Goal: Task Accomplishment & Management: Manage account settings

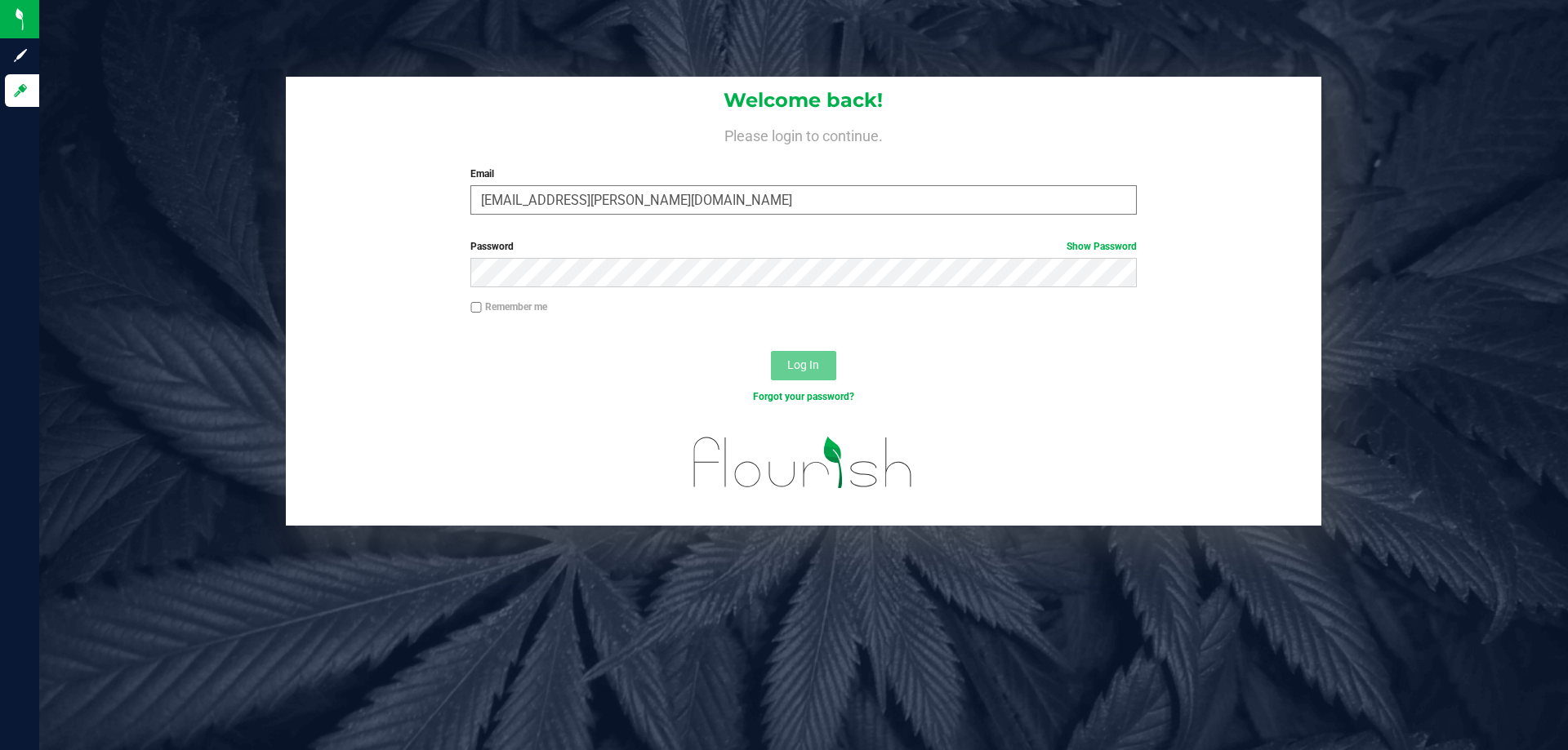
type input "[EMAIL_ADDRESS][PERSON_NAME][DOMAIN_NAME]"
click at [771, 351] on button "Log In" at bounding box center [804, 366] width 66 height 30
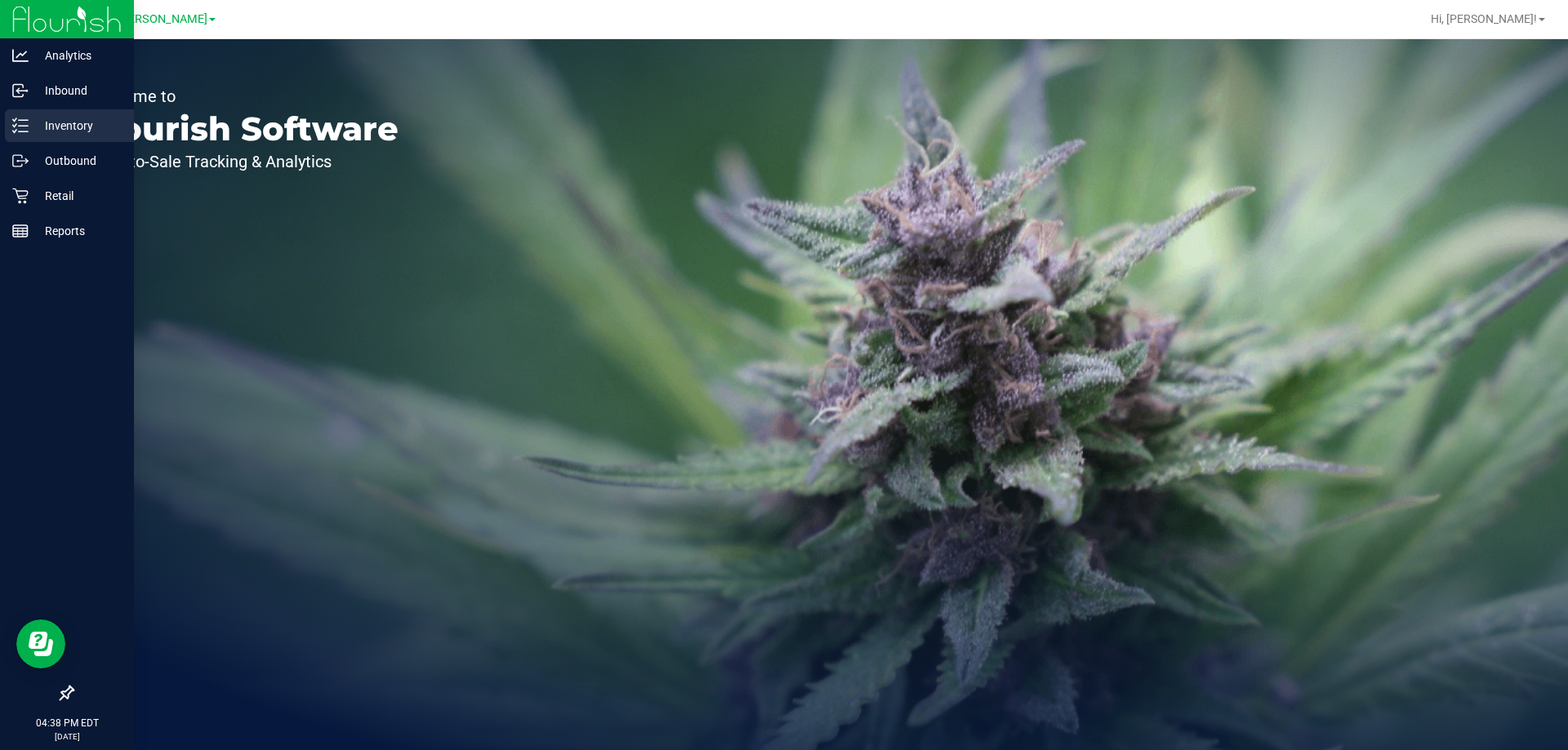
click at [60, 126] on p "Inventory" at bounding box center [78, 126] width 98 height 20
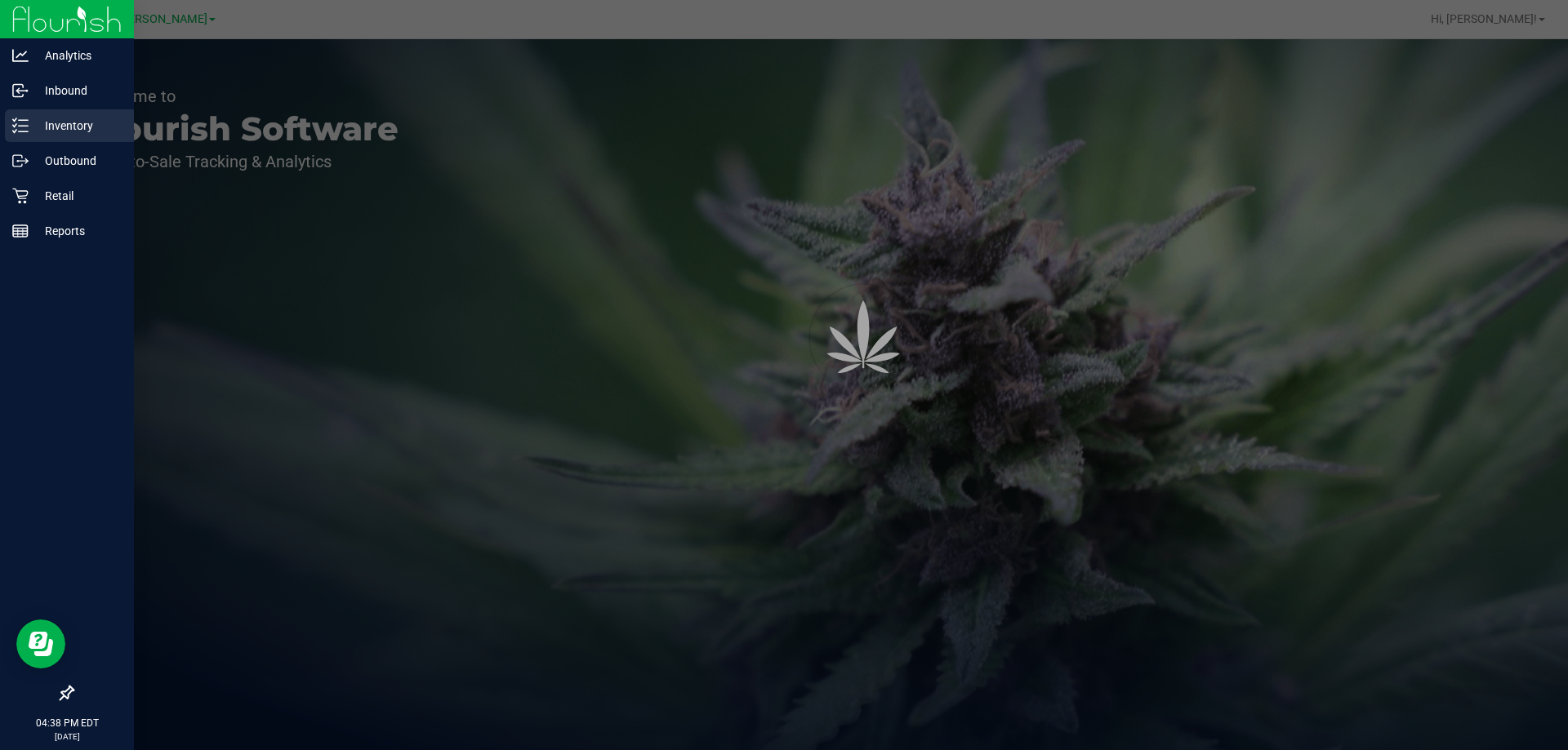
click at [60, 126] on p "Inventory" at bounding box center [78, 126] width 98 height 20
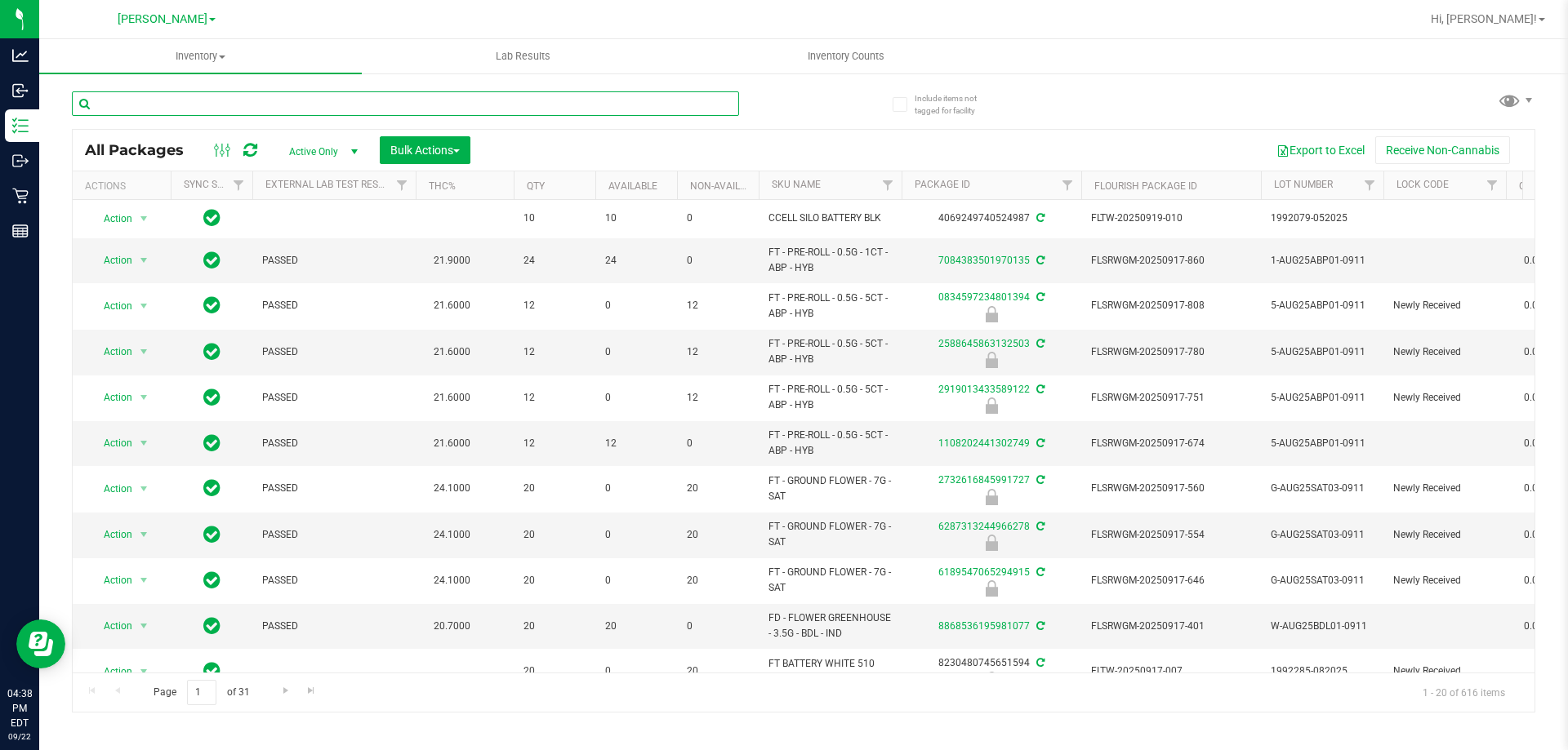
click at [393, 103] on input "text" at bounding box center [404, 103] width 667 height 25
type input "1900427513717630"
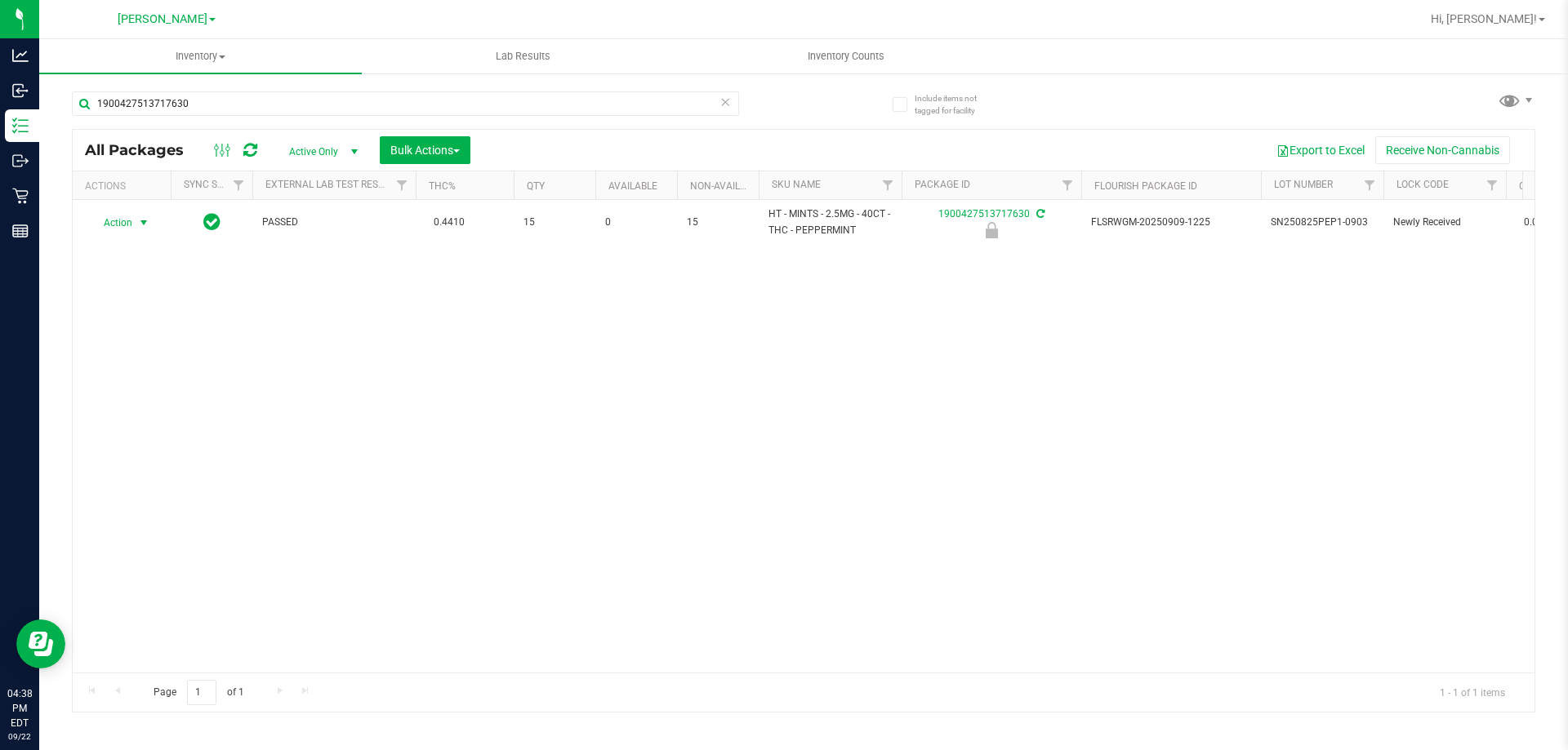
click at [126, 221] on span "Action" at bounding box center [111, 223] width 44 height 23
click at [177, 404] on li "Unlock package" at bounding box center [141, 416] width 104 height 25
click at [726, 103] on icon at bounding box center [725, 101] width 12 height 20
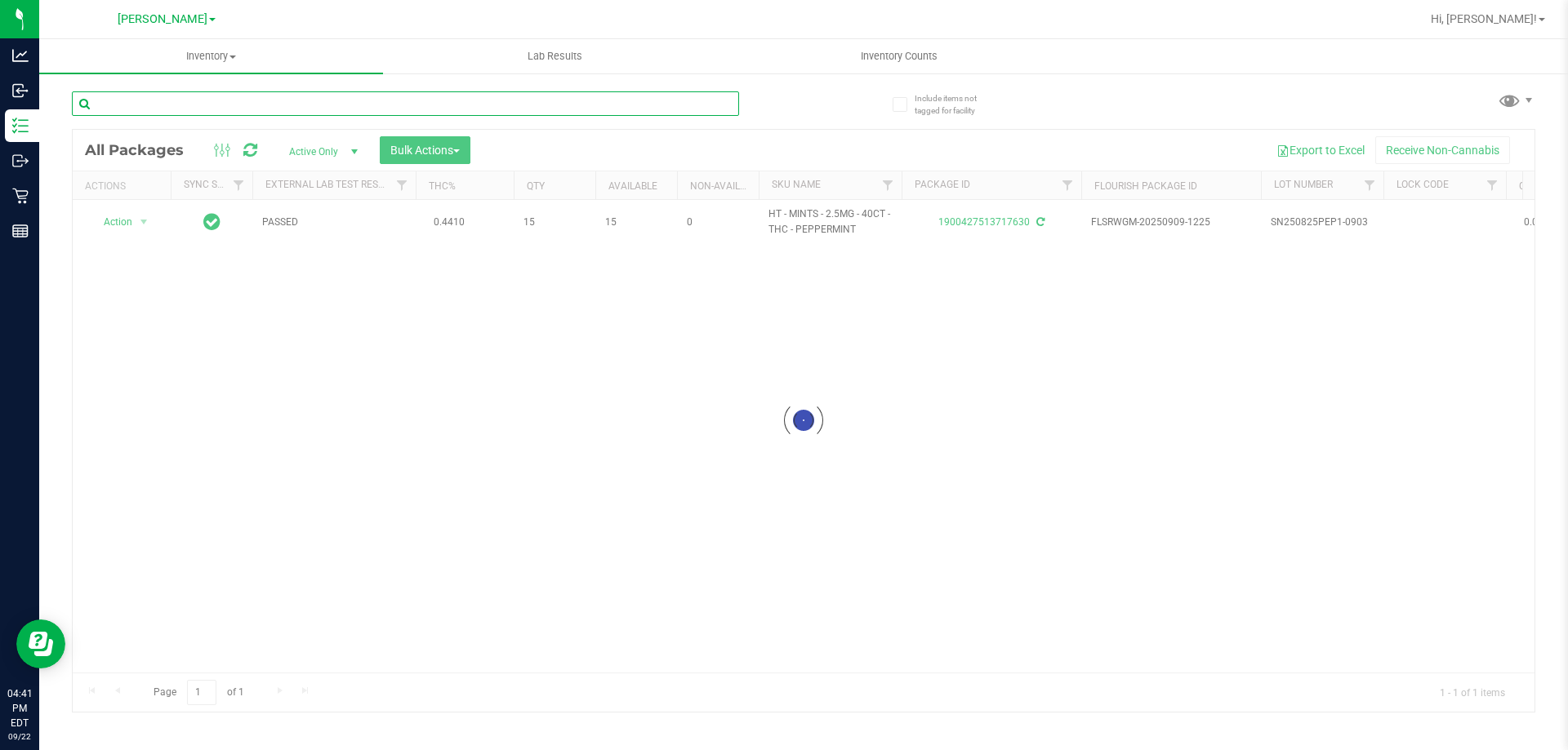
click at [706, 102] on input "text" at bounding box center [404, 103] width 667 height 25
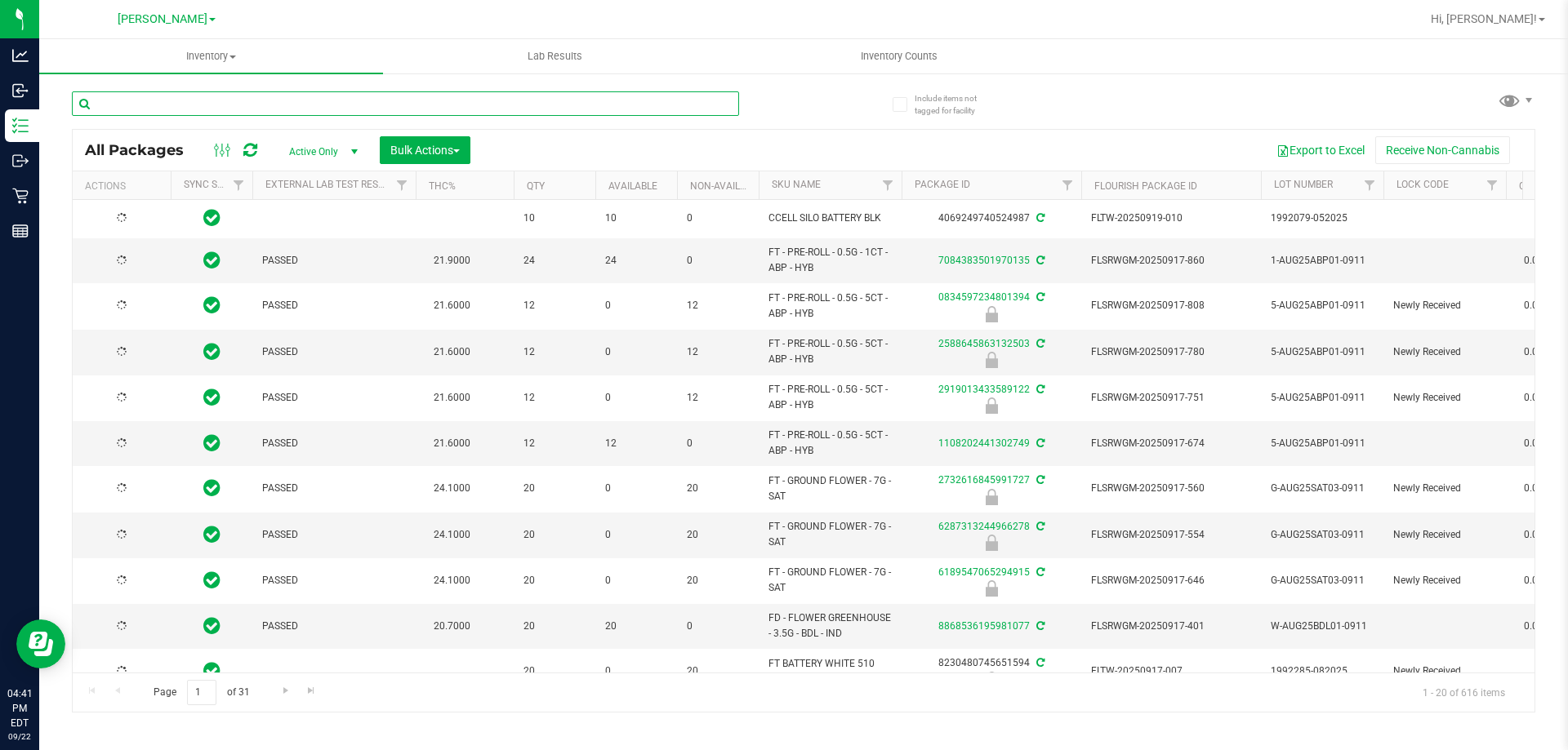
type input "[DATE]"
type input "5947935041881539"
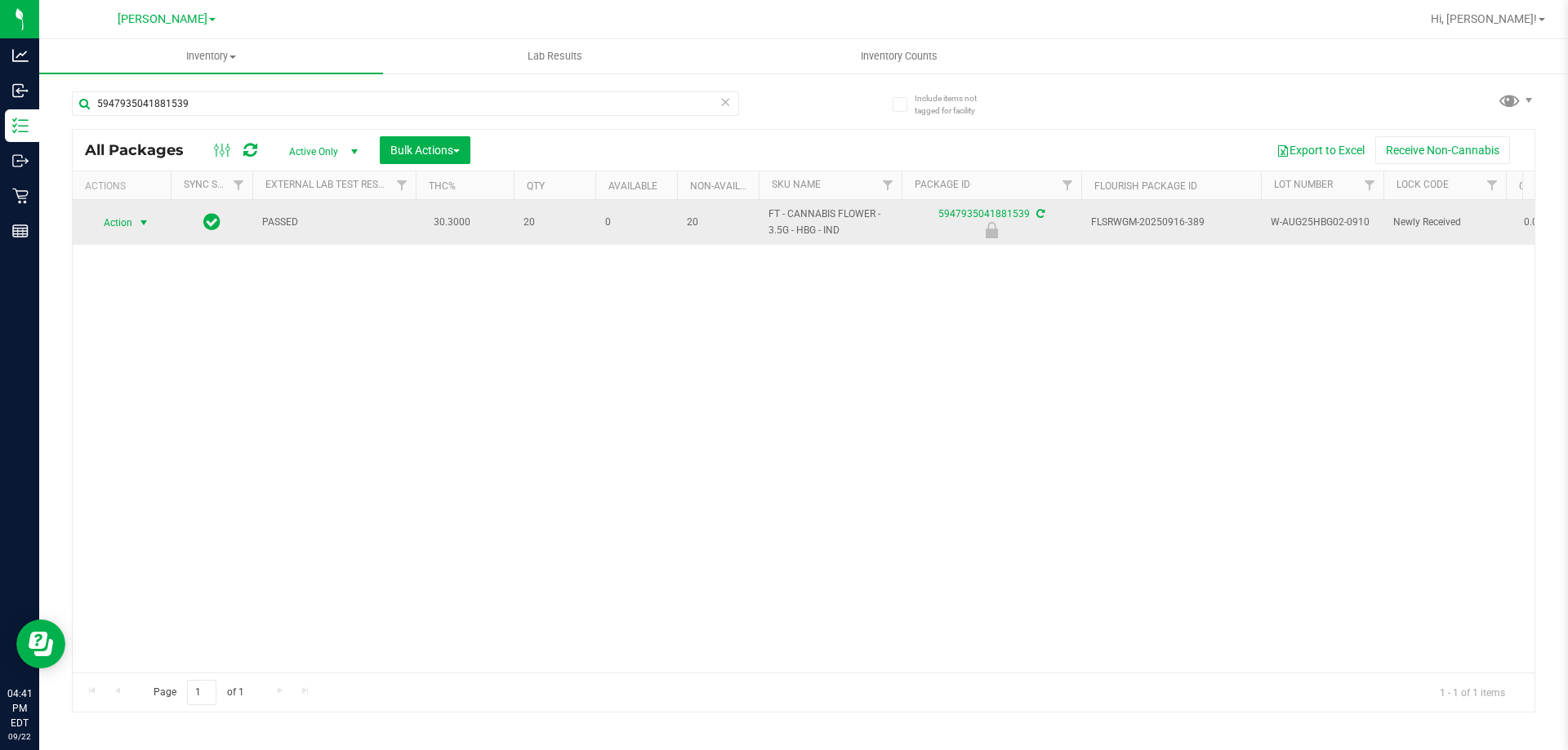
click at [118, 223] on span "Action" at bounding box center [111, 223] width 44 height 23
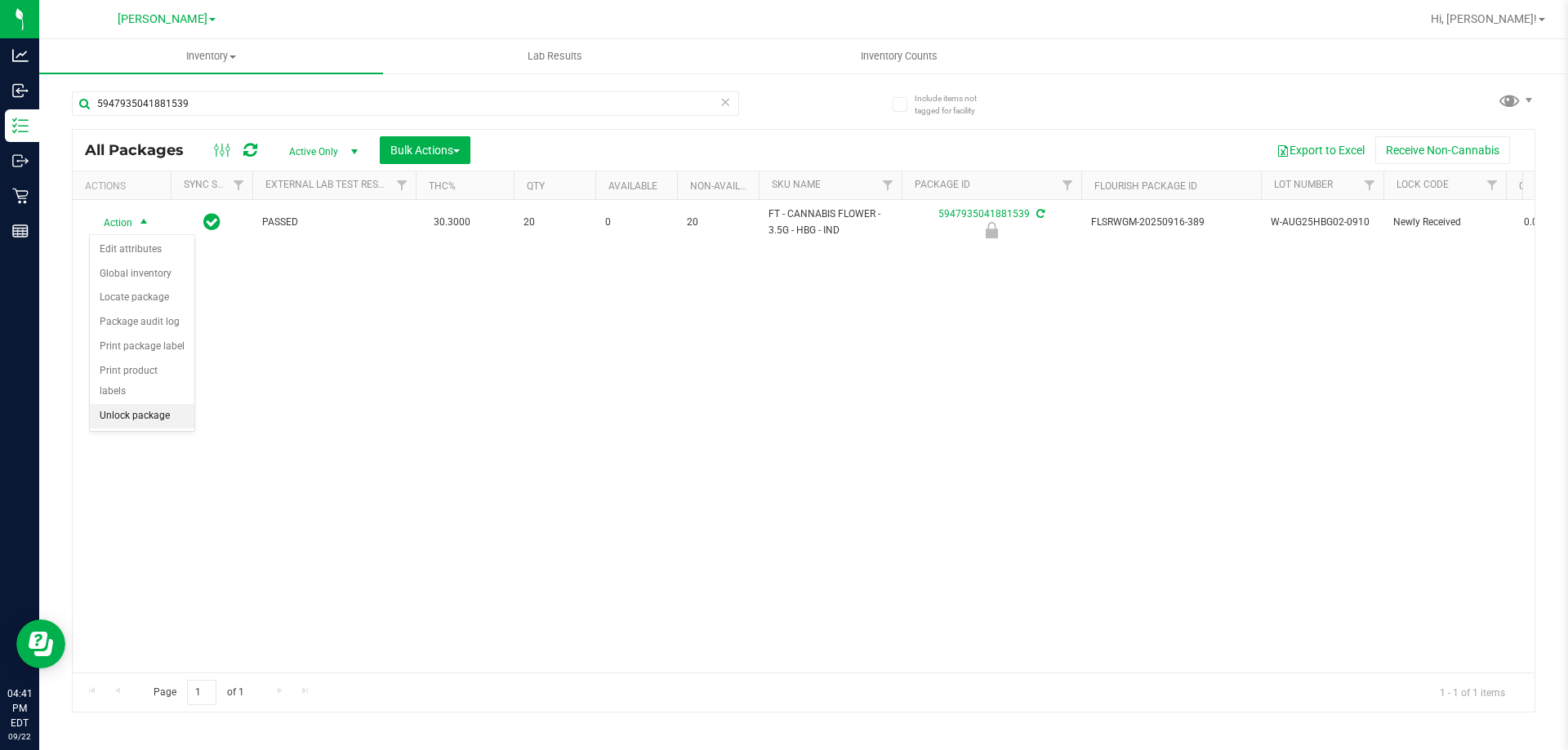
drag, startPoint x: 149, startPoint y: 380, endPoint x: 151, endPoint y: 392, distance: 12.2
click at [151, 392] on ul "Edit attributes Global inventory Locate package Package audit log Print package…" at bounding box center [141, 333] width 104 height 191
click at [151, 404] on li "Unlock package" at bounding box center [141, 416] width 104 height 25
click at [730, 105] on icon at bounding box center [725, 101] width 12 height 20
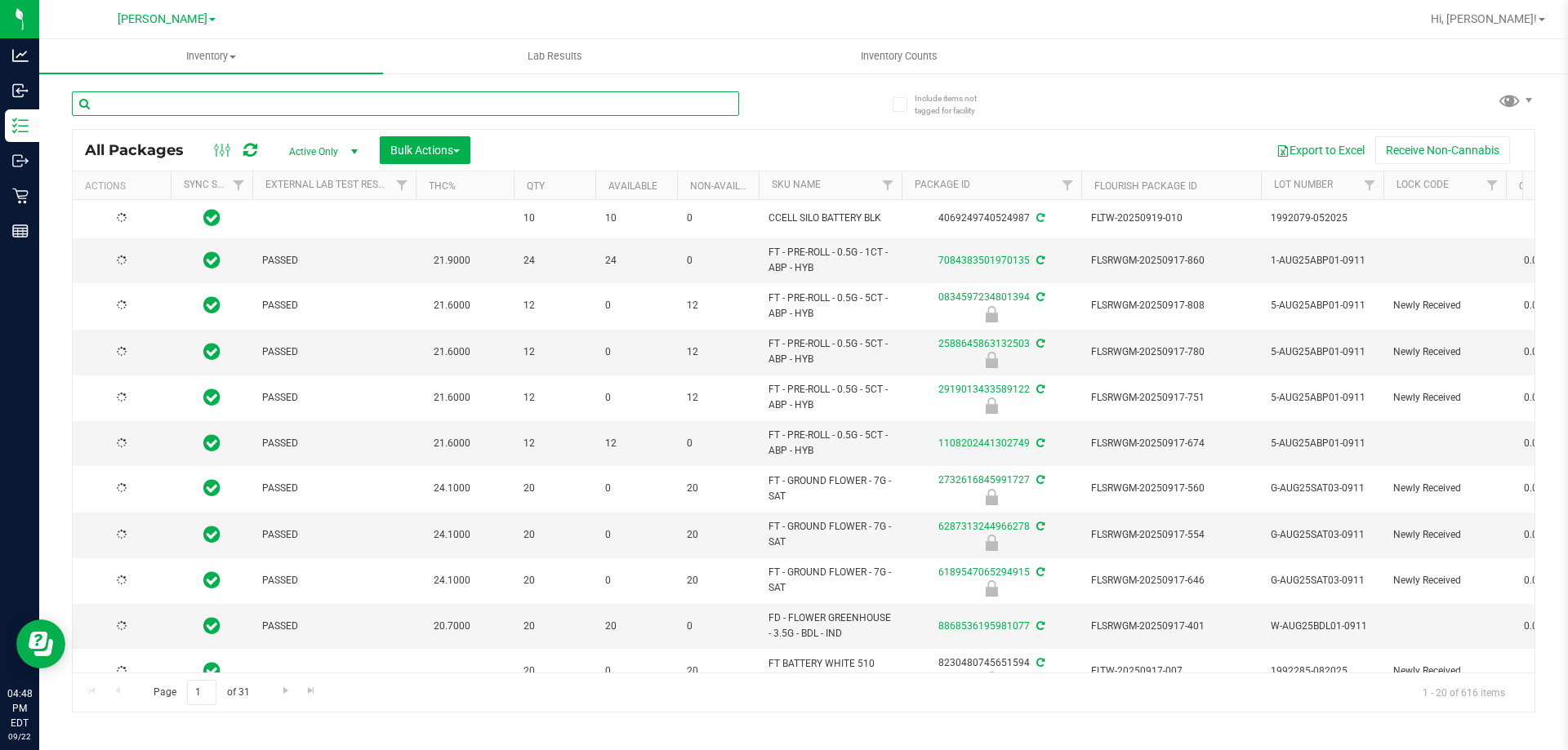
type input "[DATE]"
paste input "SN250728DC1-0804"
type input "SN250728DC1-0804"
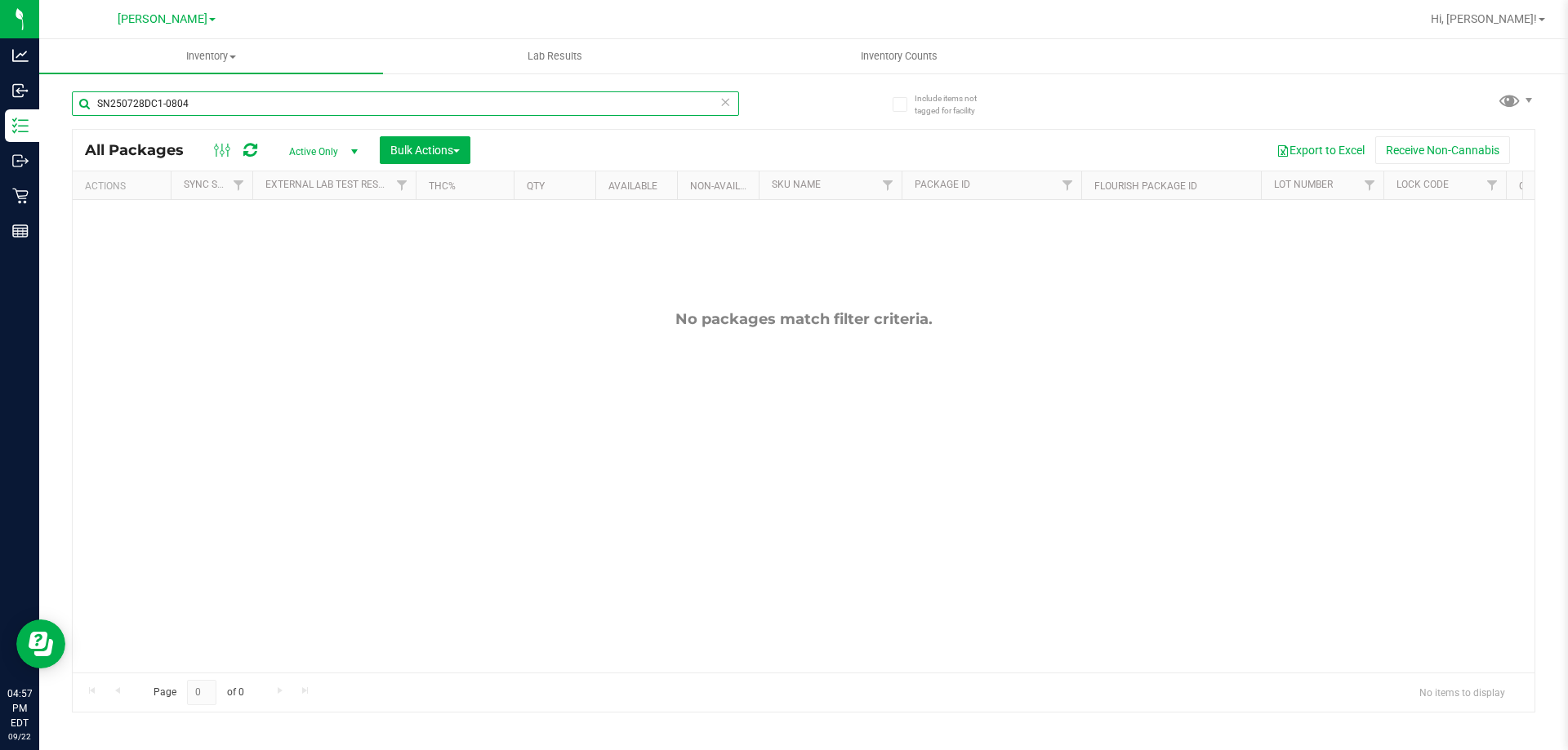
click at [731, 105] on input "SN250728DC1-0804" at bounding box center [404, 103] width 667 height 25
click at [732, 104] on input "SN250728DC1-0804" at bounding box center [404, 103] width 667 height 25
click at [728, 100] on icon at bounding box center [725, 101] width 12 height 20
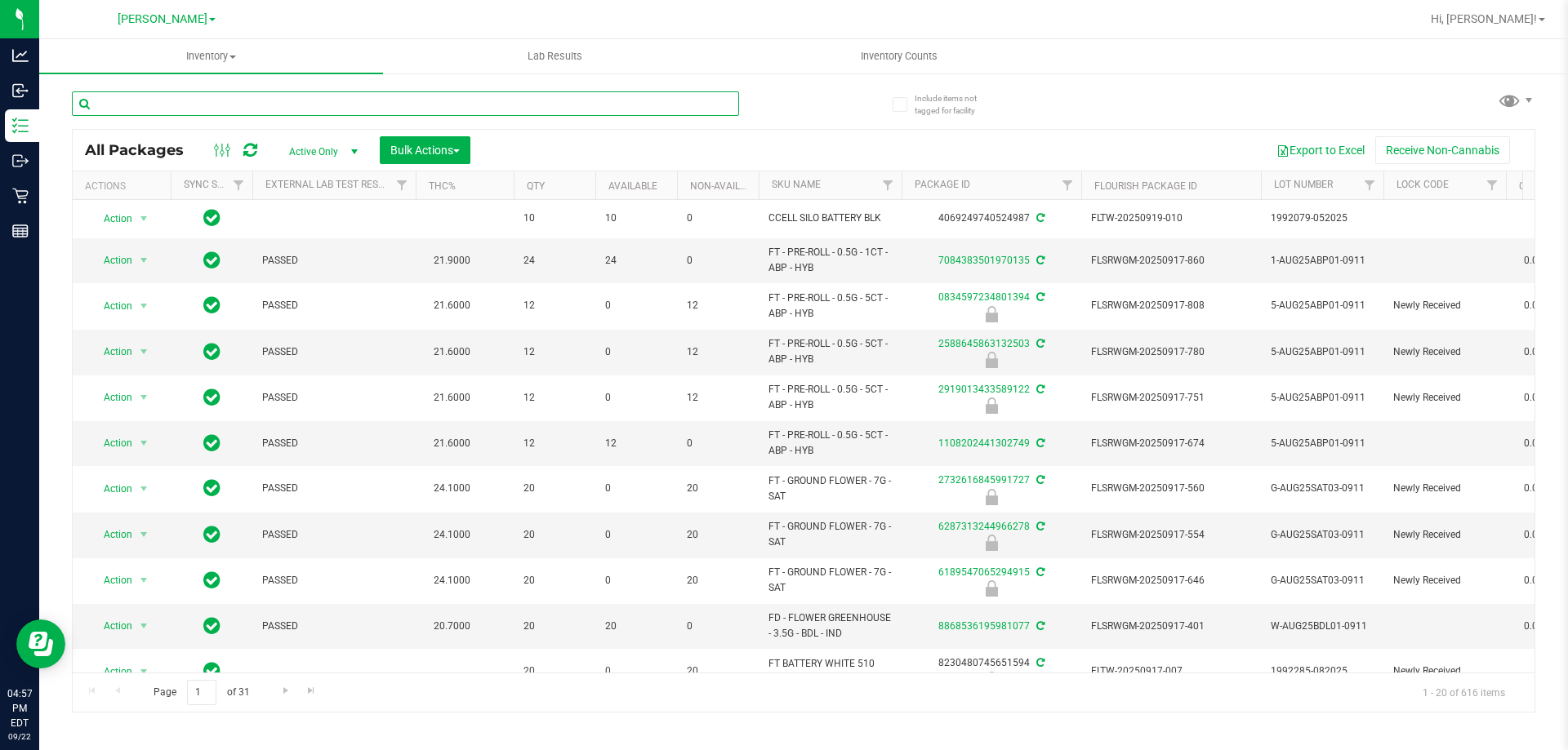
click at [573, 104] on input "text" at bounding box center [404, 103] width 667 height 25
type input "3460926024616350"
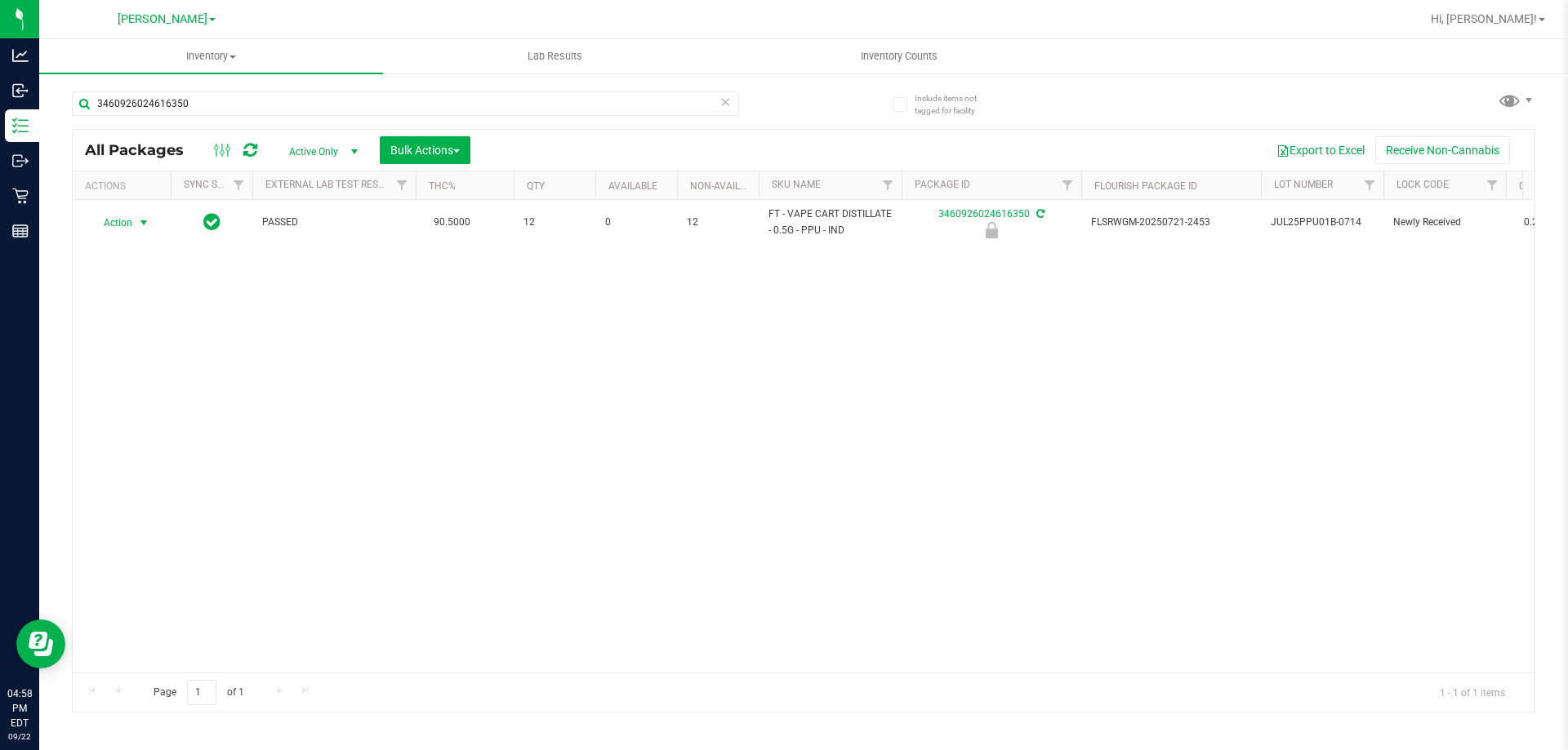
click at [127, 217] on span "Action" at bounding box center [111, 223] width 44 height 23
click at [163, 404] on li "Unlock package" at bounding box center [141, 416] width 104 height 25
click at [722, 101] on icon at bounding box center [725, 101] width 12 height 20
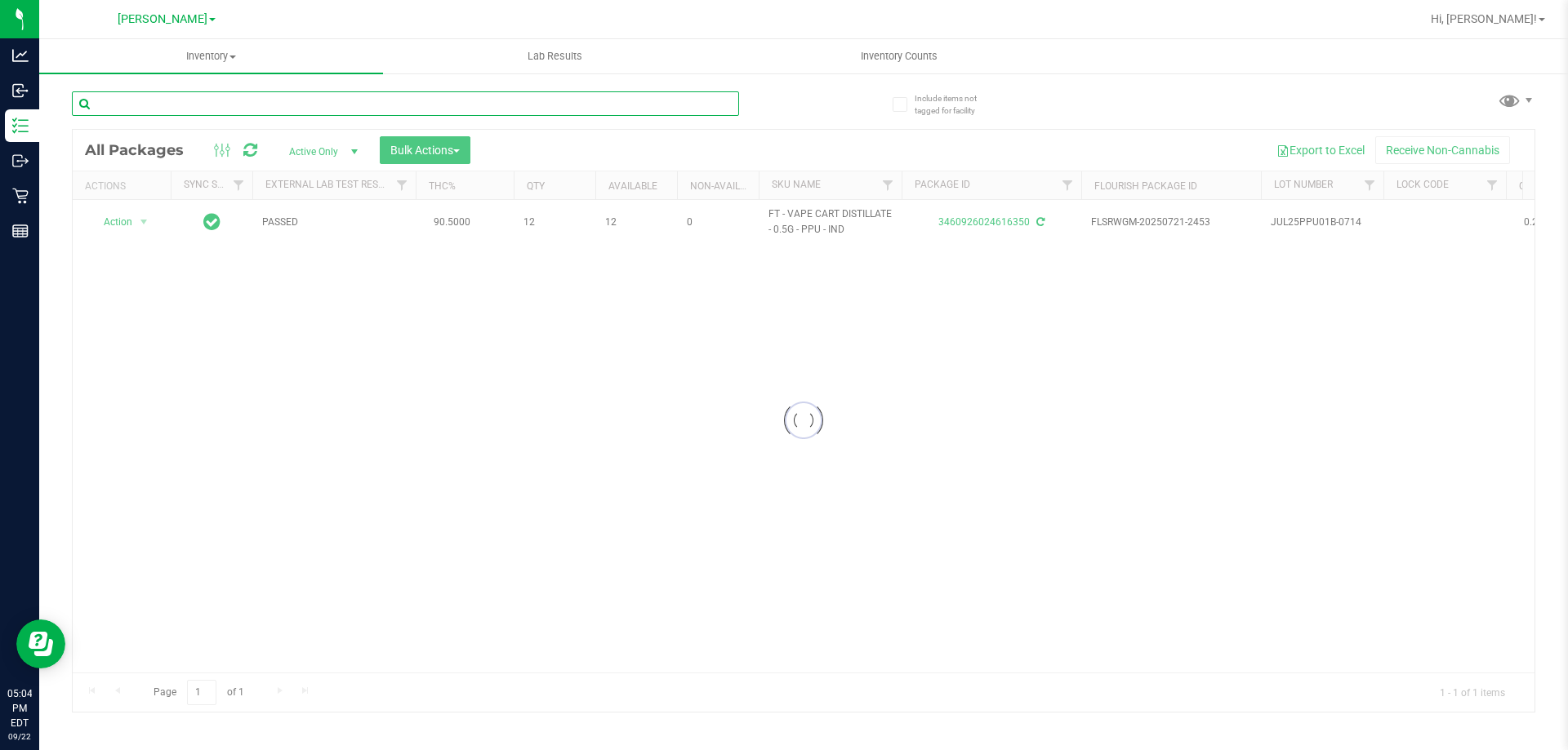
click at [714, 100] on input "text" at bounding box center [404, 103] width 667 height 25
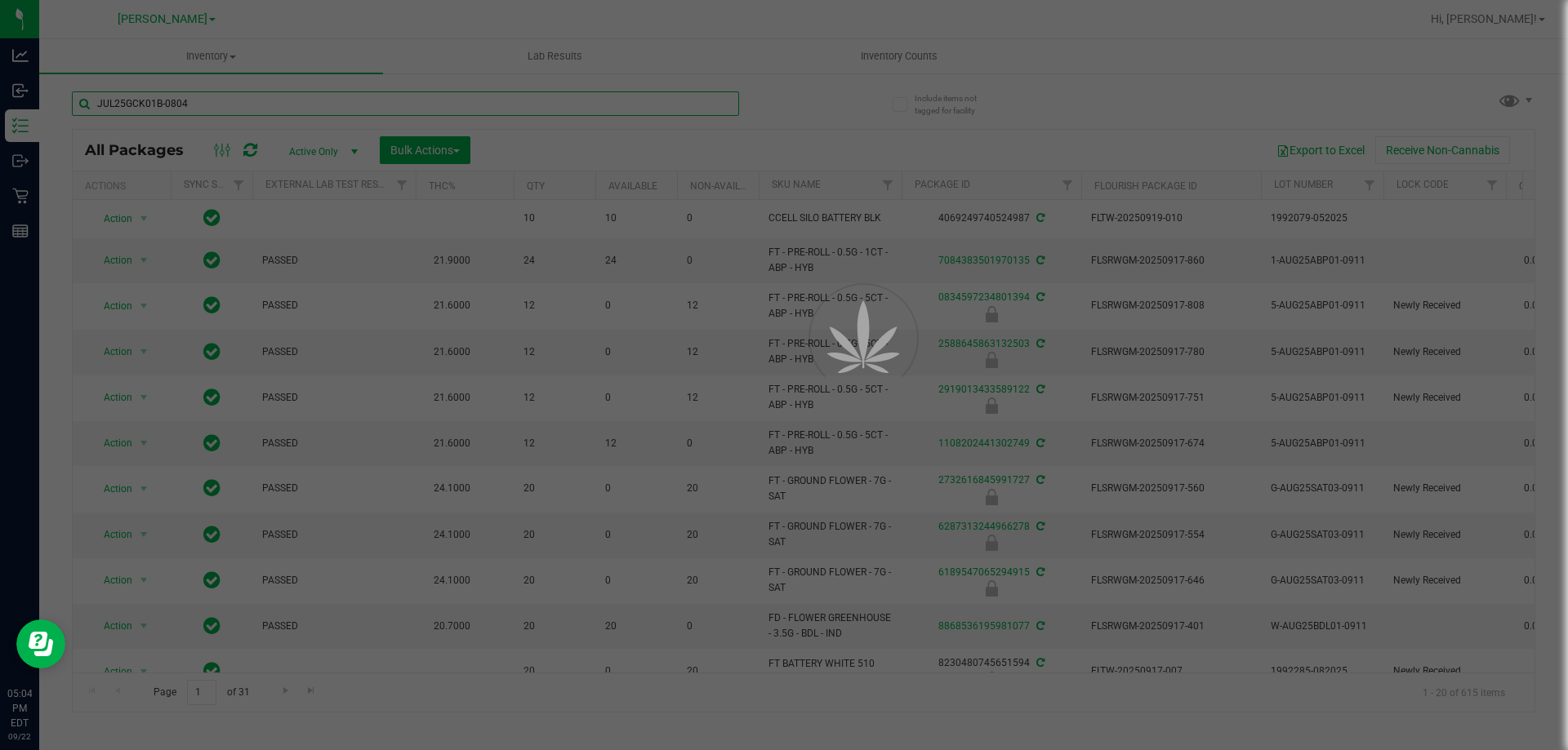
type input "JUL25GCK01B-0804"
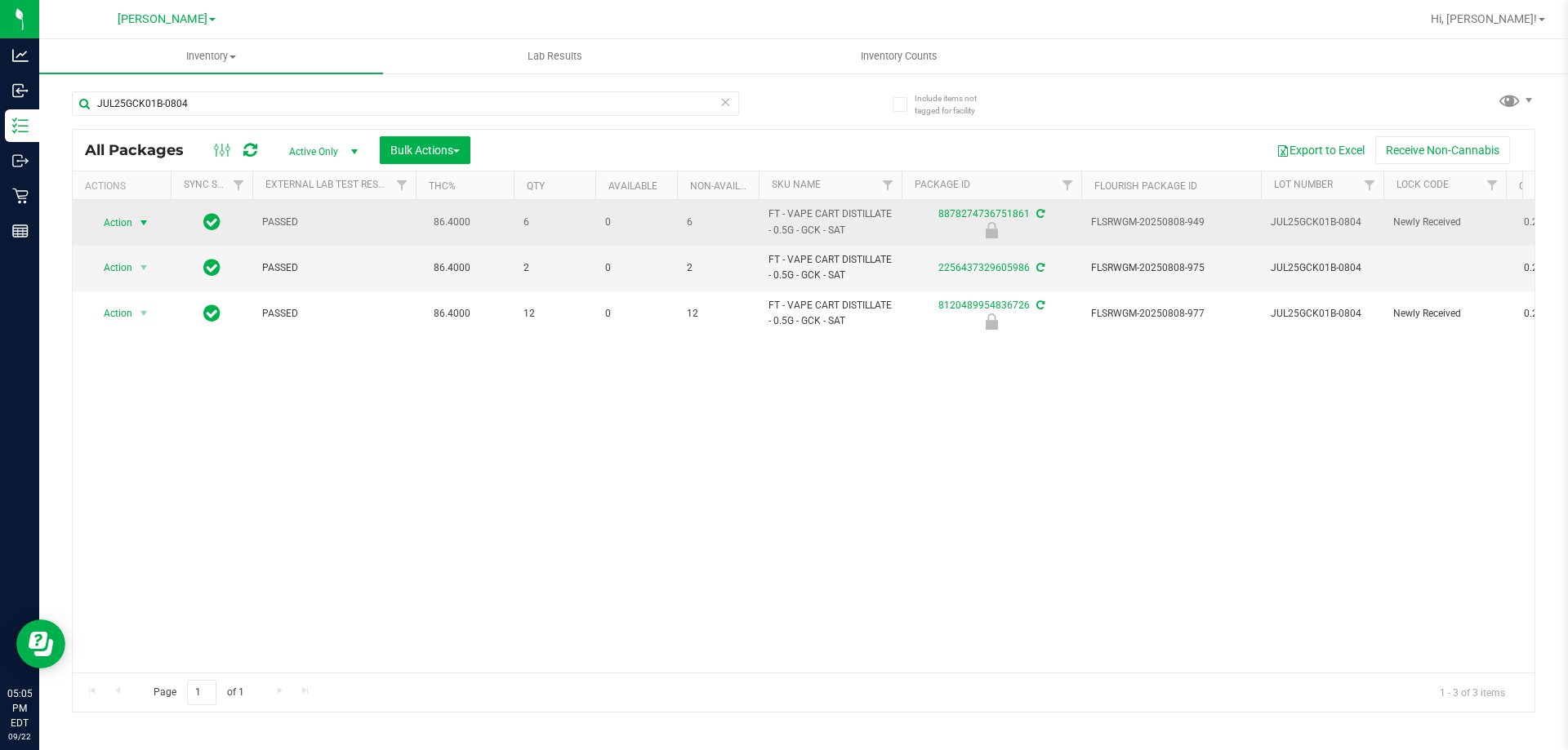
click at [108, 218] on span "Action" at bounding box center [111, 223] width 44 height 23
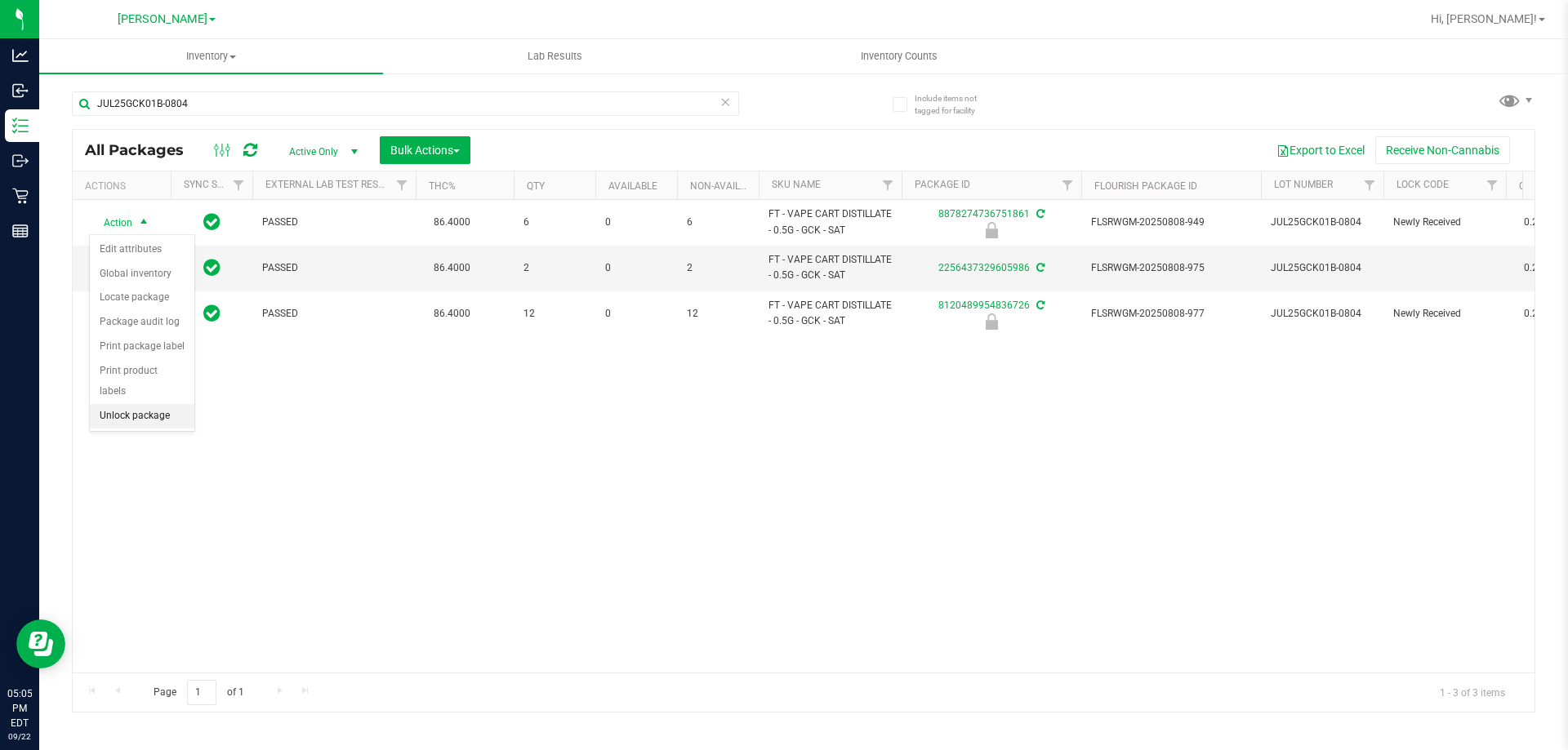
click at [161, 404] on li "Unlock package" at bounding box center [141, 416] width 104 height 25
click at [726, 94] on icon at bounding box center [725, 101] width 12 height 20
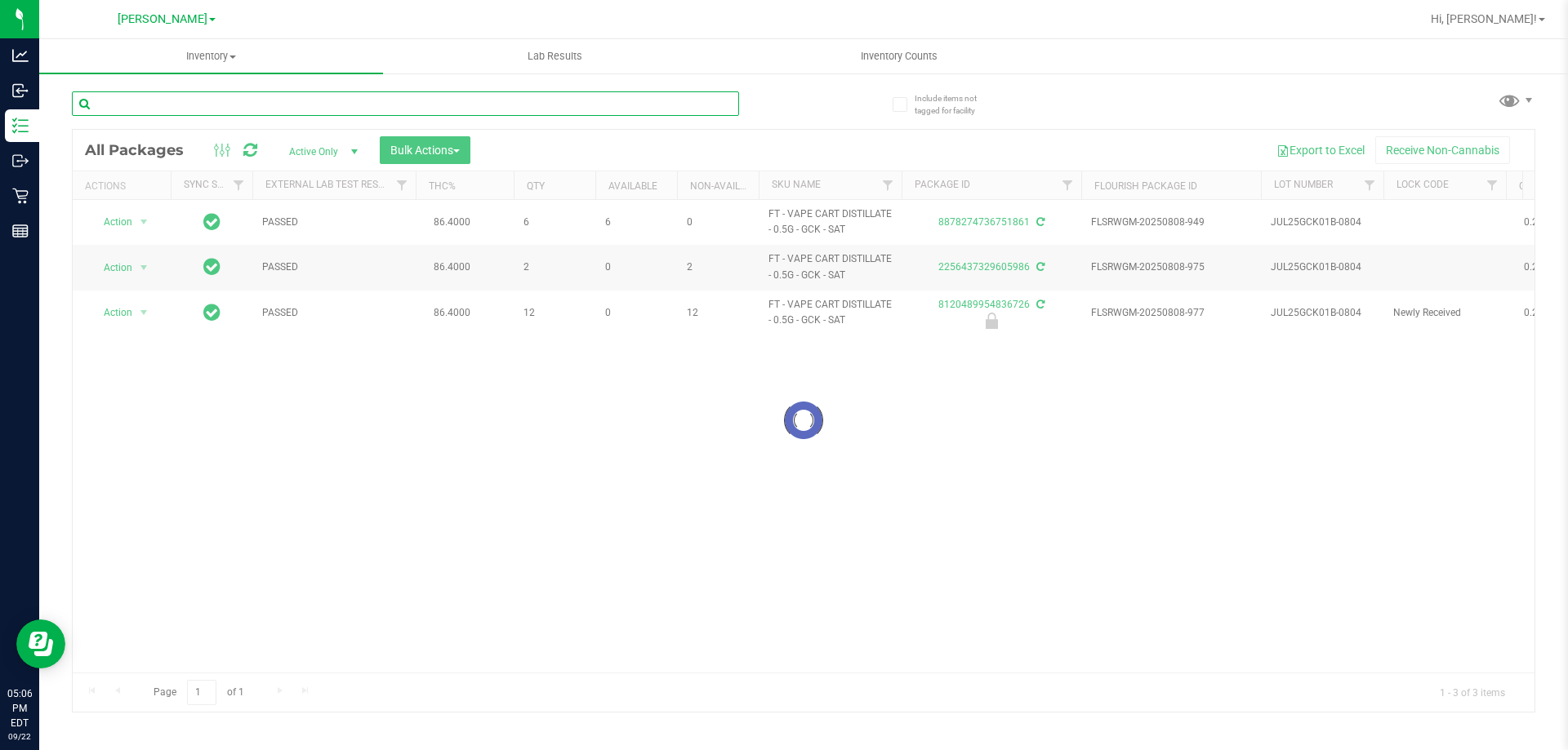
click at [704, 105] on input "text" at bounding box center [404, 103] width 667 height 25
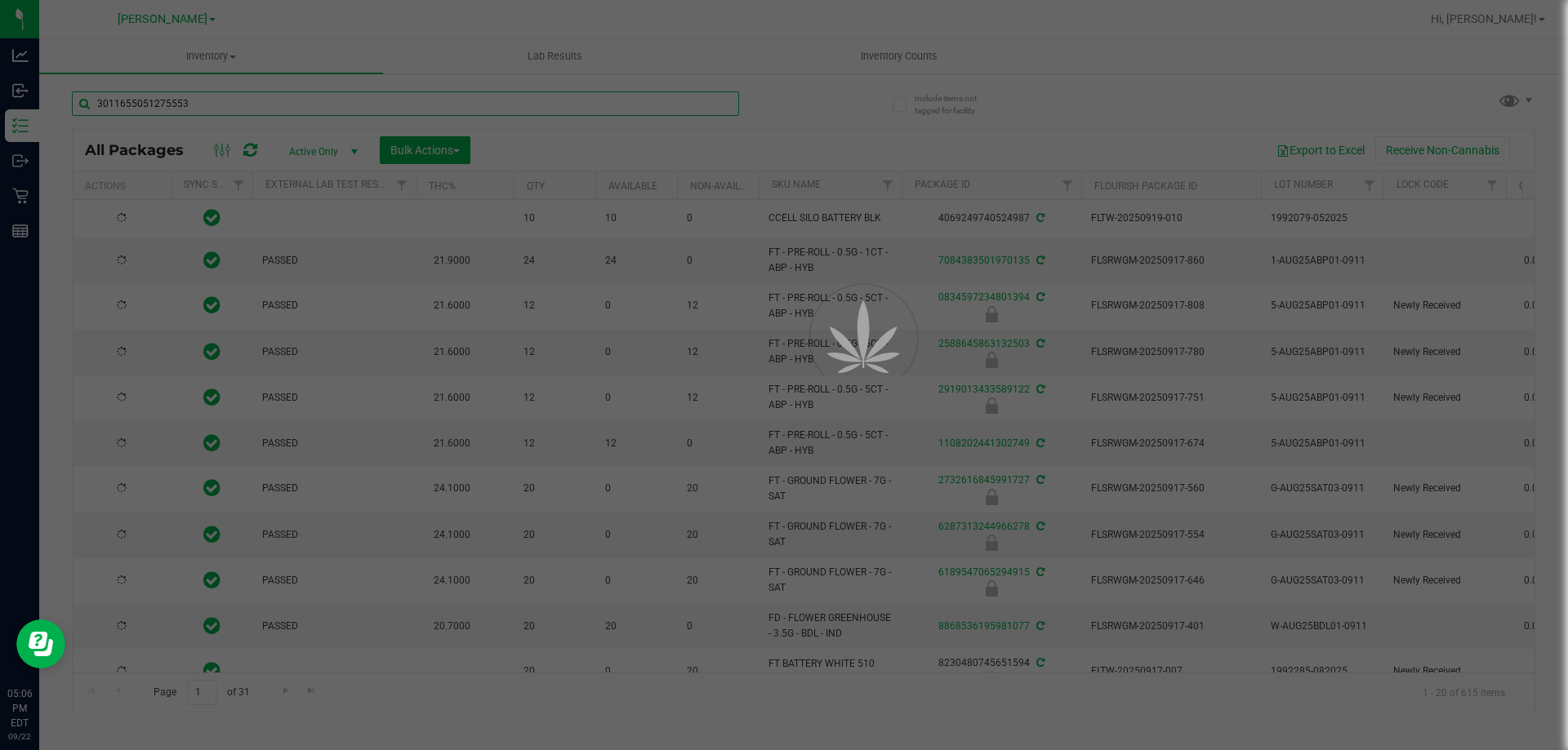
type input "3011655051275553"
type input "[DATE]"
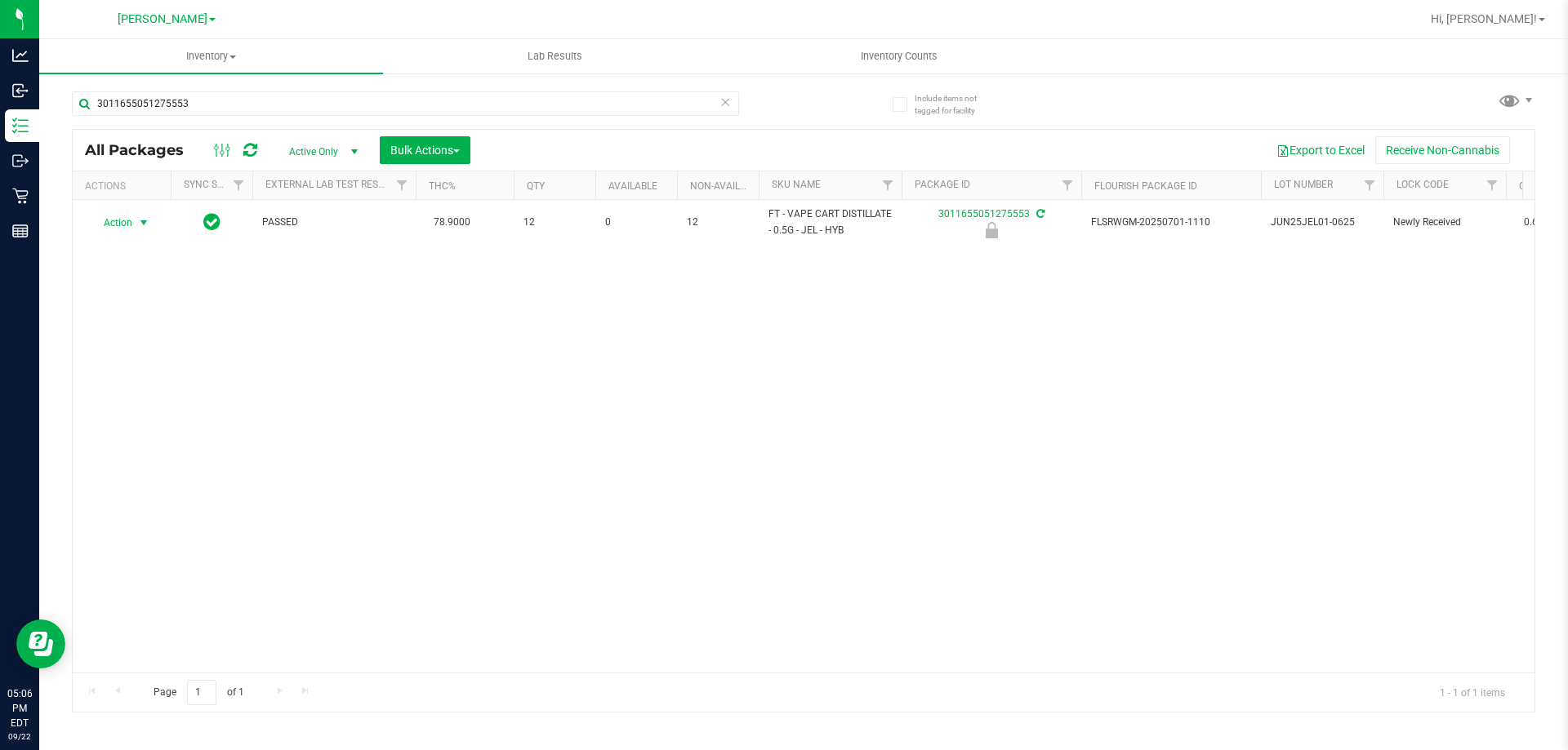
click at [123, 220] on span "Action" at bounding box center [111, 223] width 44 height 23
click at [178, 404] on li "Unlock package" at bounding box center [141, 416] width 104 height 25
click at [731, 105] on input "3011655051275553" at bounding box center [404, 103] width 667 height 25
click at [724, 103] on icon at bounding box center [725, 101] width 12 height 20
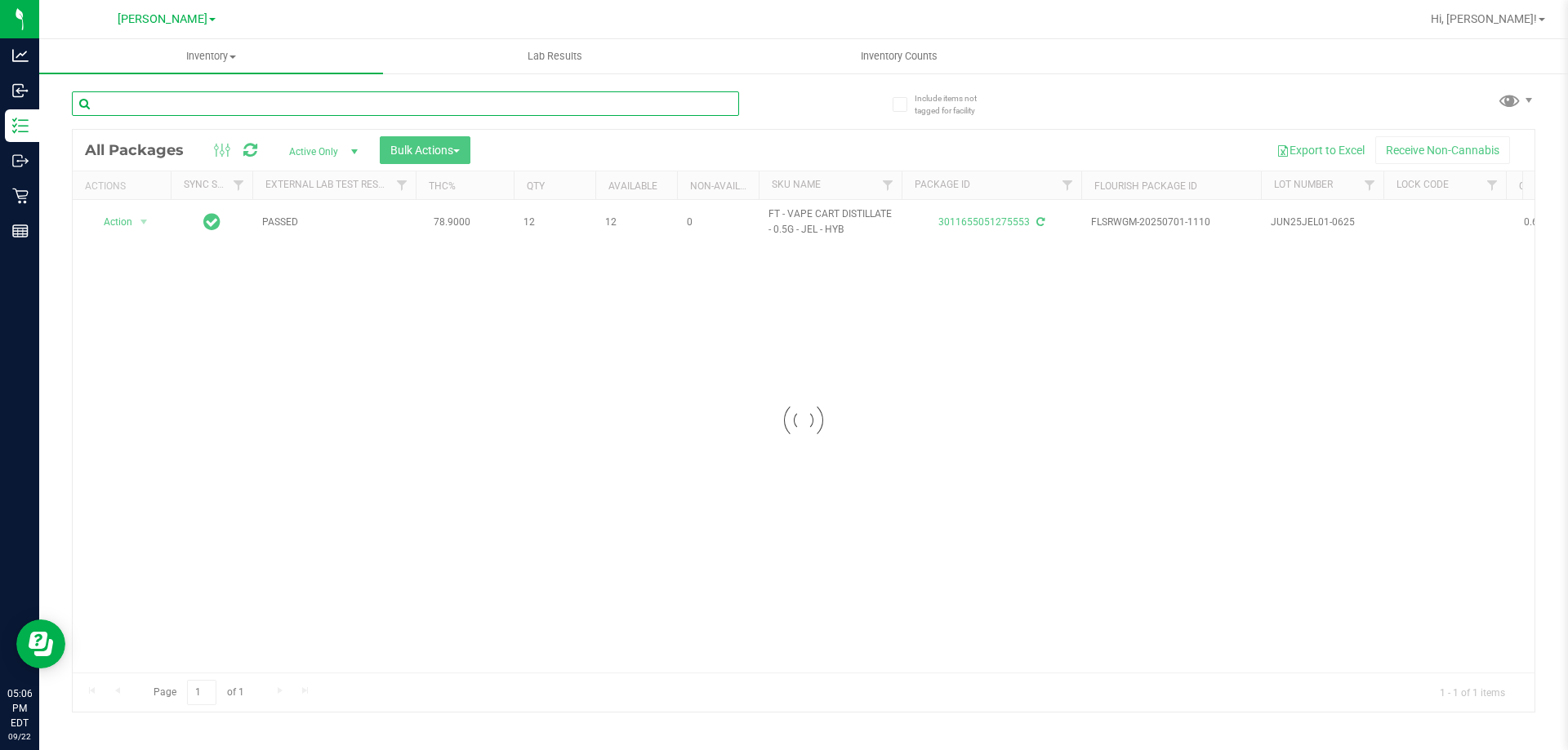
click at [713, 103] on input "text" at bounding box center [404, 103] width 667 height 25
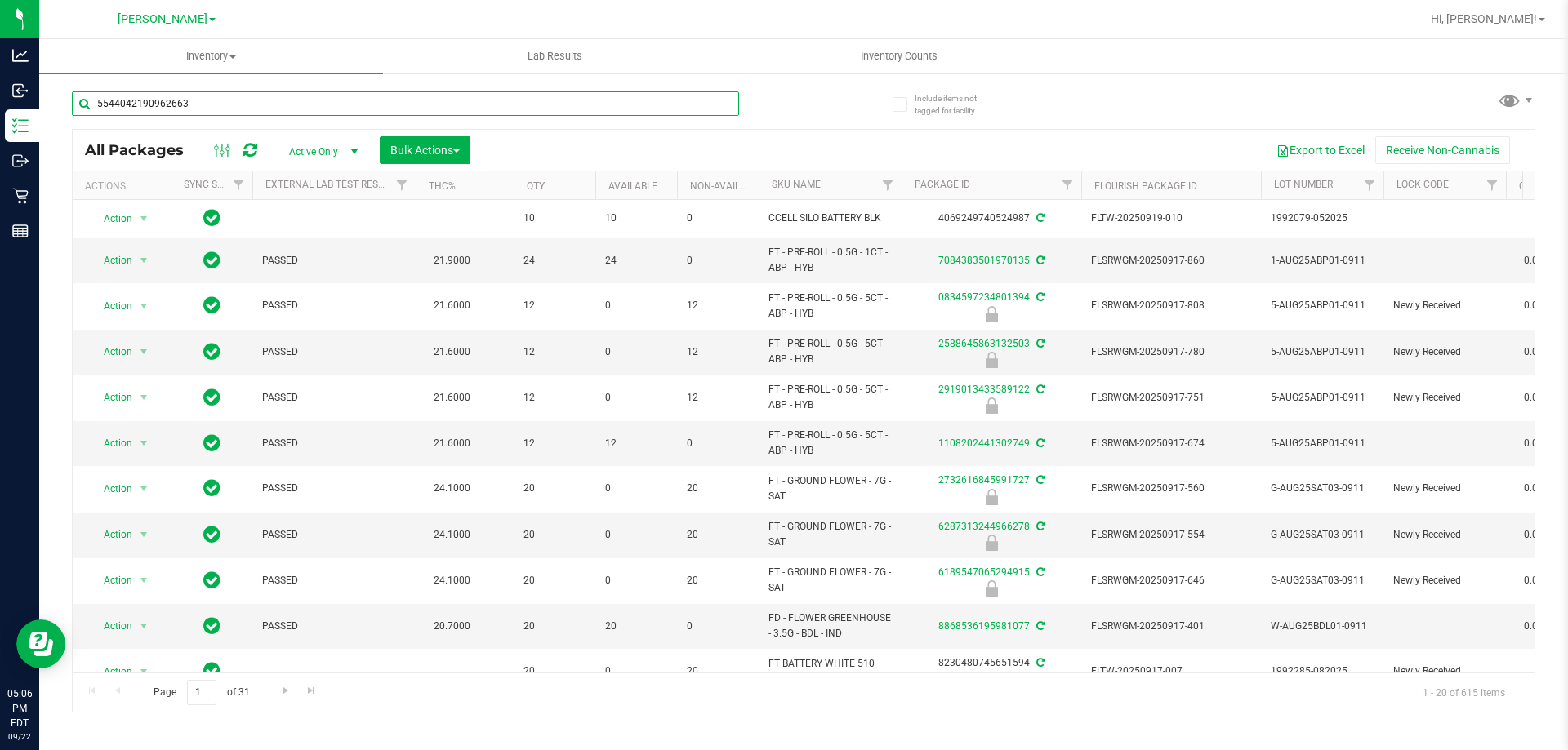
type input "5544042190962663"
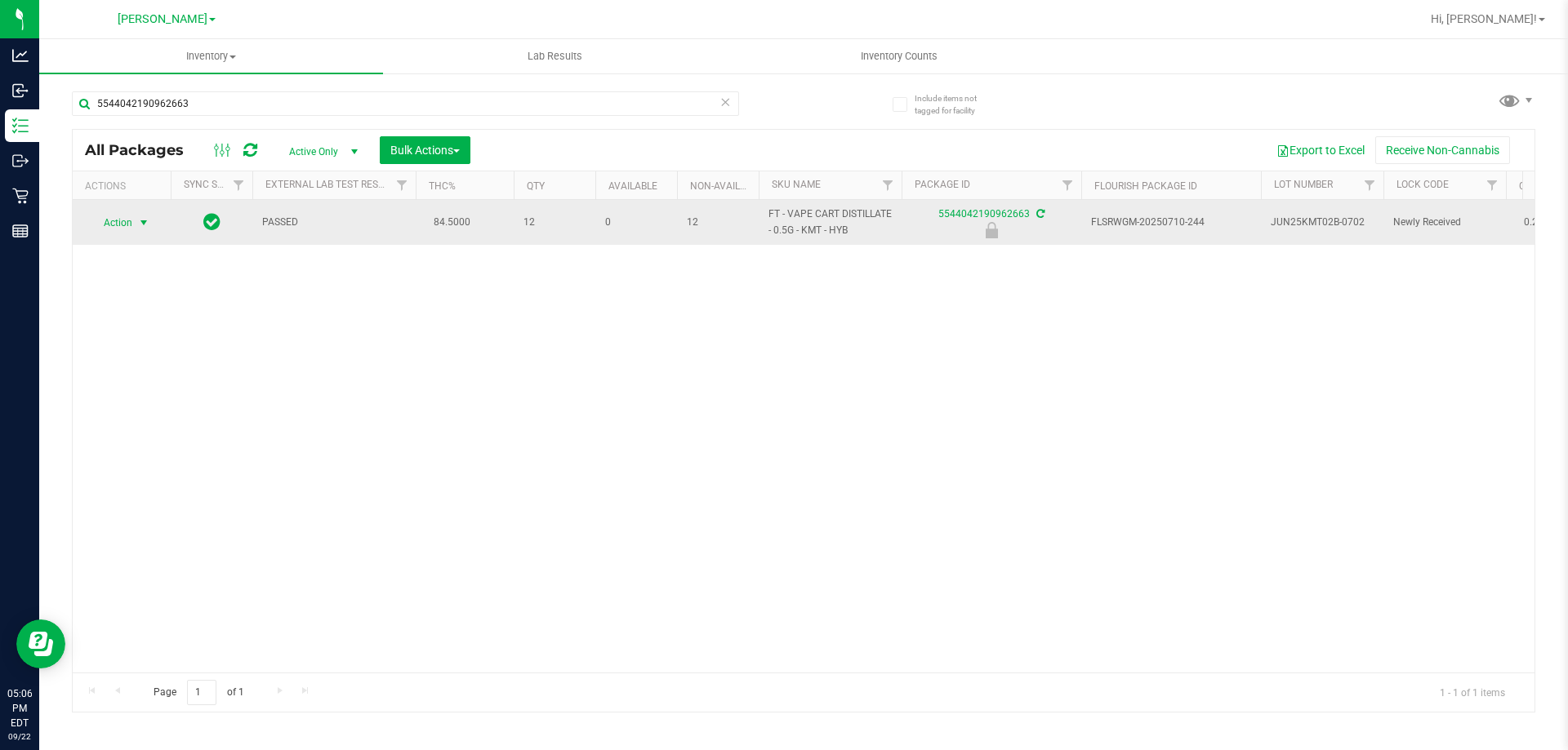
click at [117, 217] on span "Action" at bounding box center [111, 223] width 44 height 23
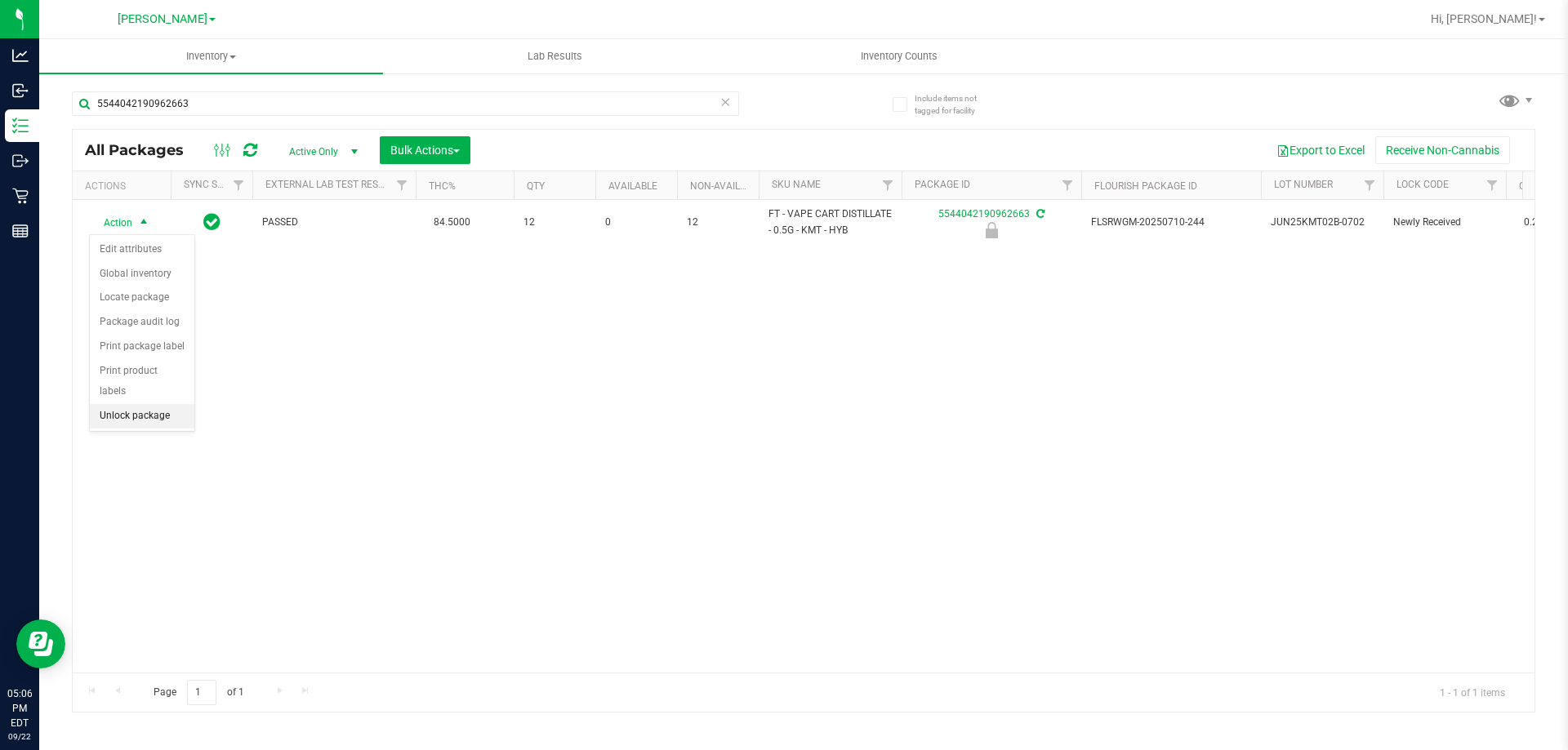
click at [184, 404] on li "Unlock package" at bounding box center [141, 416] width 104 height 25
click at [726, 107] on icon at bounding box center [725, 101] width 12 height 20
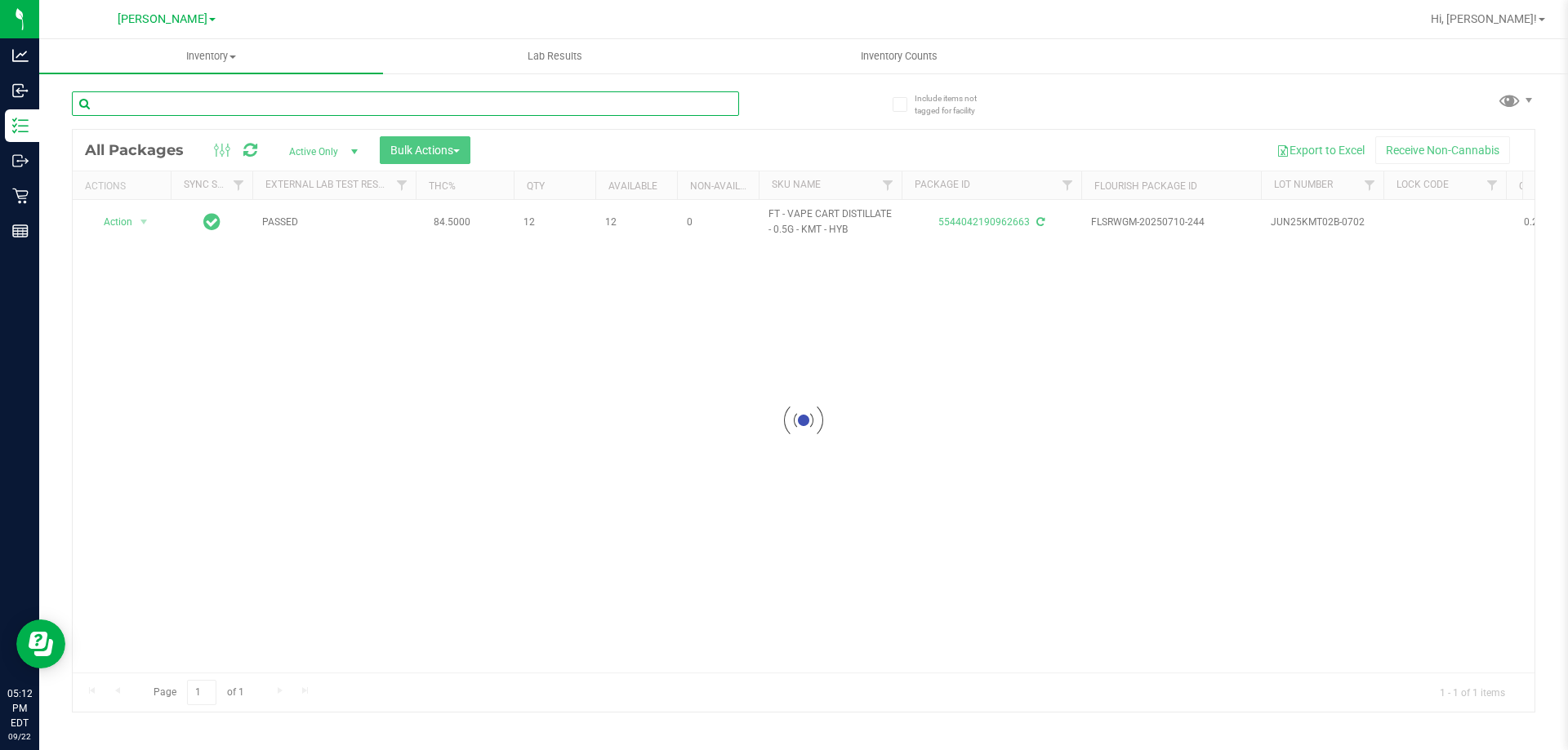
click at [668, 103] on input "text" at bounding box center [404, 103] width 667 height 25
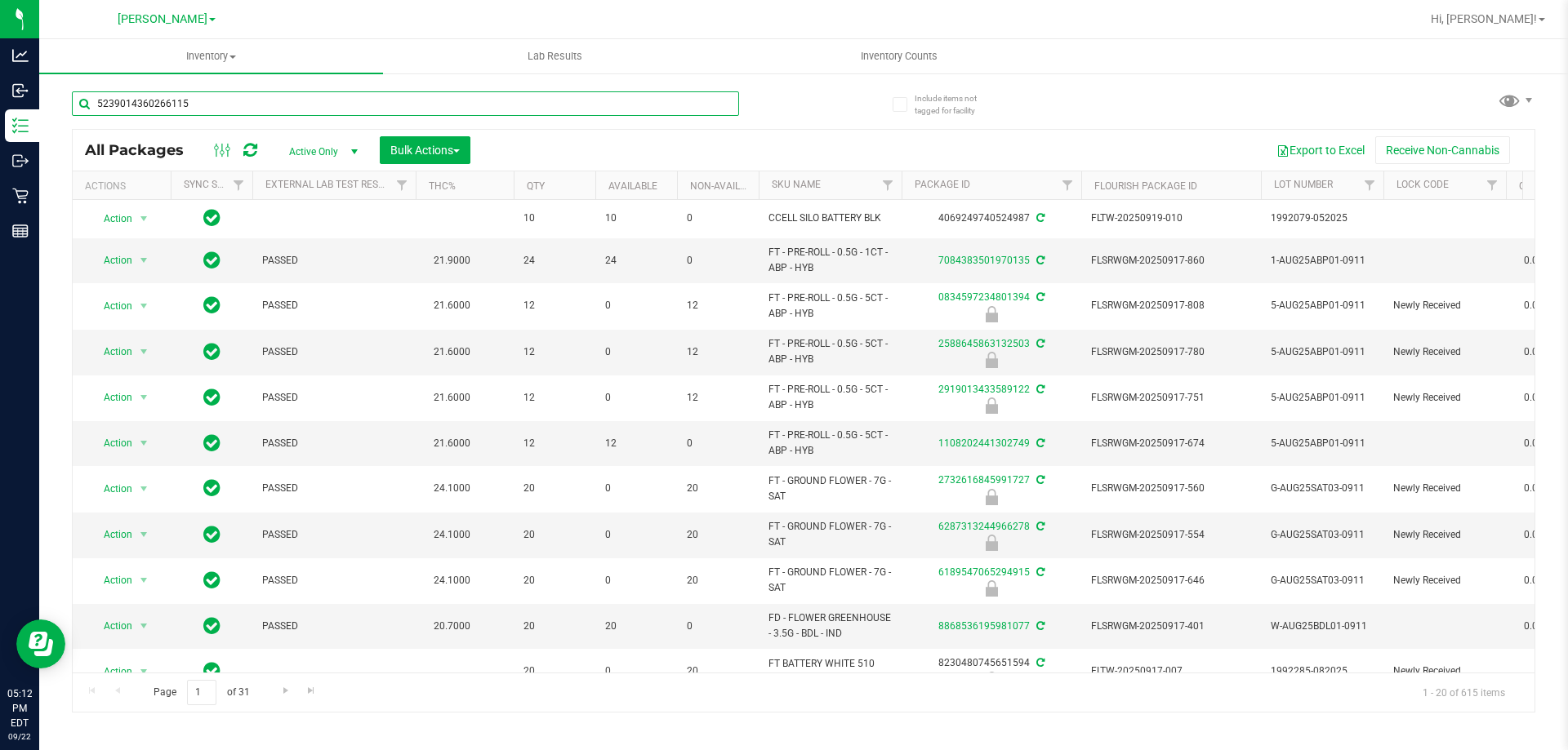
type input "5239014360266115"
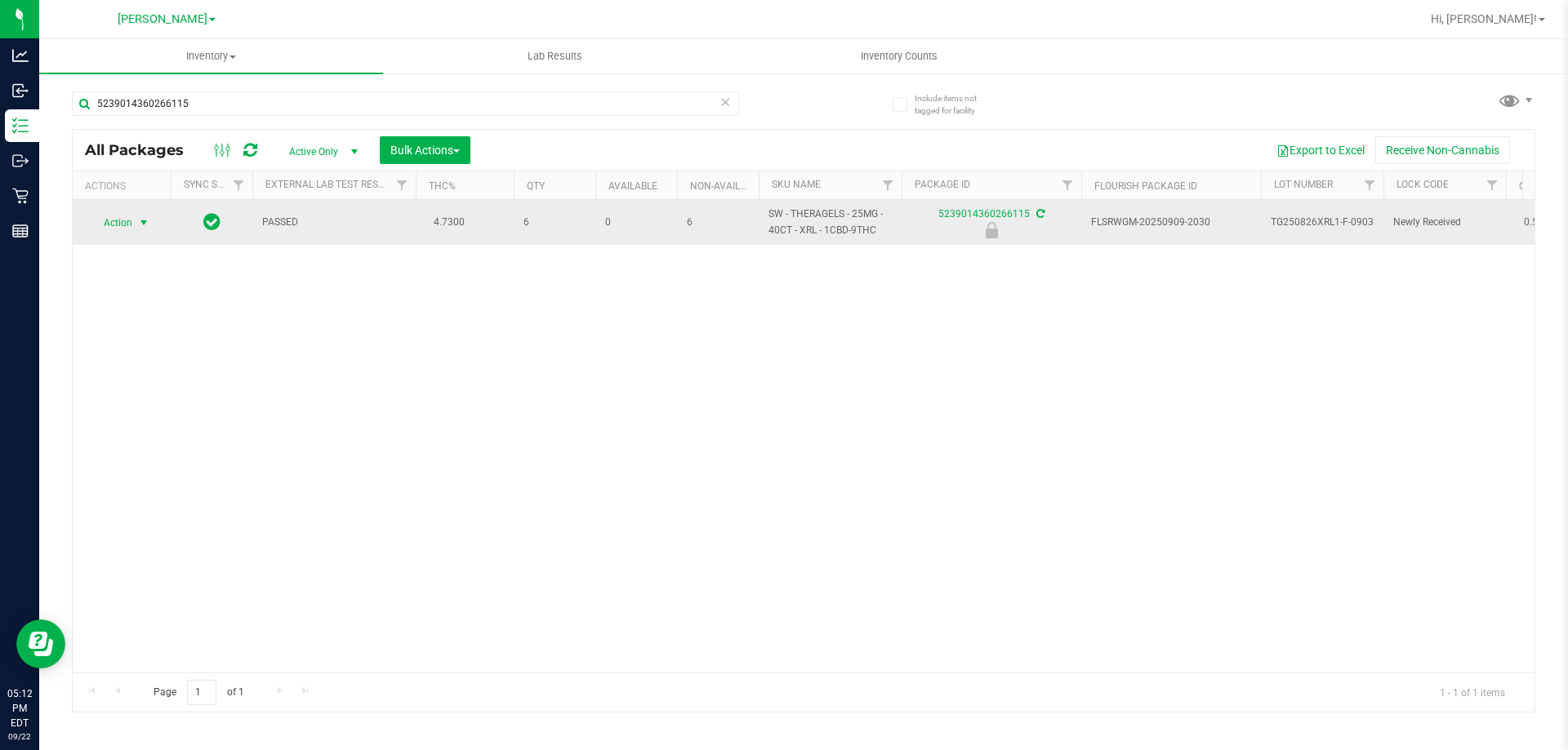
click at [127, 223] on span "Action" at bounding box center [111, 223] width 44 height 23
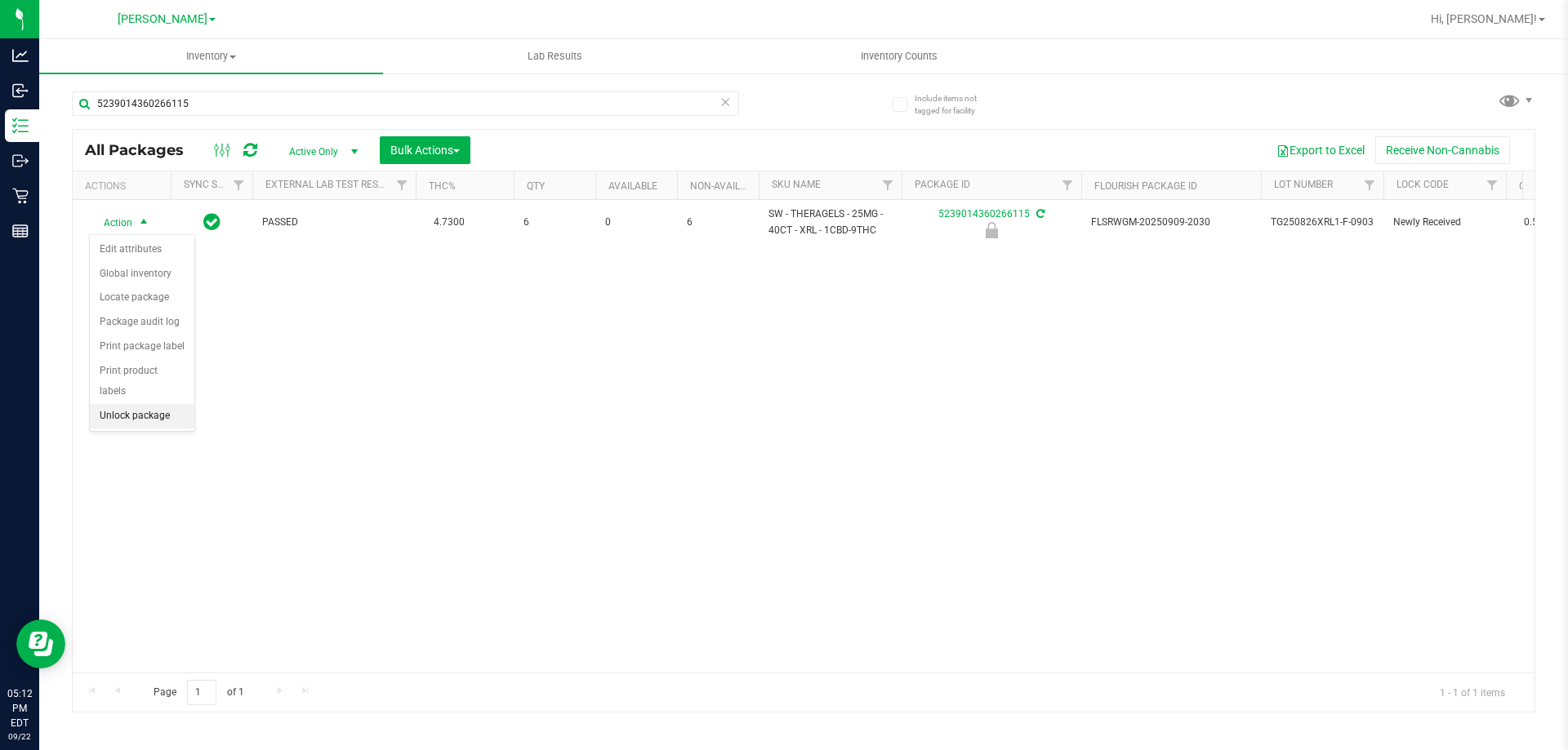
click at [166, 404] on li "Unlock package" at bounding box center [141, 416] width 104 height 25
click at [722, 102] on icon at bounding box center [725, 101] width 12 height 20
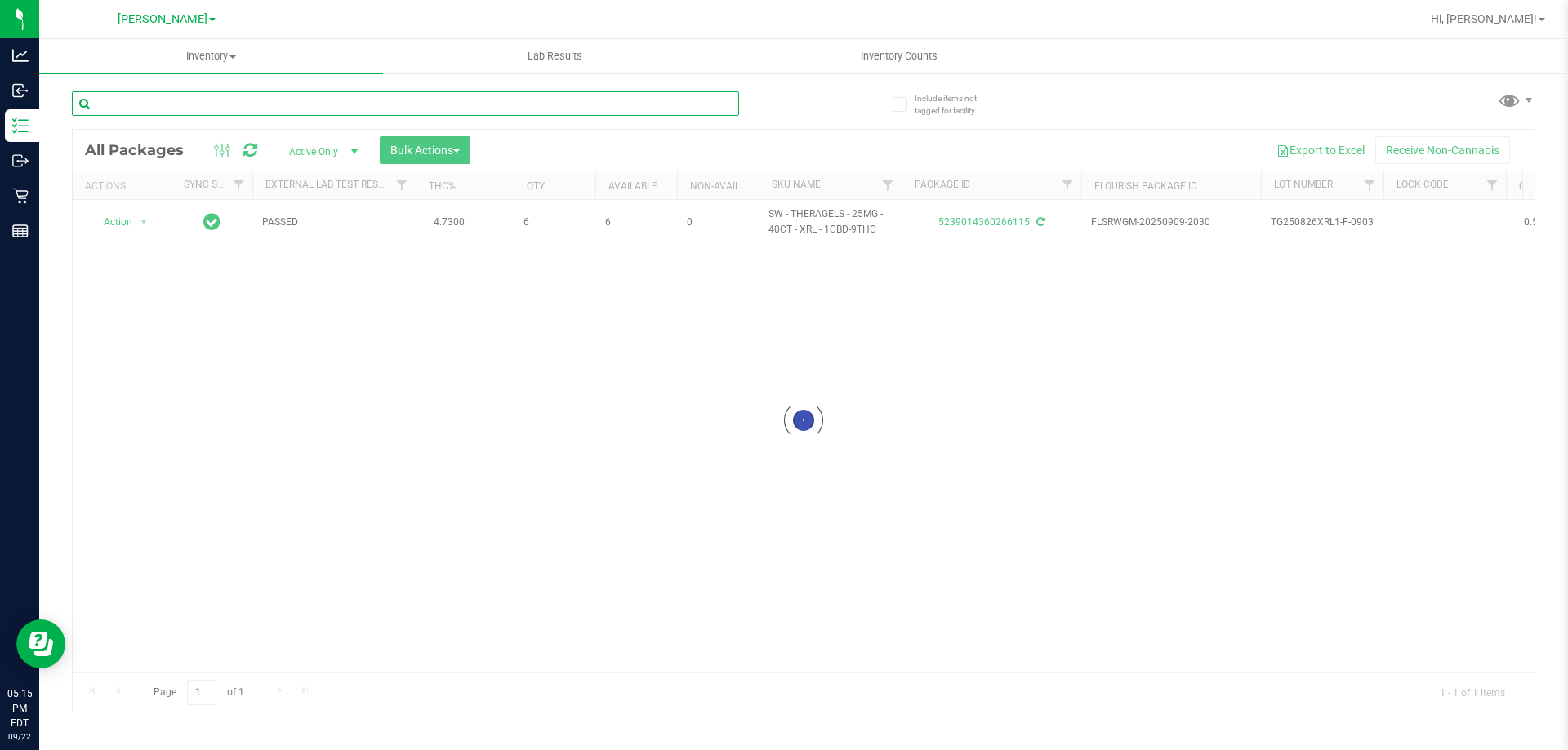
click at [722, 102] on input "text" at bounding box center [404, 103] width 667 height 25
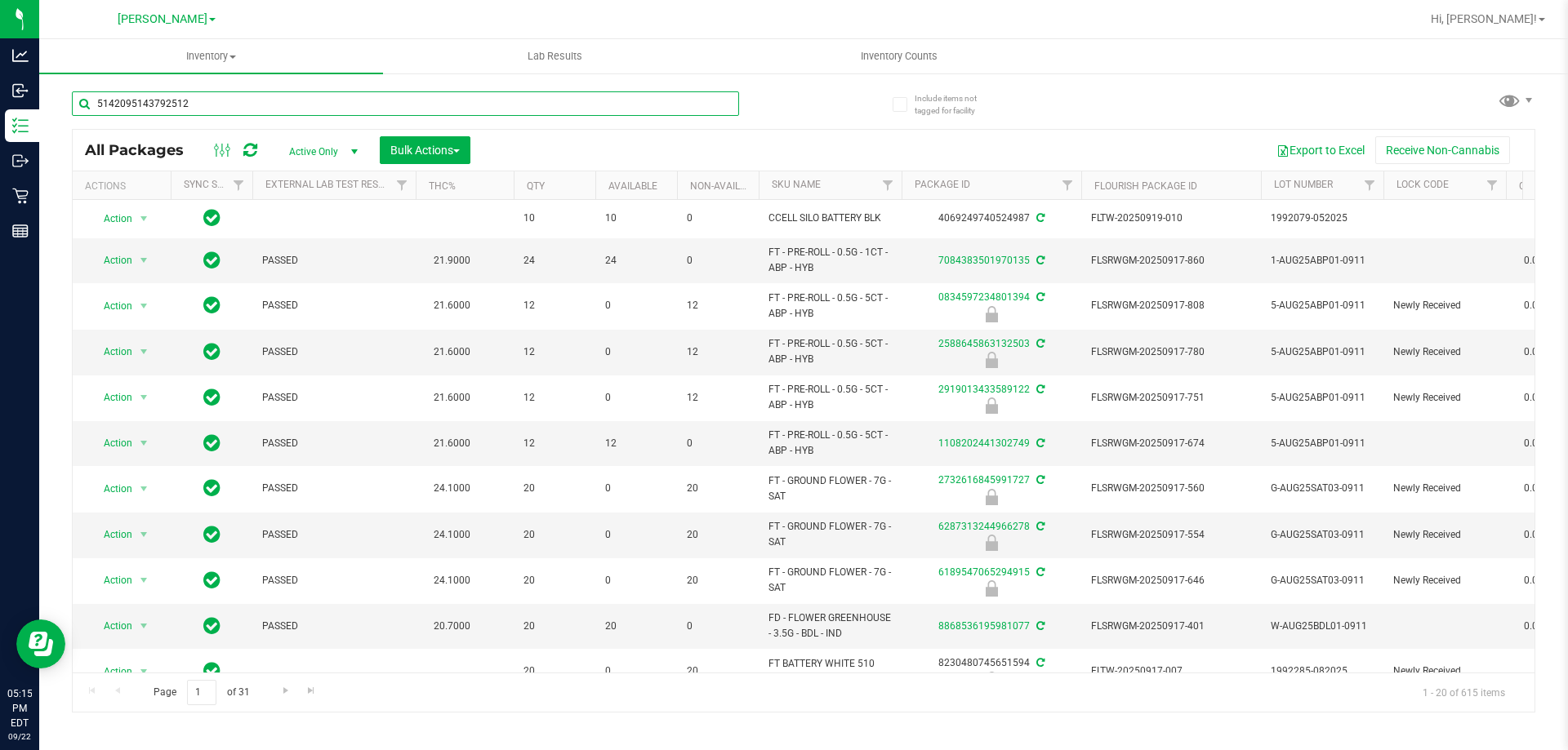
type input "5142095143792512"
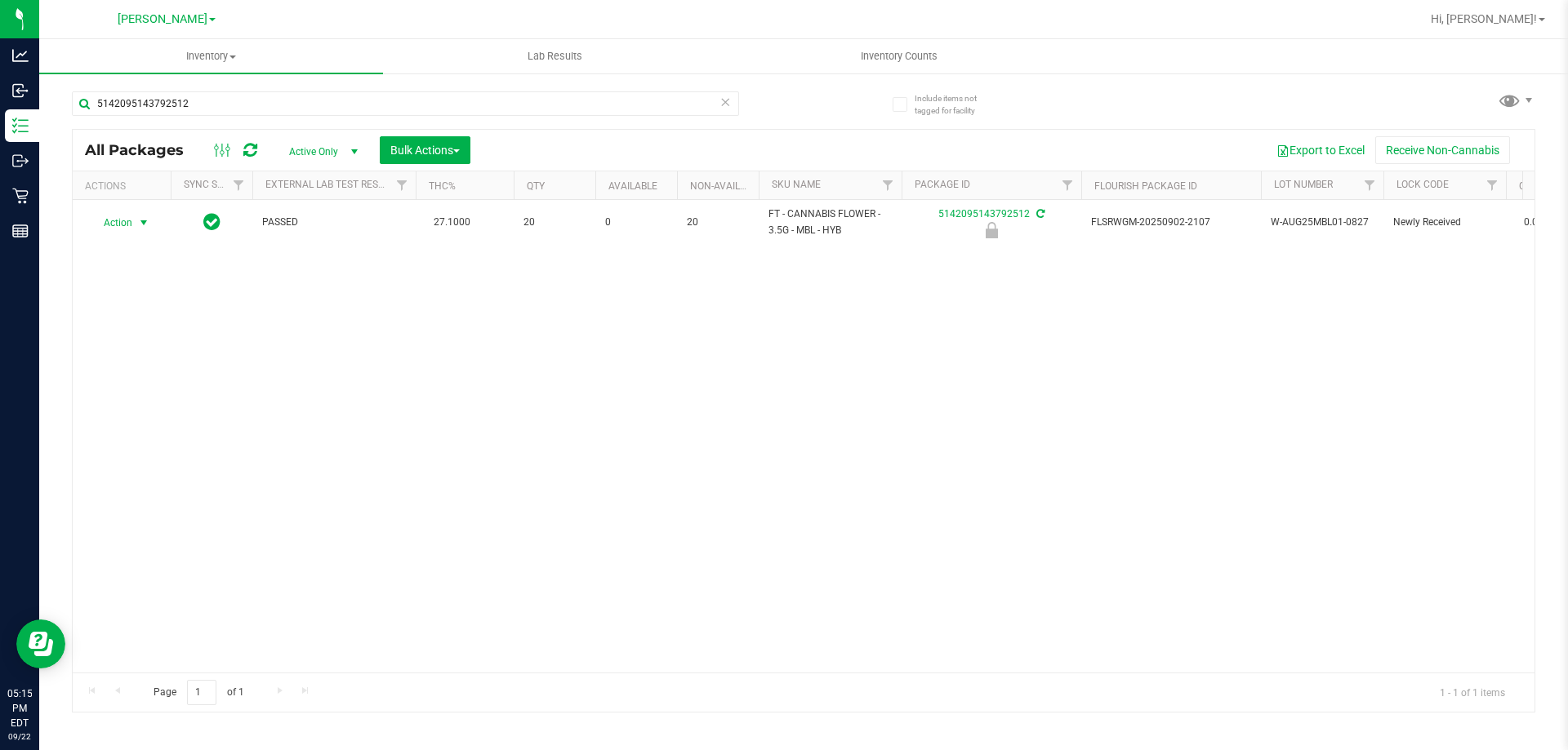
click at [131, 226] on span "Action" at bounding box center [111, 223] width 44 height 23
click at [142, 404] on li "Unlock package" at bounding box center [141, 416] width 104 height 25
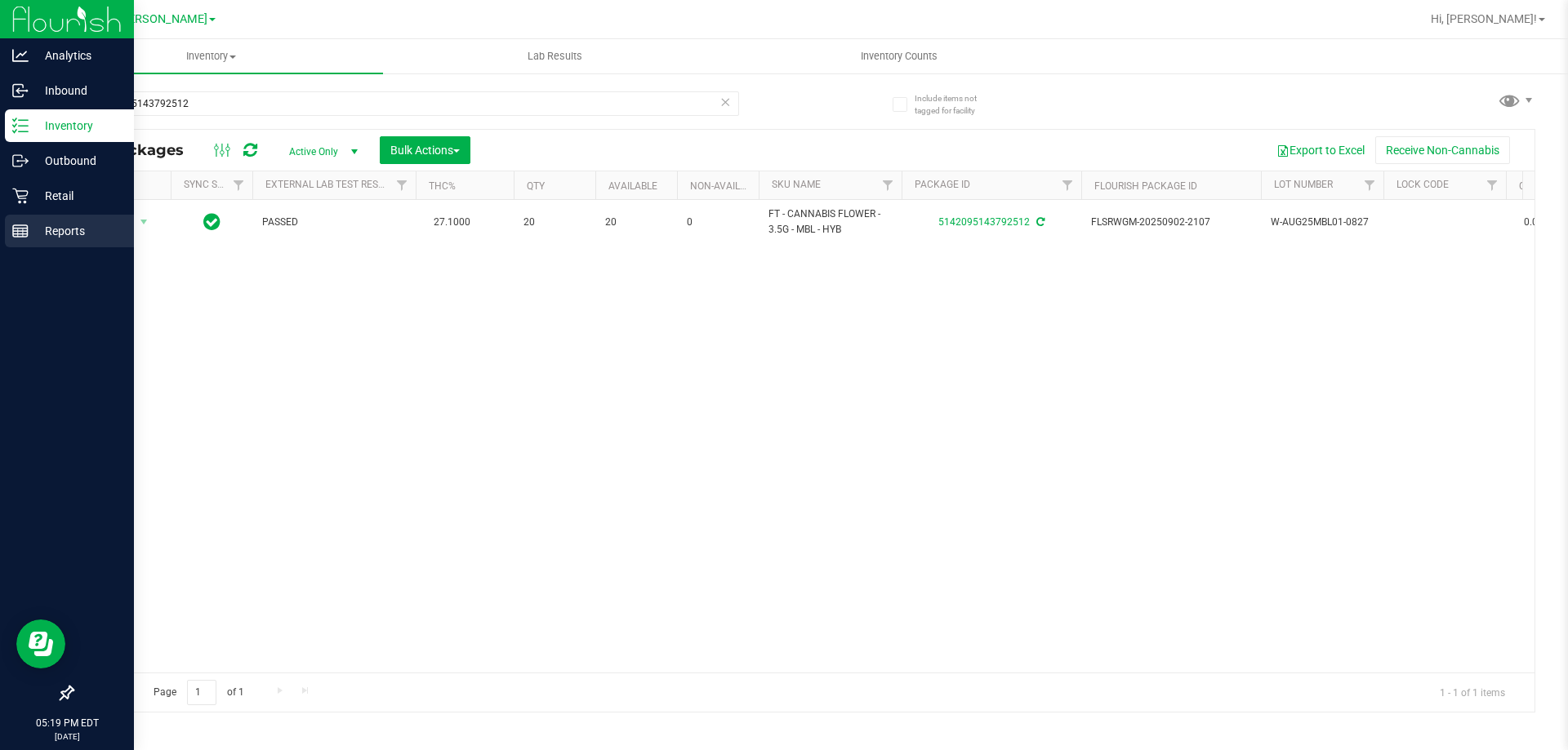
click at [84, 247] on link "Reports" at bounding box center [67, 231] width 134 height 35
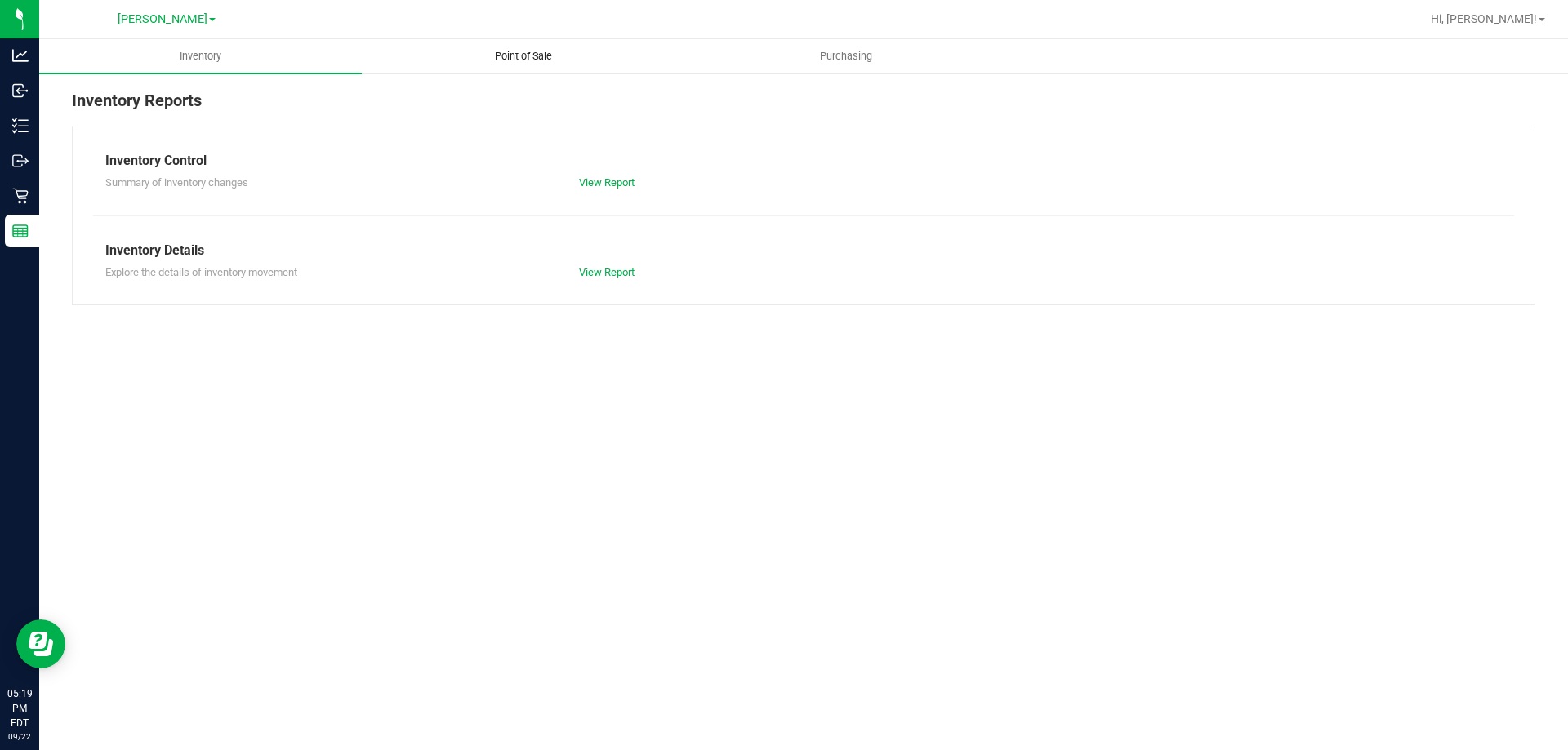
click at [566, 63] on span "Point of Sale" at bounding box center [524, 56] width 101 height 15
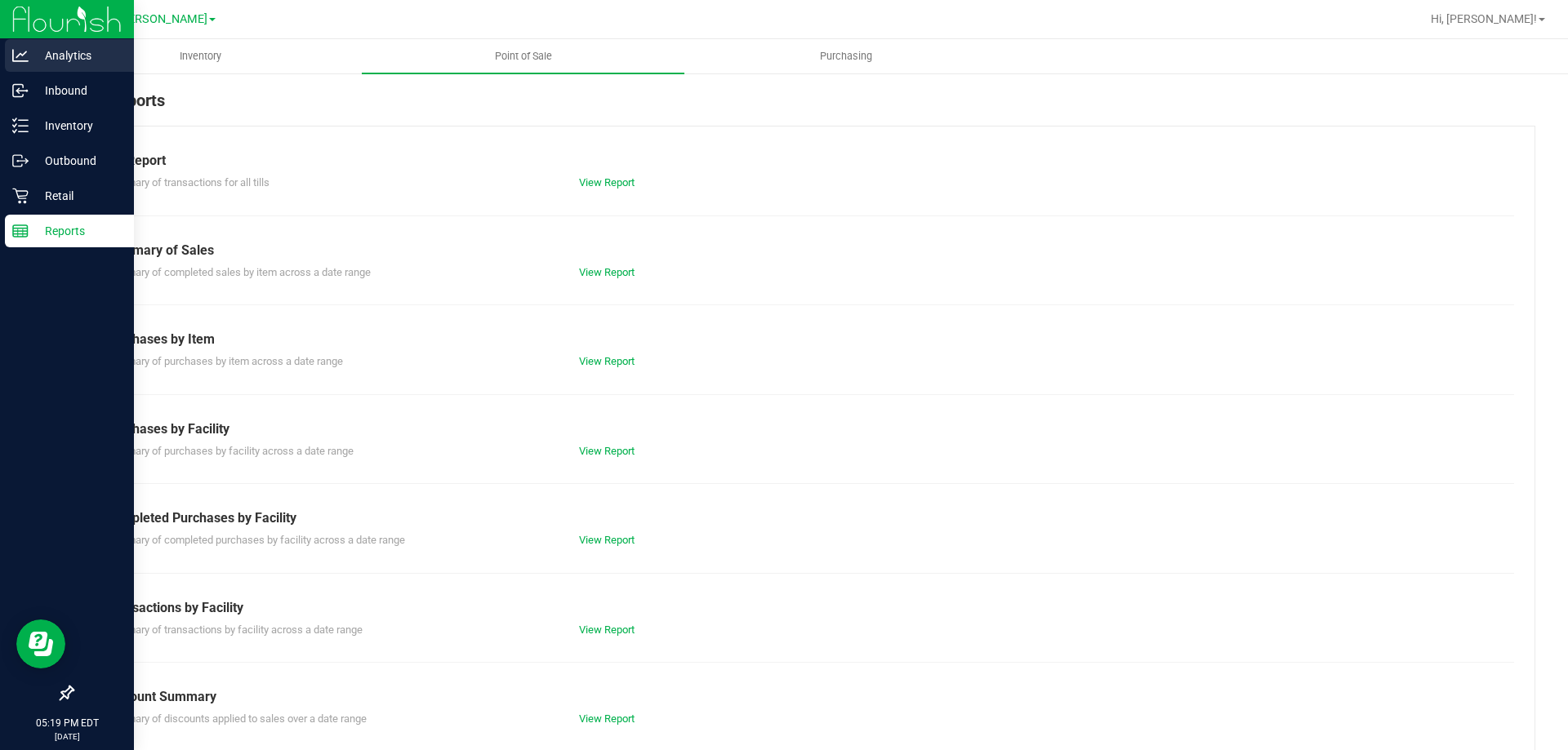
click at [57, 48] on p "Analytics" at bounding box center [78, 56] width 98 height 20
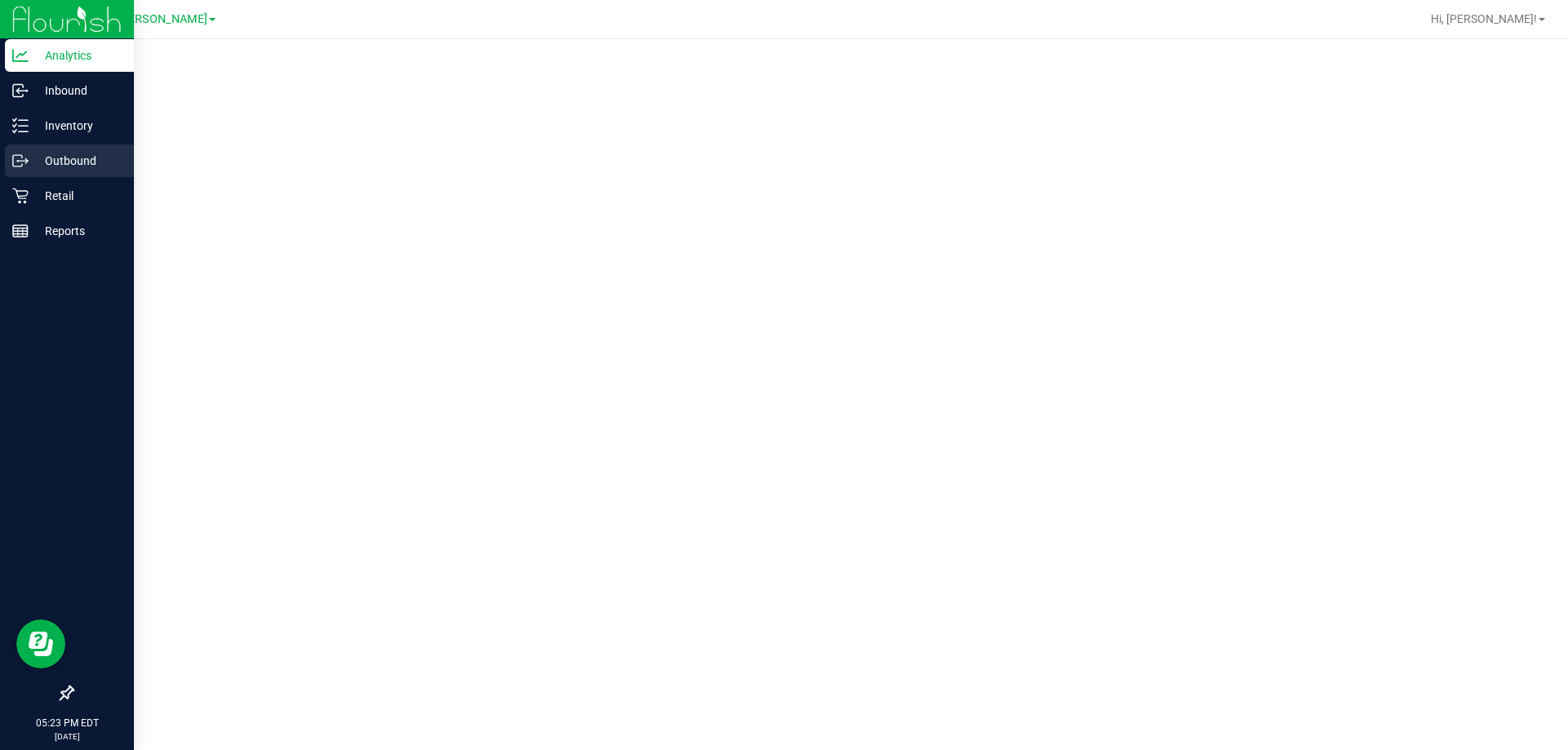
click at [46, 175] on div "Outbound" at bounding box center [70, 160] width 129 height 33
click at [44, 196] on p "Retail" at bounding box center [78, 196] width 98 height 20
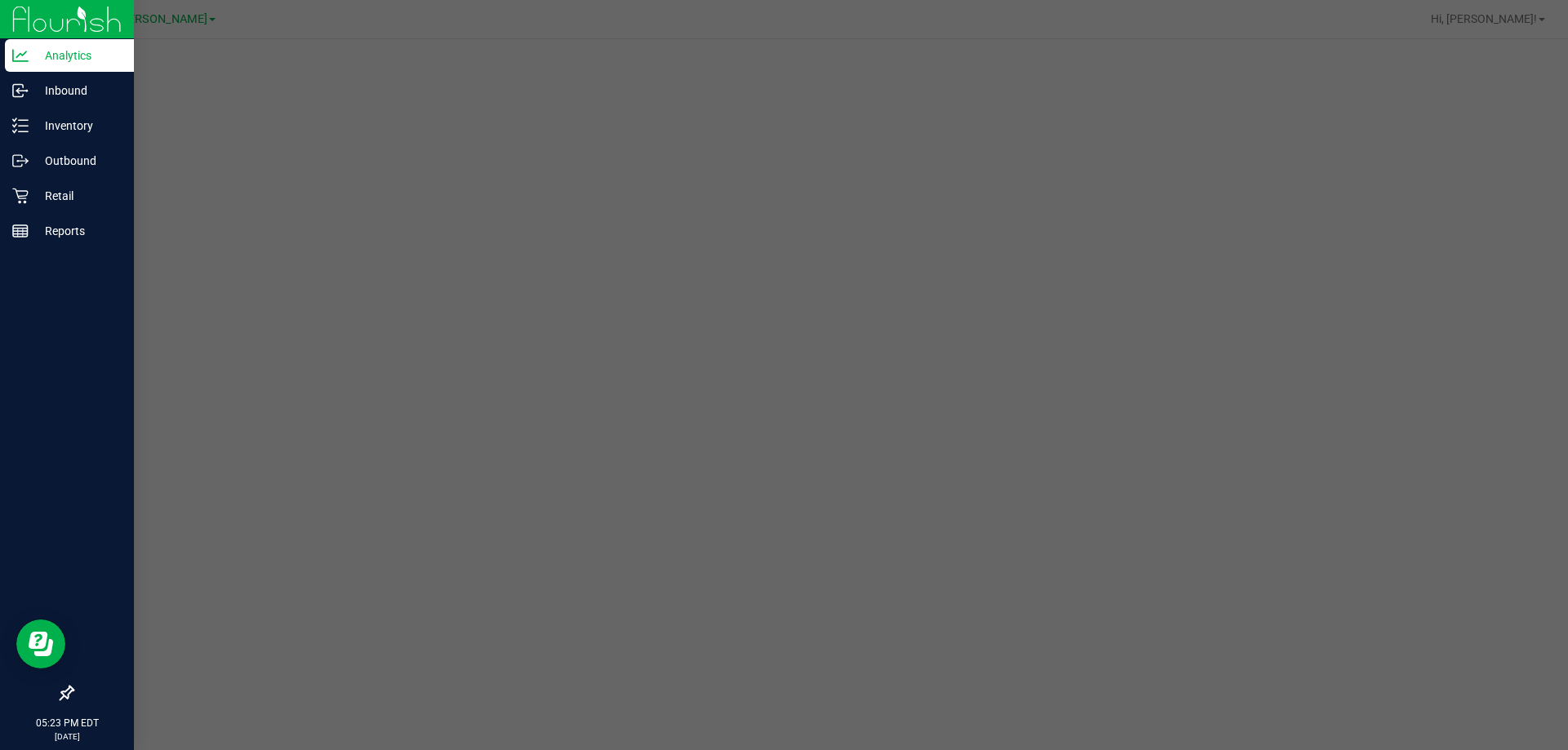
click at [44, 196] on p "Retail" at bounding box center [78, 196] width 98 height 20
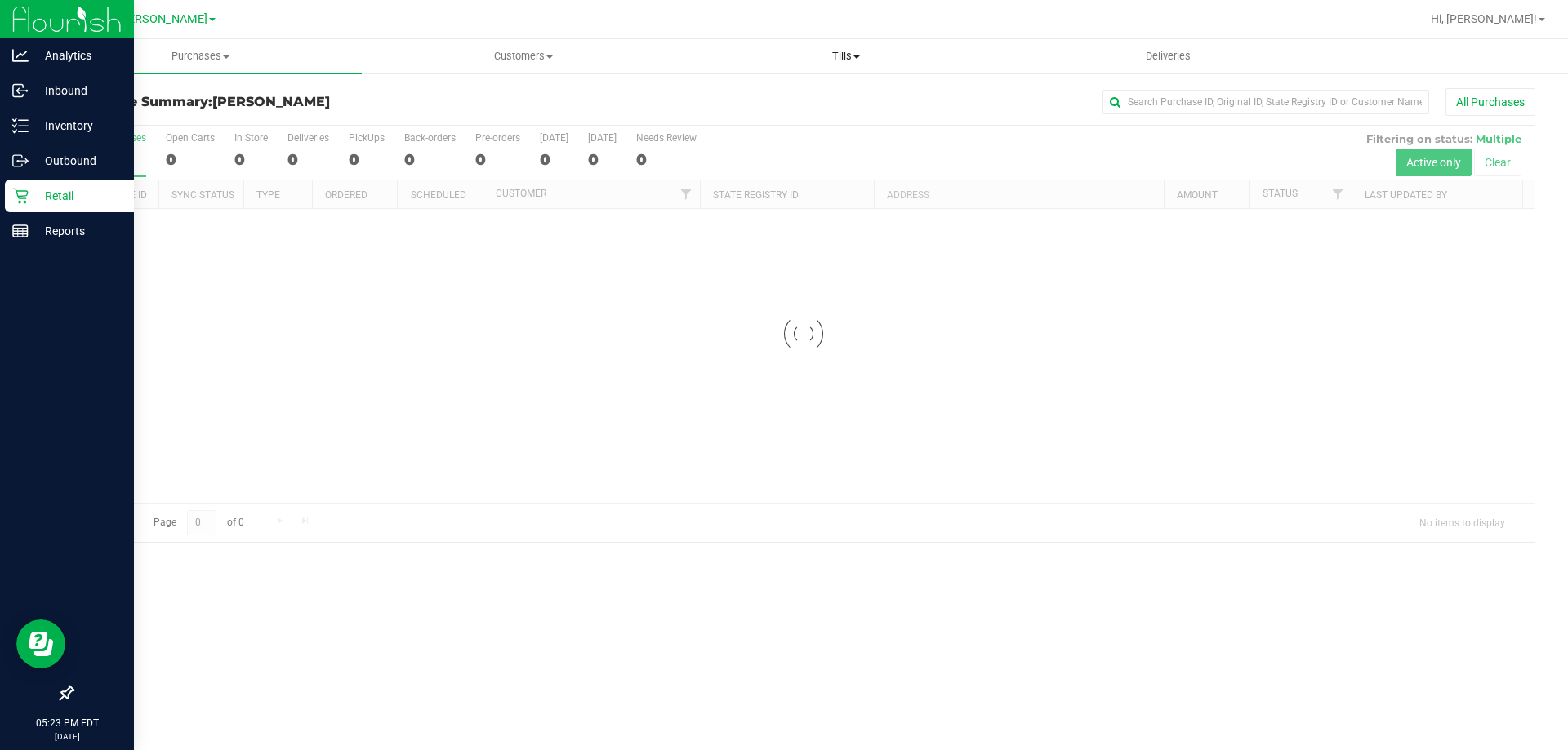
click at [847, 53] on span "Tills" at bounding box center [846, 56] width 321 height 15
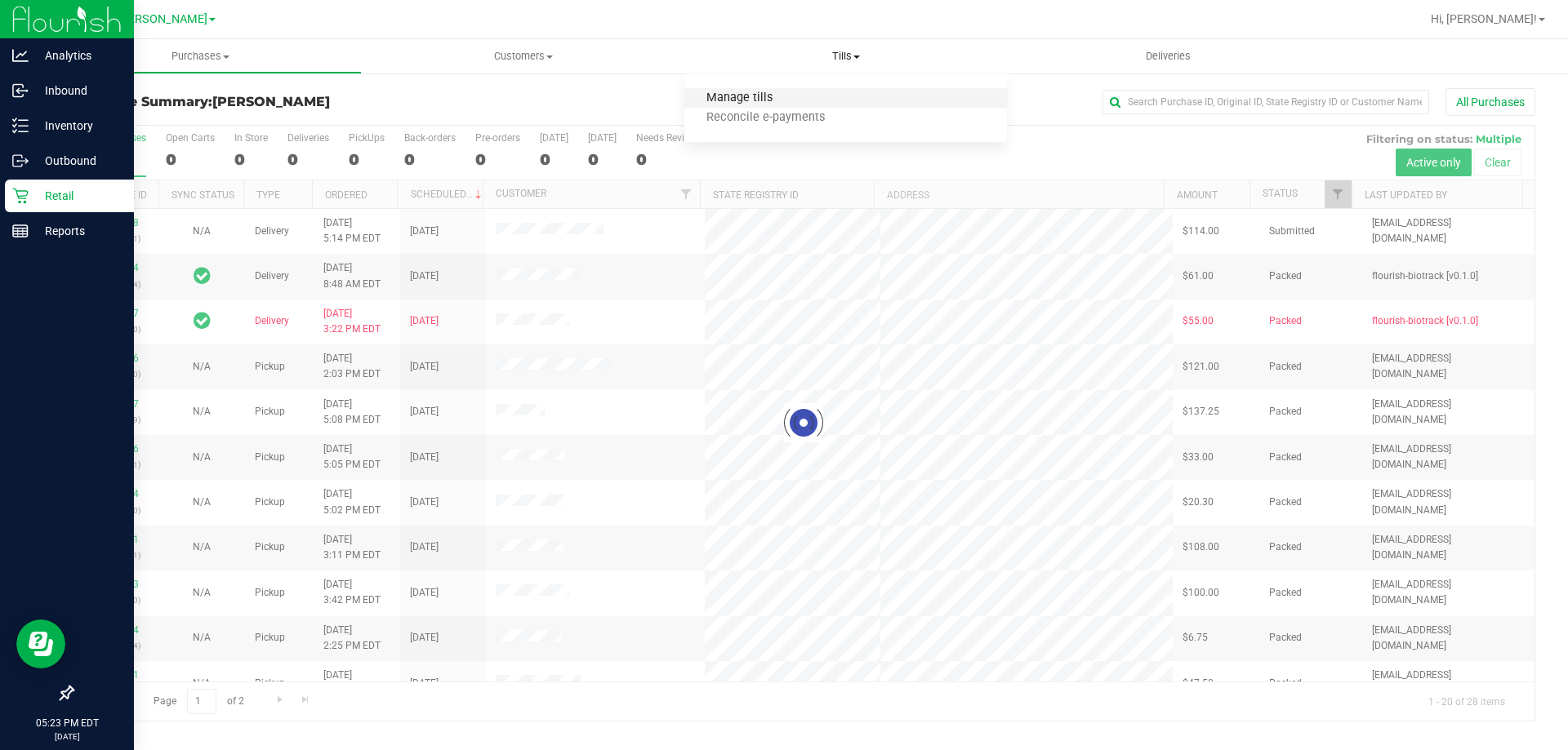
click at [790, 103] on span "Manage tills" at bounding box center [739, 98] width 110 height 14
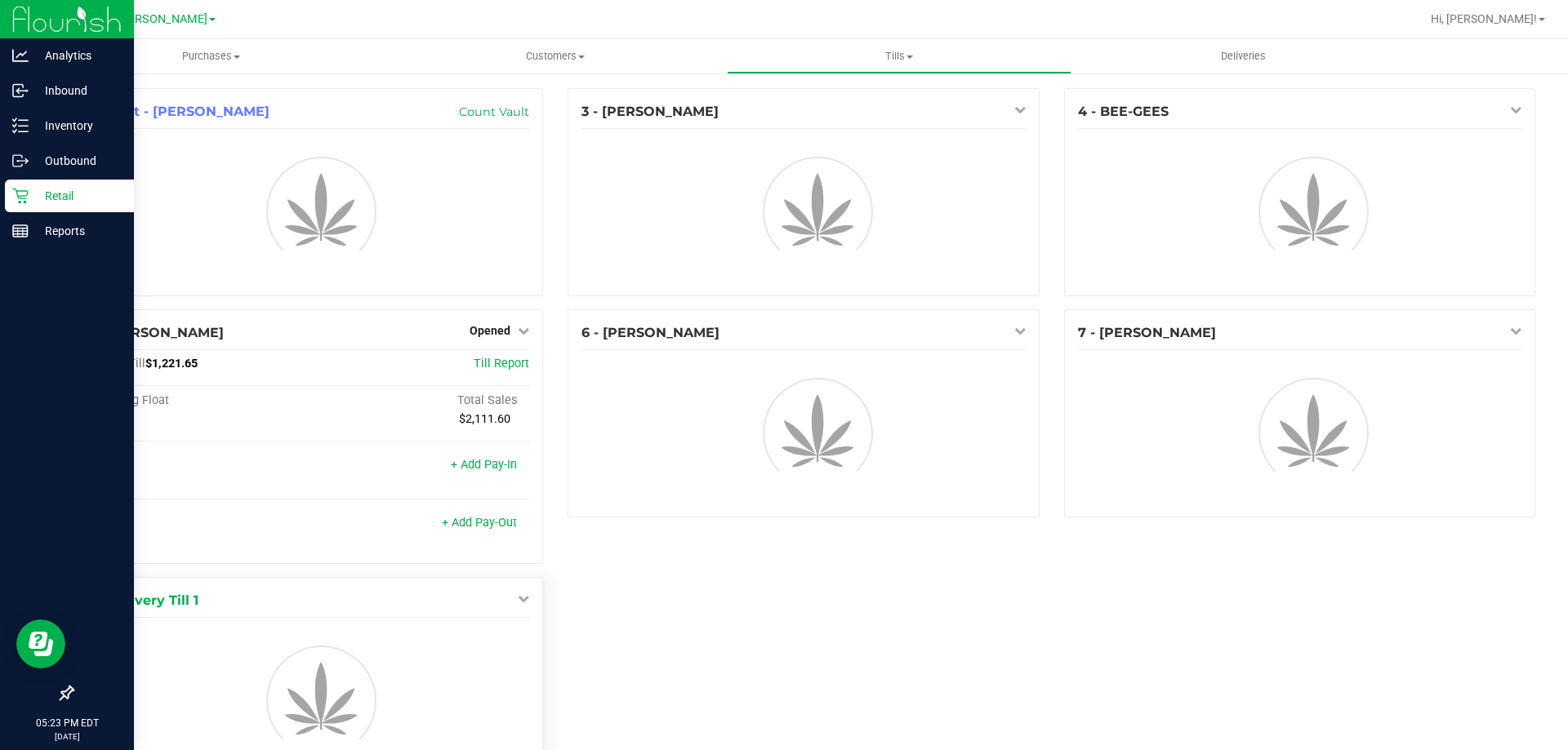
scroll to position [65, 0]
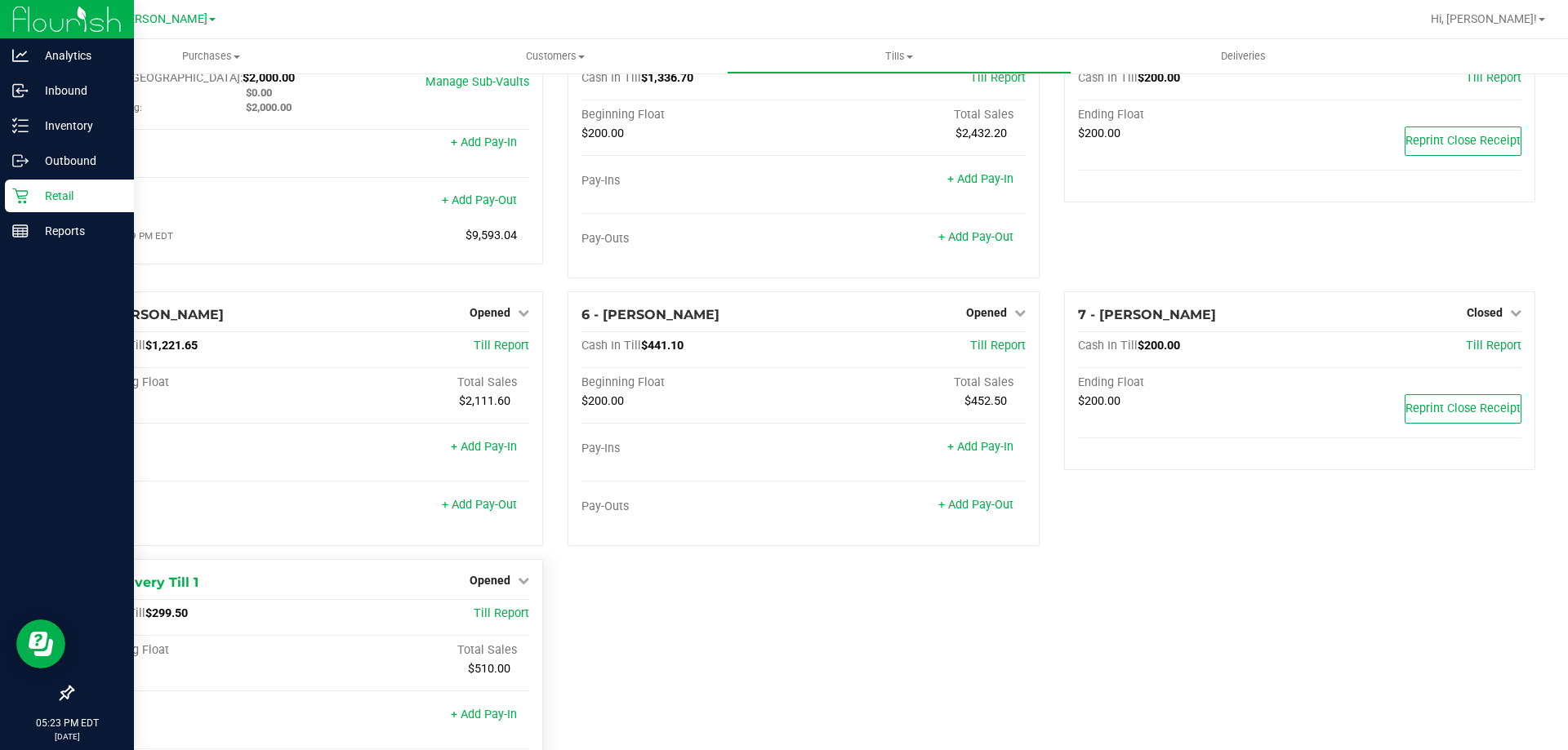
click at [491, 570] on div "8 - Delivery Till 1 Opened Close Till Cash In Till $299.50 Till Report Beginnin…" at bounding box center [307, 686] width 471 height 254
click at [493, 570] on div "8 - Delivery Till 1 Opened Close Till Cash In Till $299.50 Till Report Beginnin…" at bounding box center [307, 686] width 471 height 254
click at [480, 580] on span "Opened" at bounding box center [490, 580] width 41 height 13
click at [499, 616] on link "Close Till" at bounding box center [492, 614] width 44 height 13
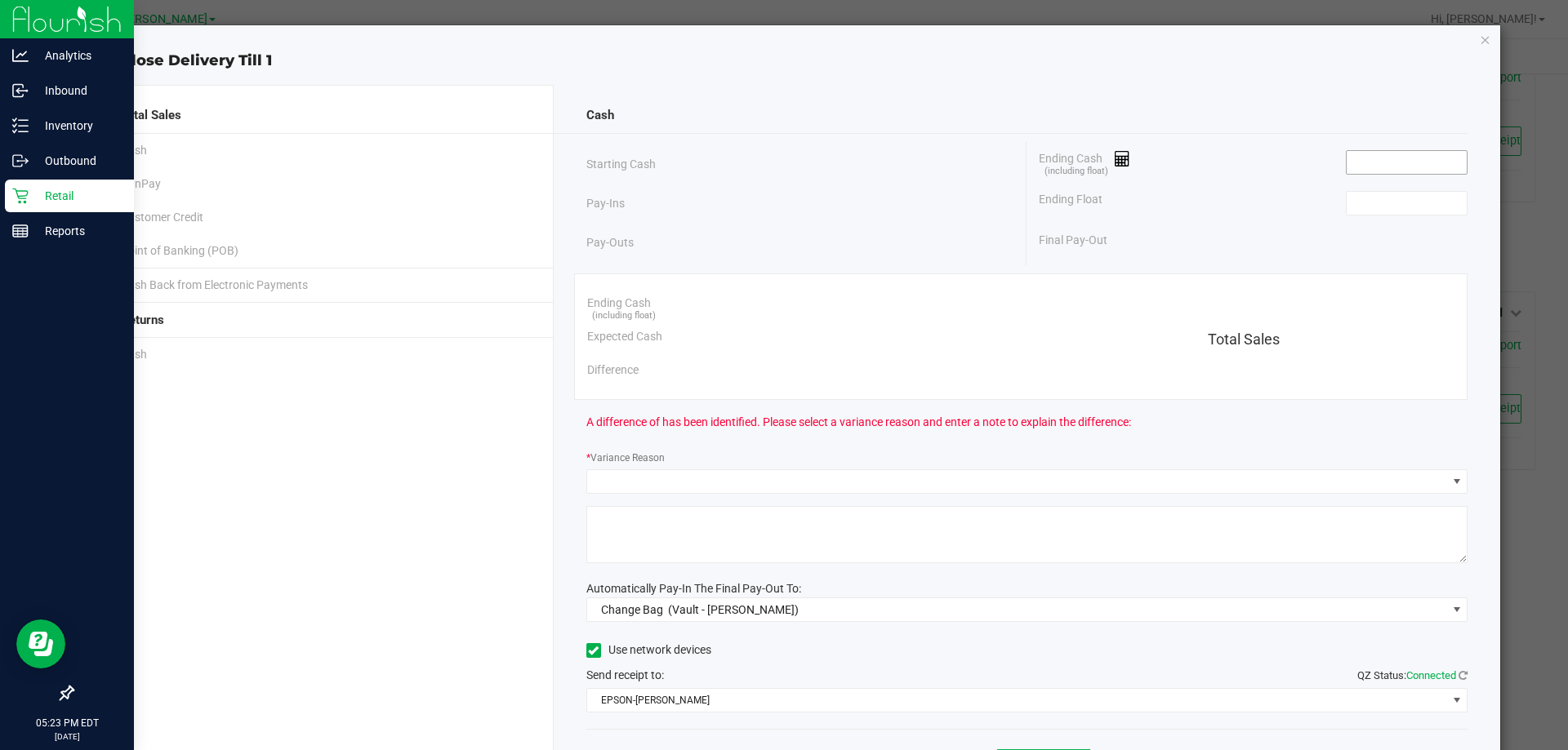
click at [1389, 164] on input at bounding box center [1406, 162] width 120 height 23
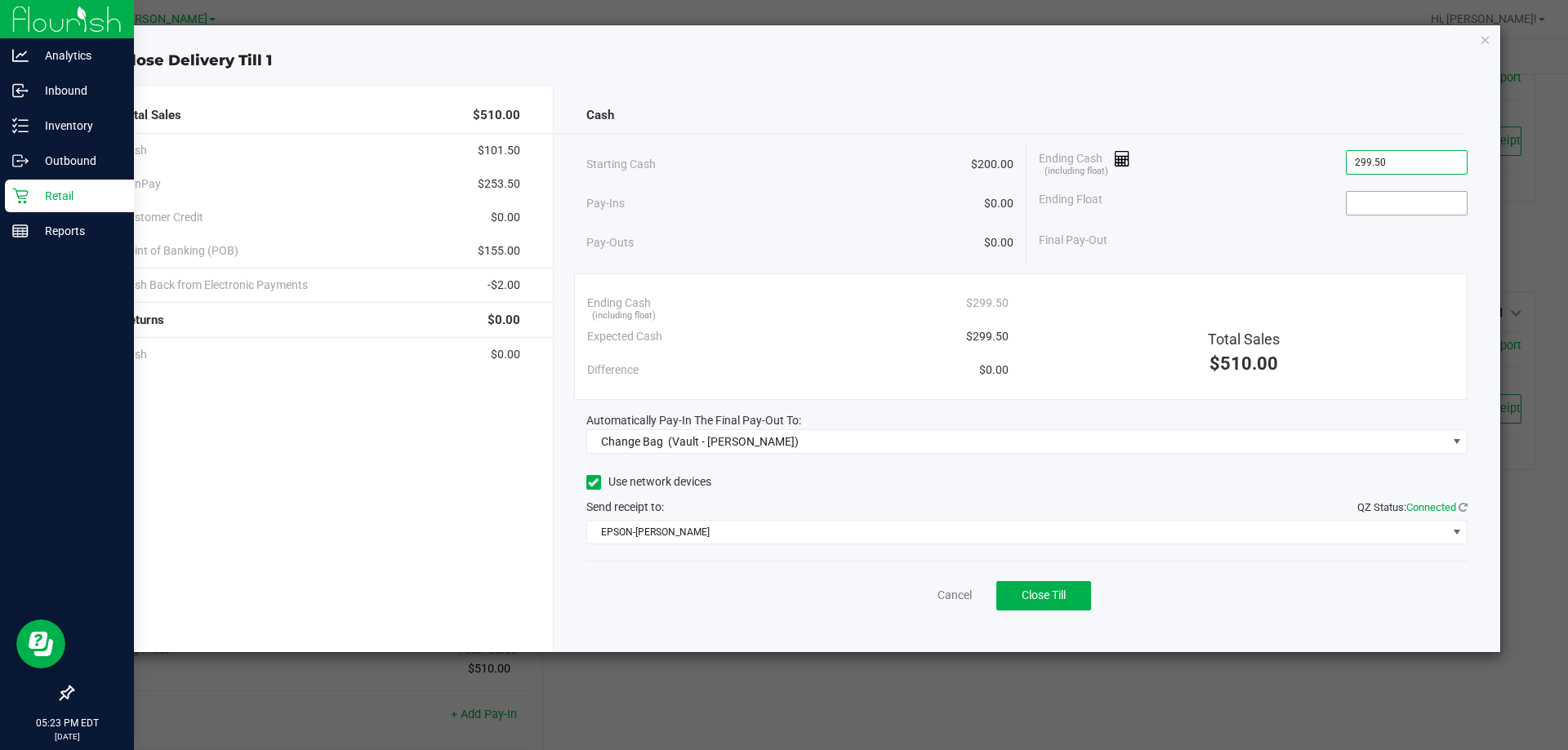
type input "$299.50"
click at [1405, 208] on input at bounding box center [1406, 203] width 120 height 23
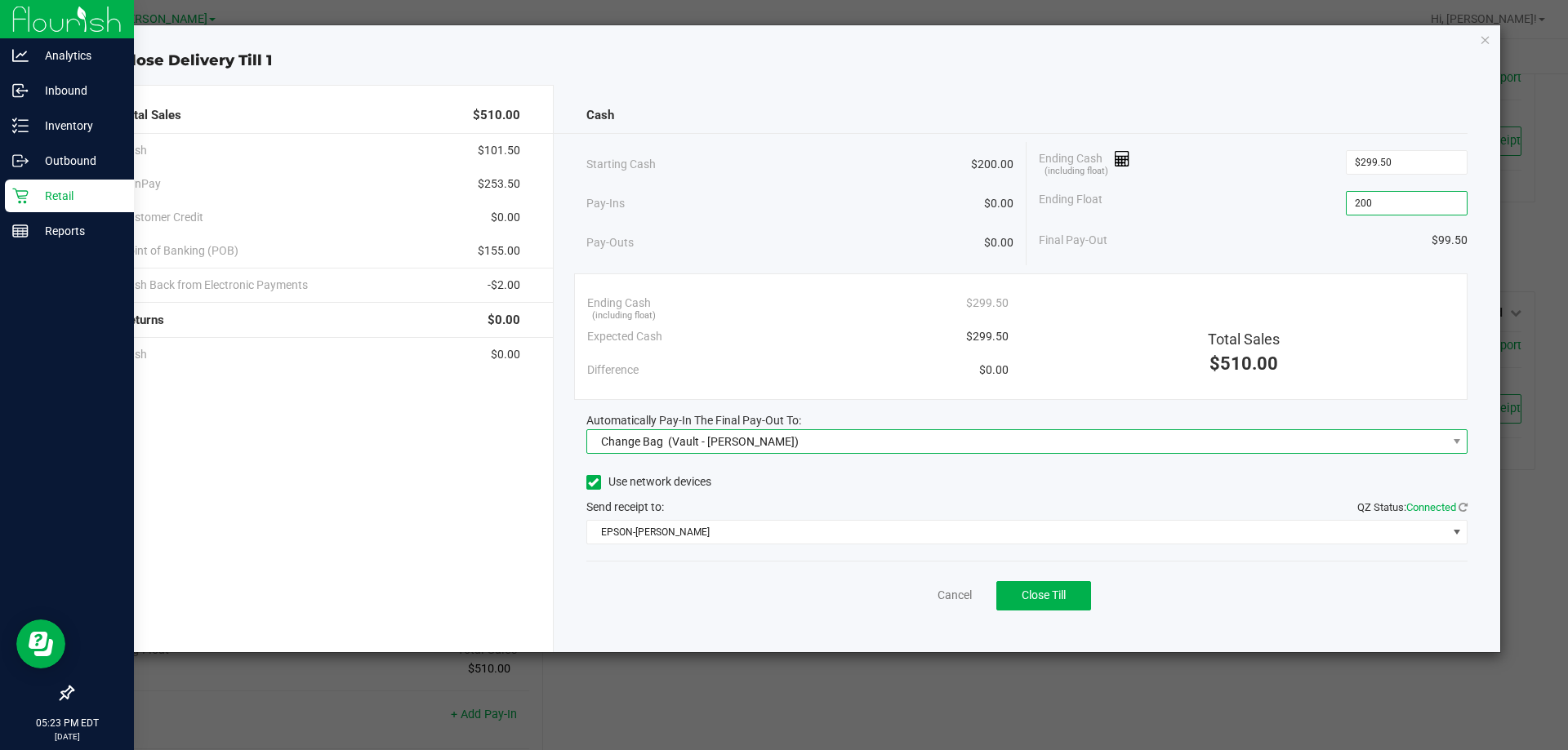
type input "$200.00"
click at [698, 447] on span "(Vault - [PERSON_NAME])" at bounding box center [733, 441] width 131 height 13
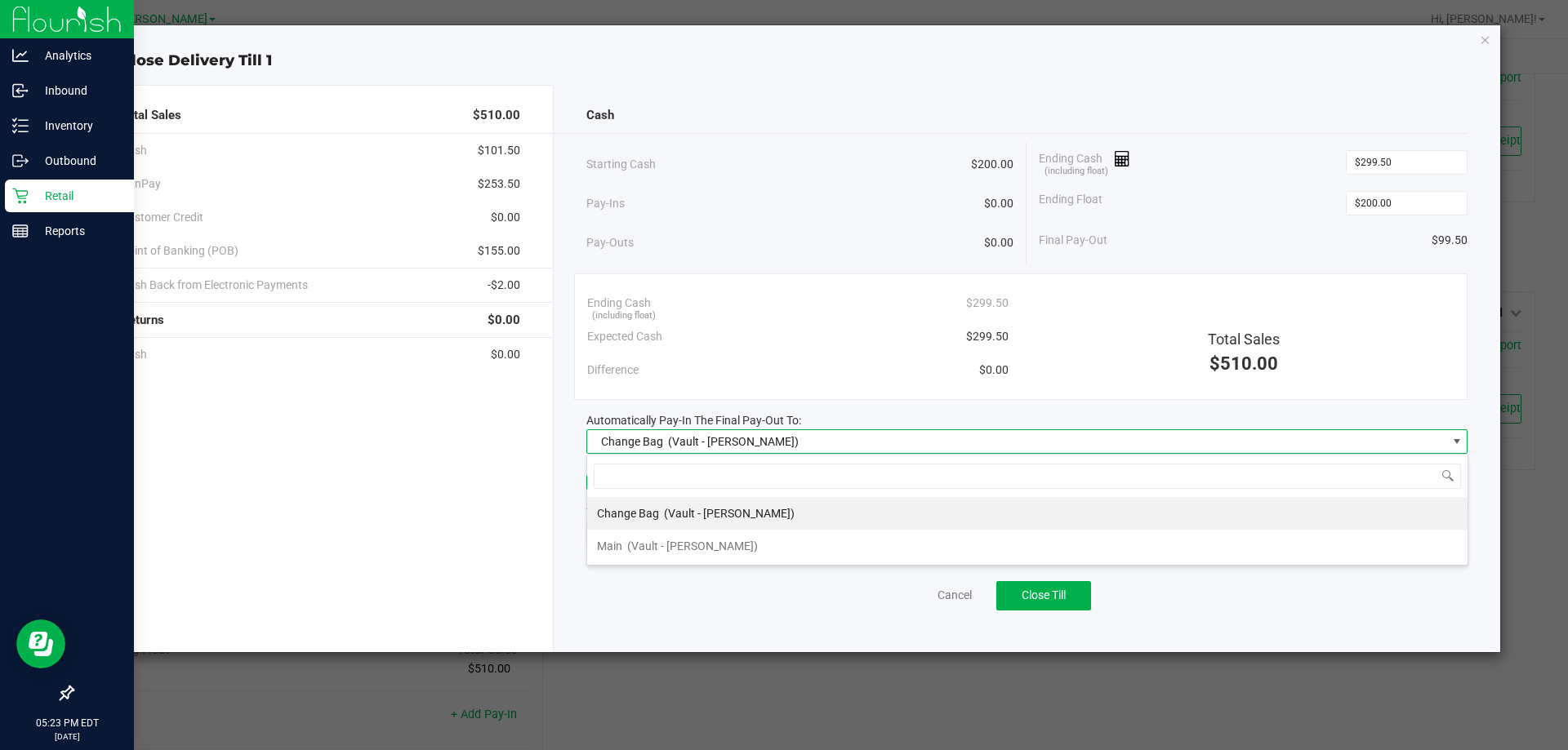
scroll to position [25, 881]
click at [639, 547] on span "(Vault - [PERSON_NAME])" at bounding box center [693, 545] width 131 height 13
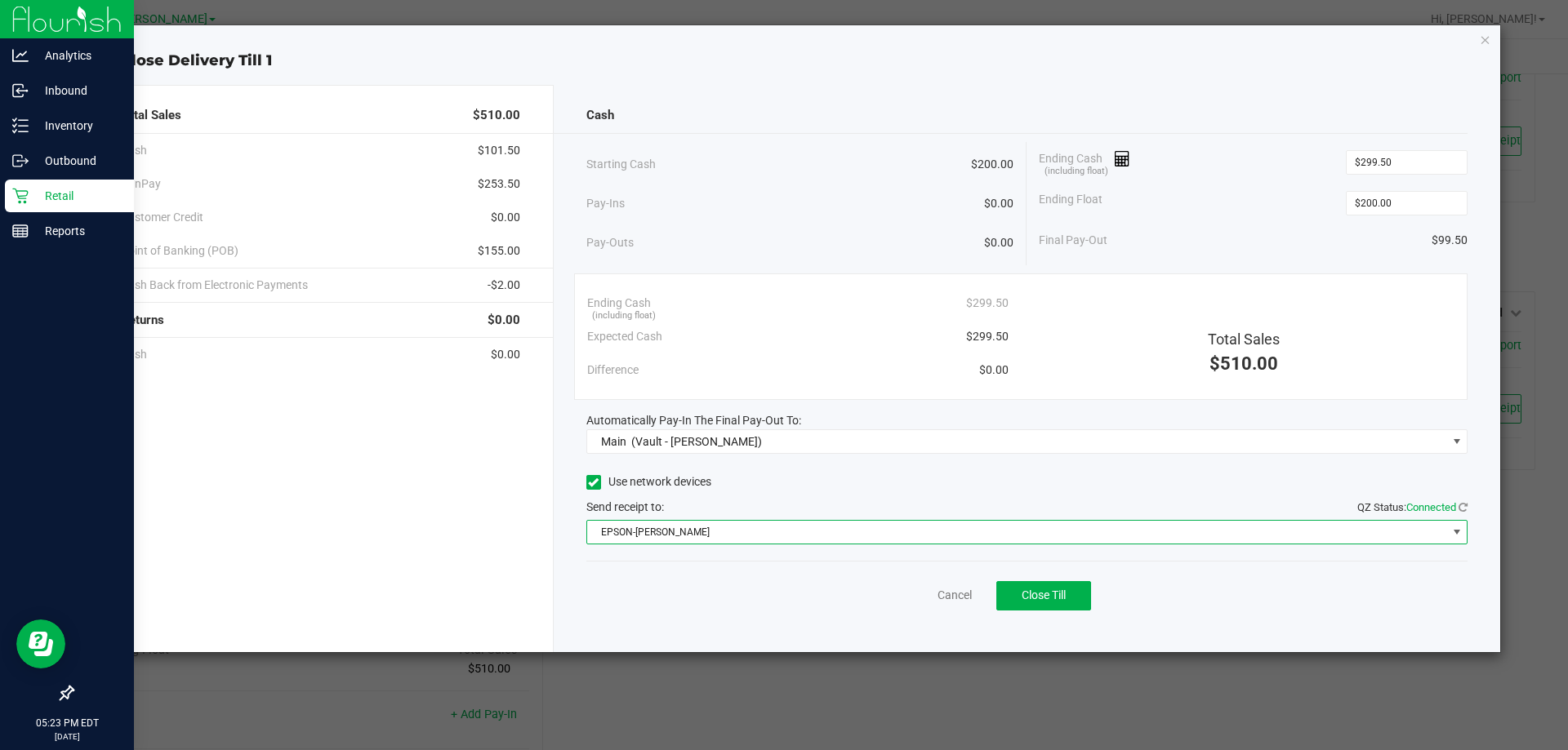
click at [655, 539] on span "EPSON-[PERSON_NAME]" at bounding box center [1017, 531] width 860 height 23
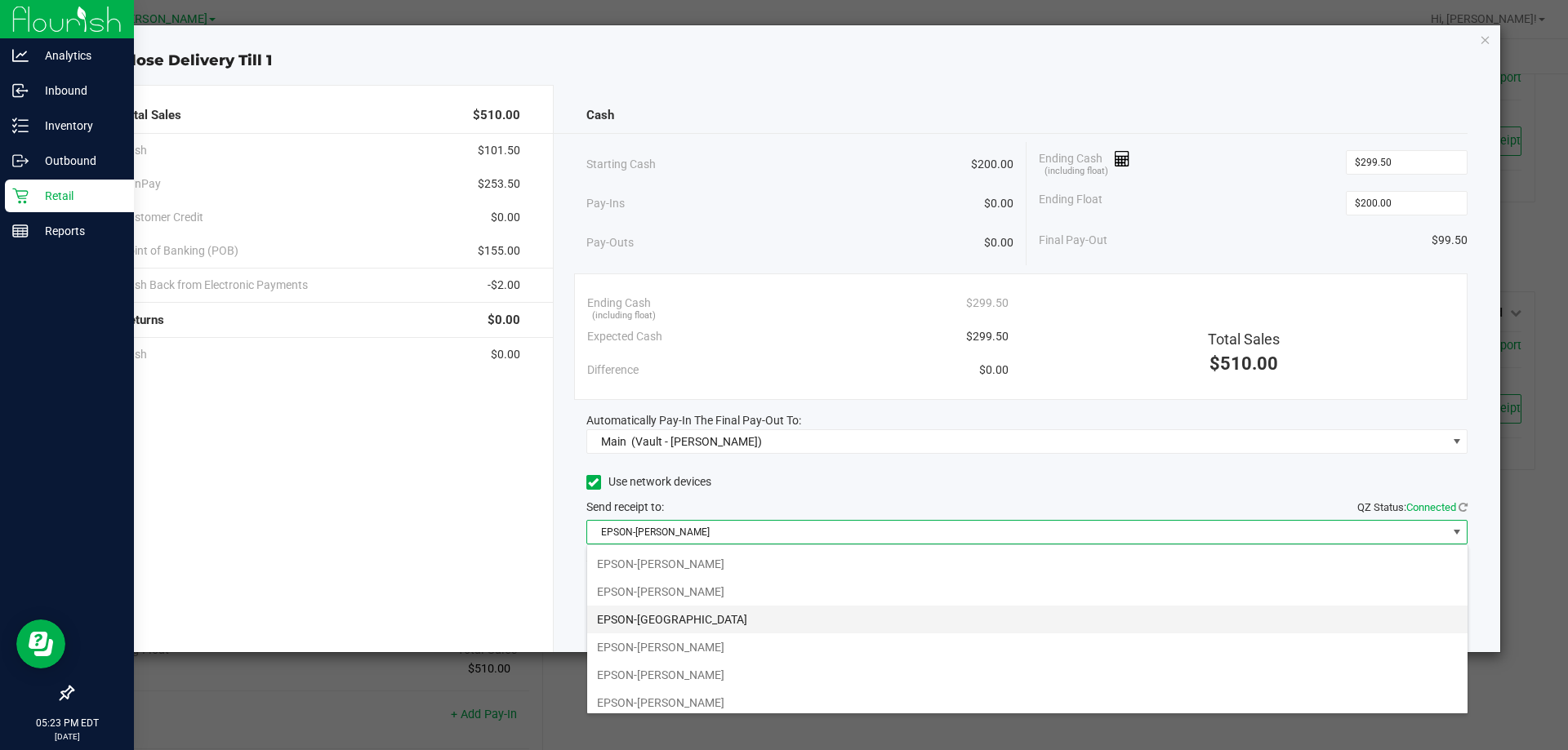
scroll to position [86, 0]
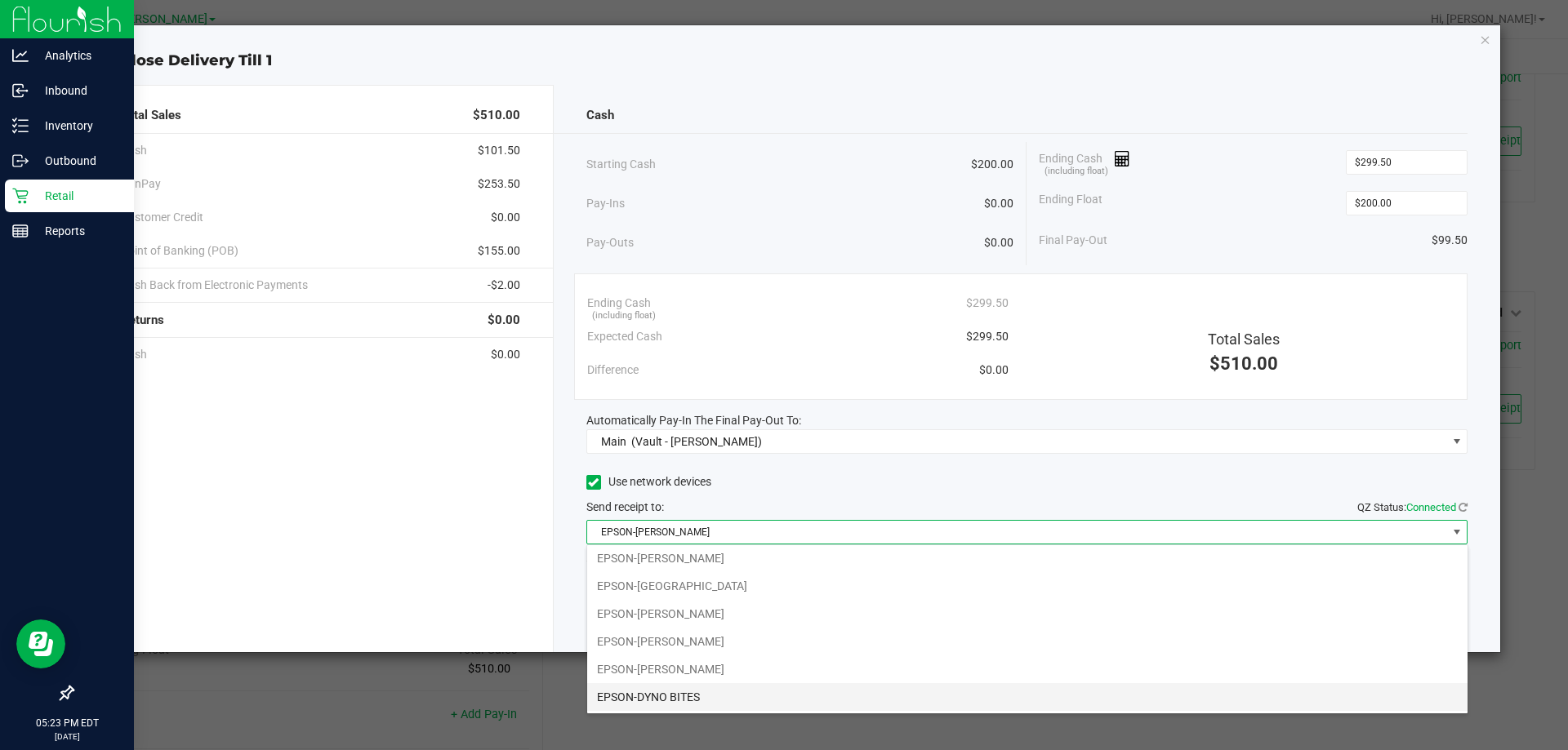
click at [690, 689] on li "EPSON-DYNO BITES" at bounding box center [1027, 697] width 880 height 28
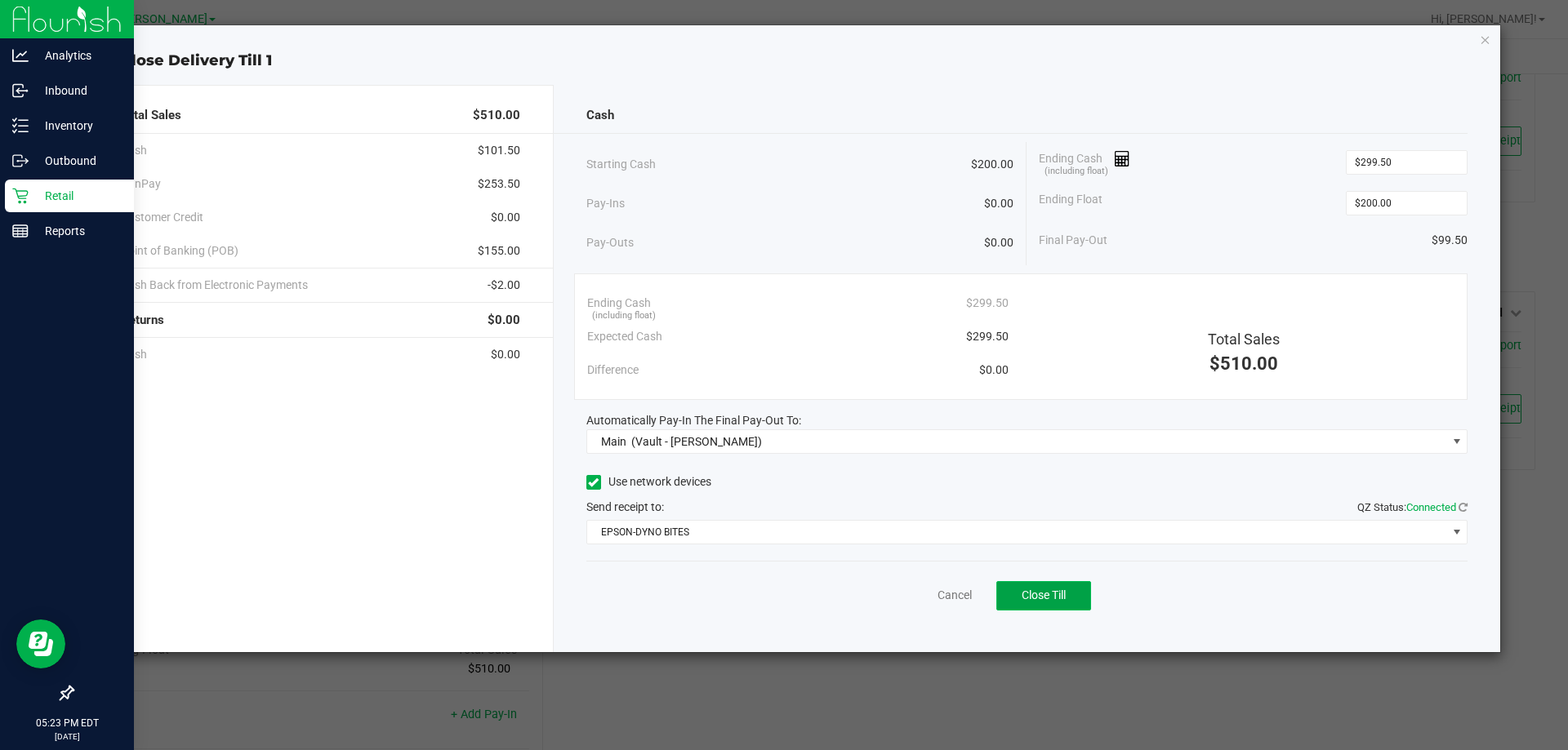
click at [1043, 585] on button "Close Till" at bounding box center [1043, 596] width 94 height 30
click at [915, 595] on link "Dismiss" at bounding box center [918, 595] width 39 height 17
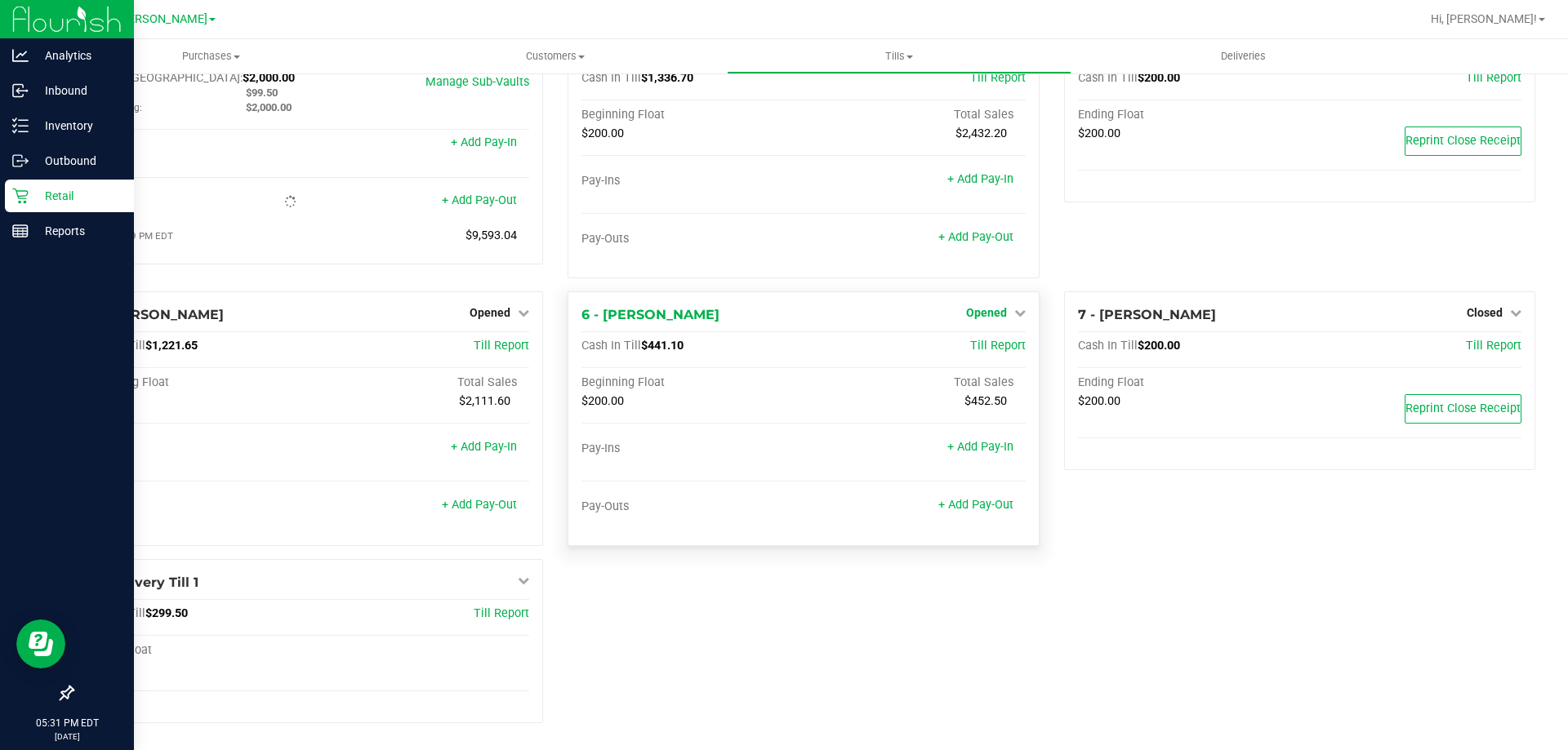
click at [988, 313] on span "Opened" at bounding box center [986, 312] width 41 height 13
click at [985, 353] on link "Close Till" at bounding box center [988, 347] width 44 height 13
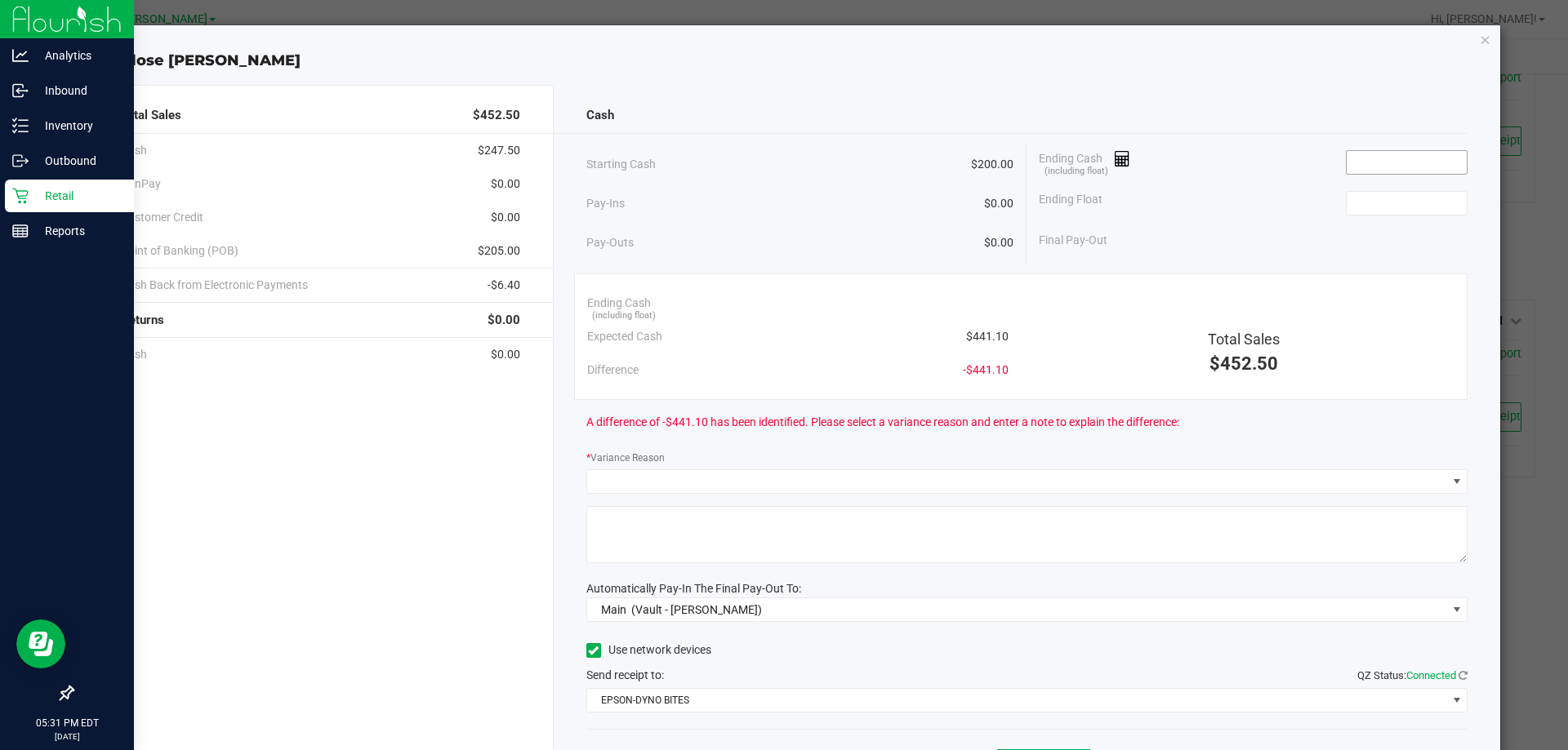
click at [1383, 158] on input at bounding box center [1406, 162] width 120 height 23
type input "$443.60"
click at [1376, 212] on input at bounding box center [1406, 203] width 120 height 23
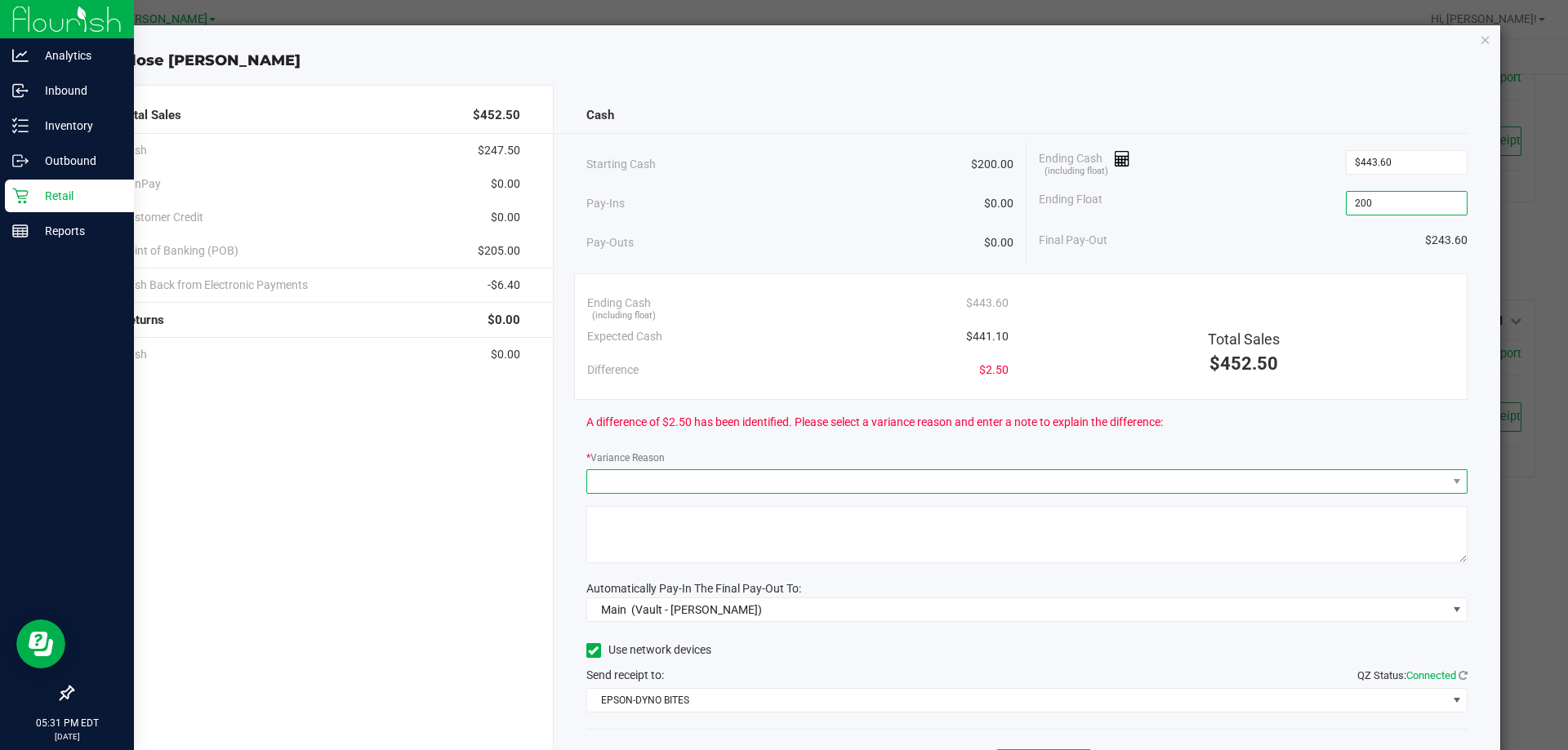
type input "$200.00"
click at [650, 471] on span at bounding box center [1017, 481] width 860 height 23
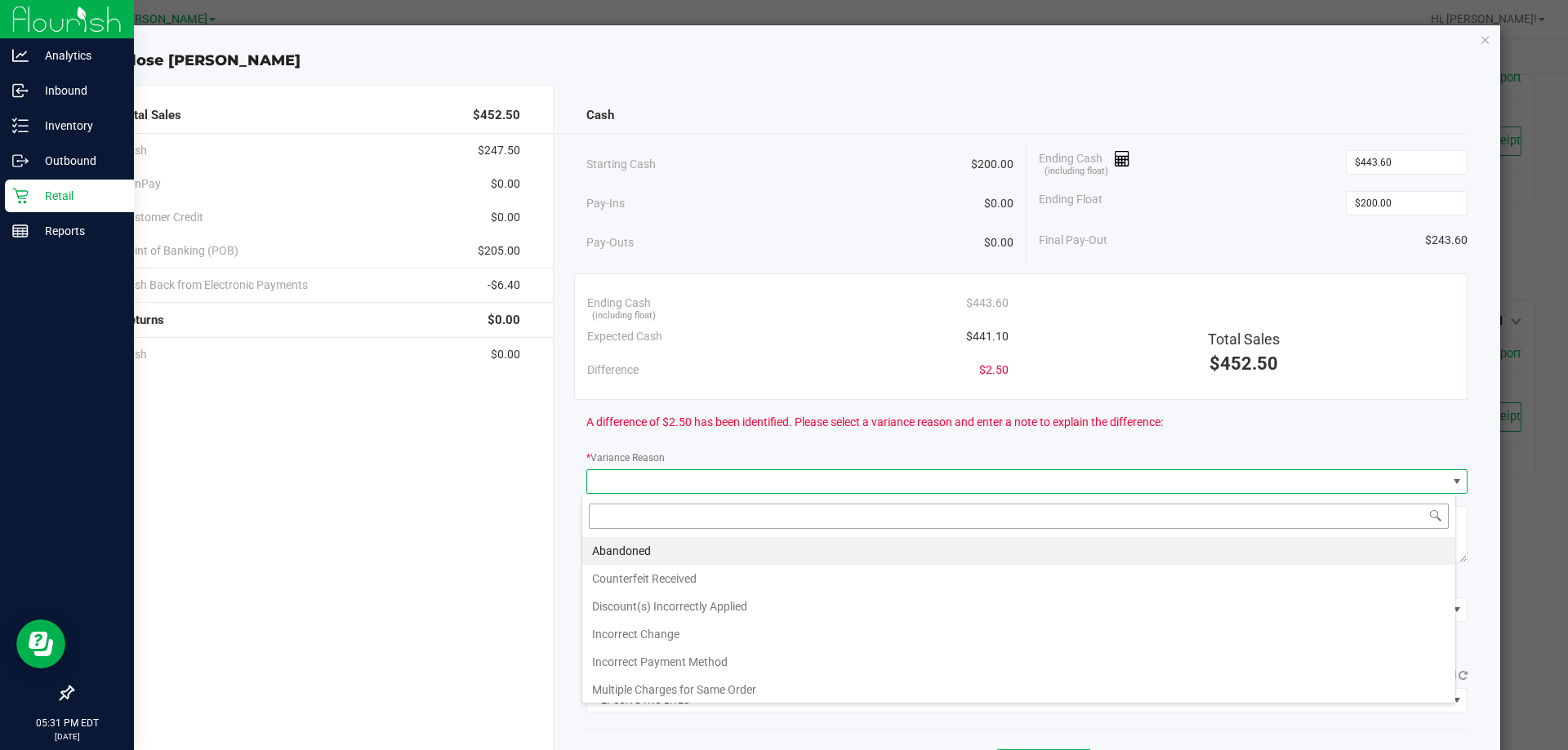
scroll to position [25, 873]
click at [630, 545] on li "Abandoned" at bounding box center [1019, 551] width 873 height 28
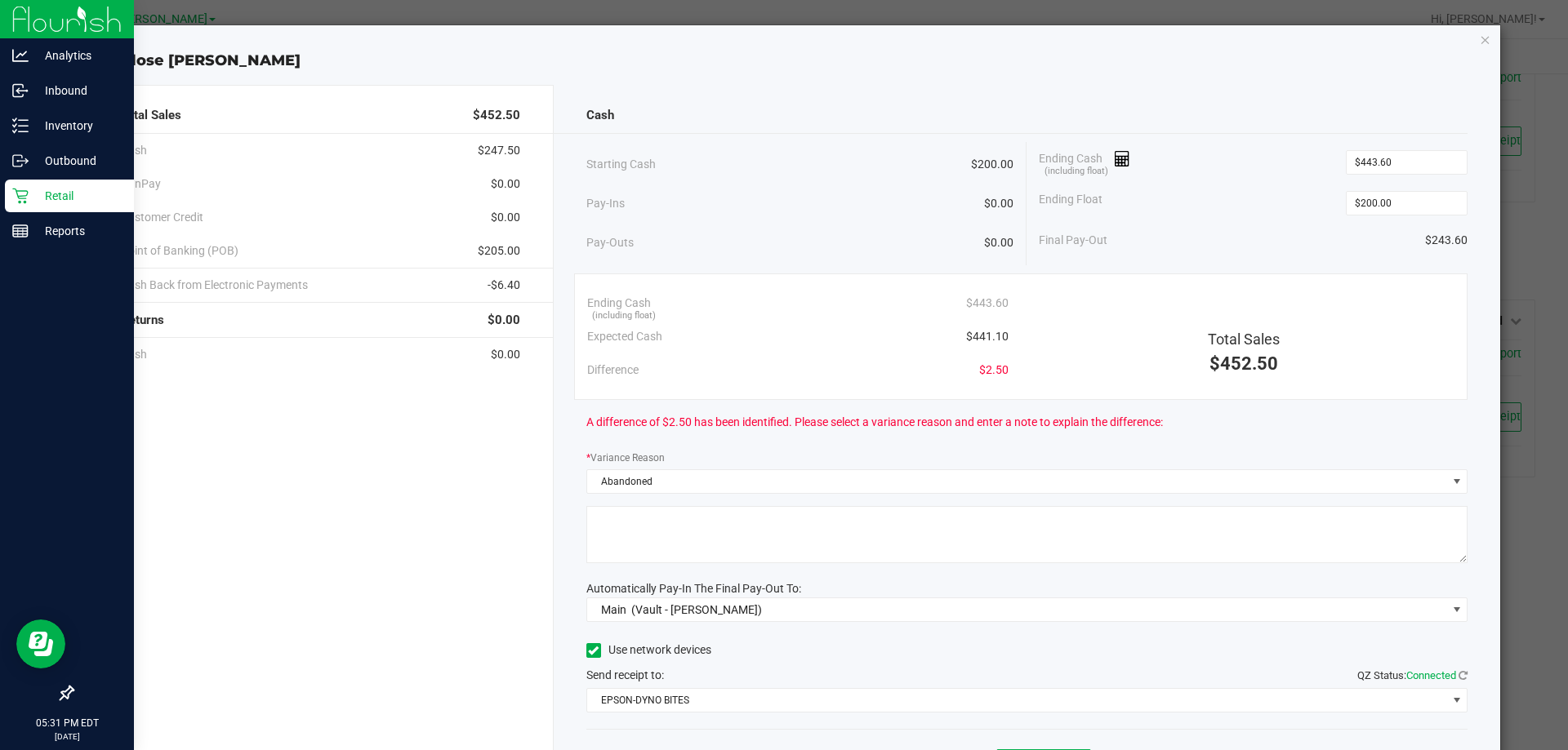
click at [651, 542] on textarea at bounding box center [1027, 535] width 882 height 58
type textarea "Unknown"
click at [1199, 637] on div "Cash Starting Cash $200.00 Pay-Ins $0.00 Pay-Outs $0.00 Ending Cash (including …" at bounding box center [1026, 452] width 947 height 736
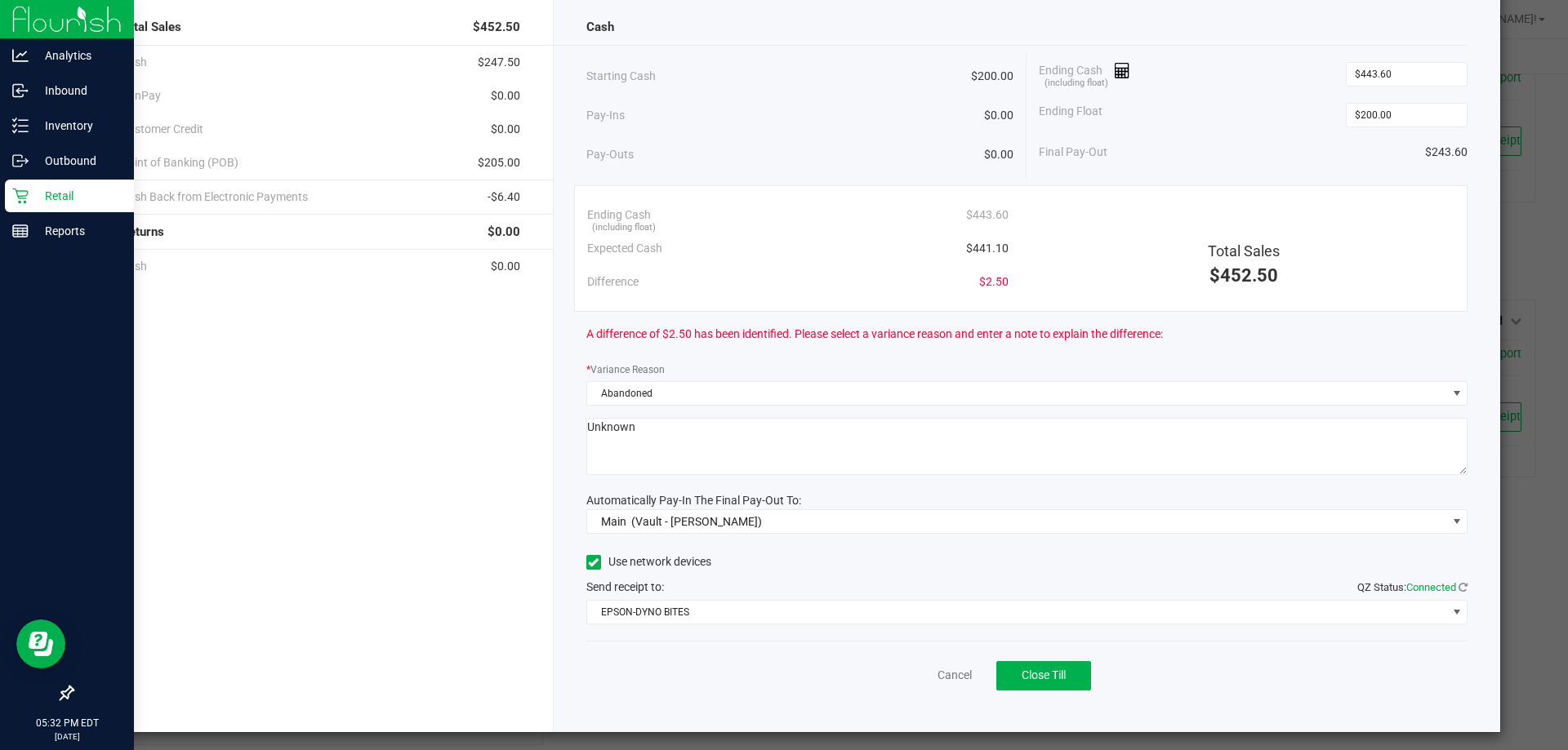
scroll to position [95, 0]
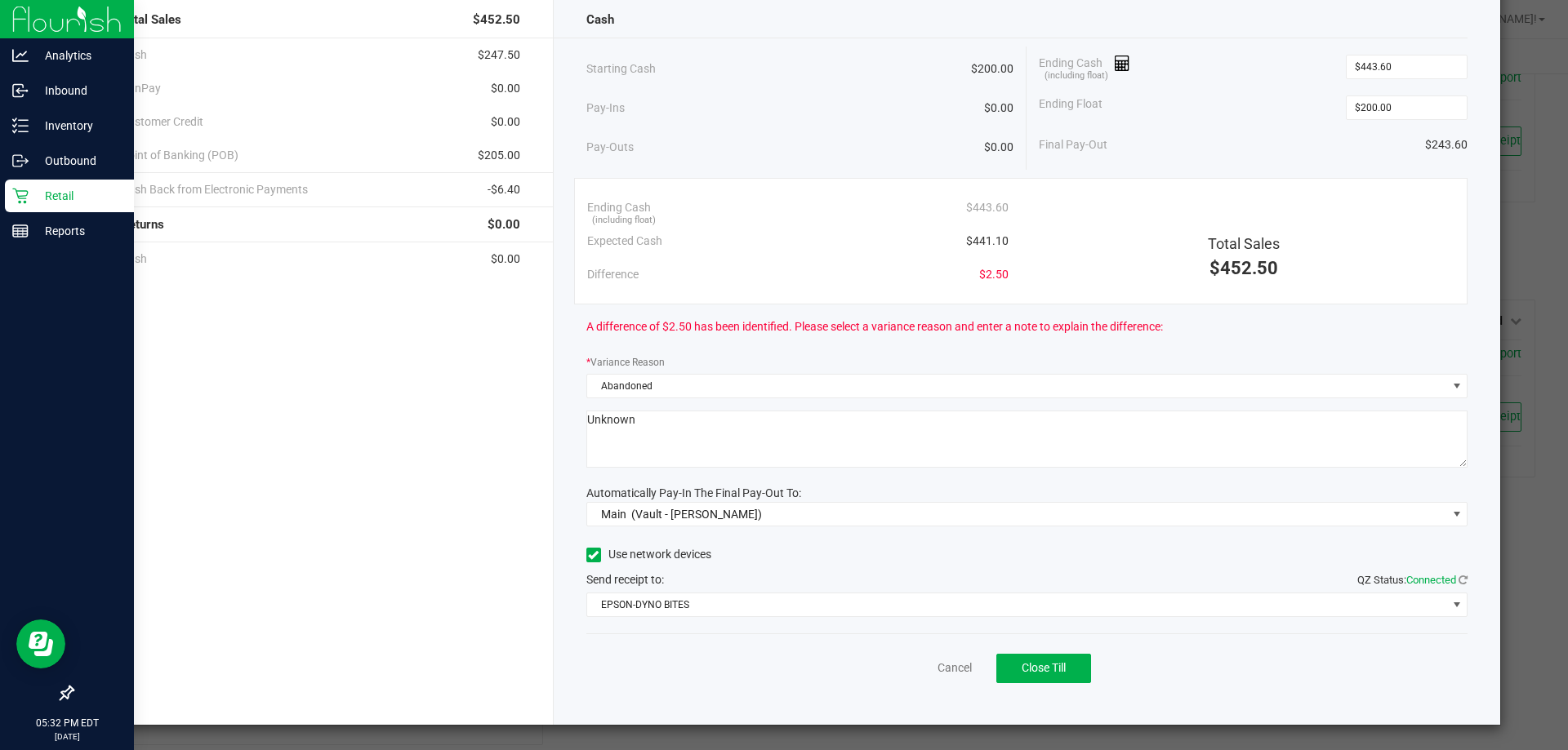
click at [1093, 669] on div "Cancel Close Till" at bounding box center [1027, 665] width 882 height 63
click at [1058, 670] on span "Close Till" at bounding box center [1043, 668] width 44 height 13
click at [901, 666] on link "Dismiss" at bounding box center [918, 668] width 39 height 17
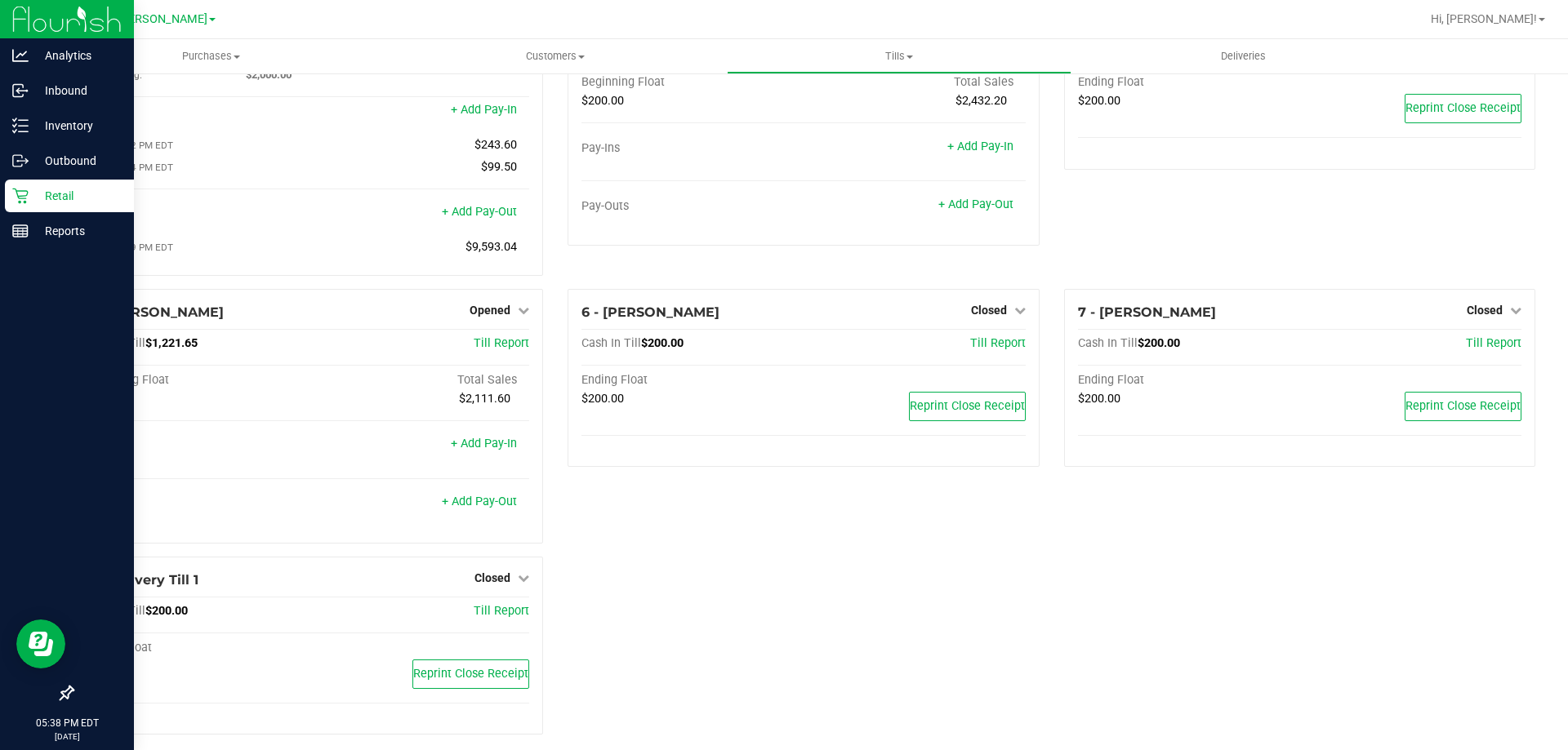
scroll to position [0, 0]
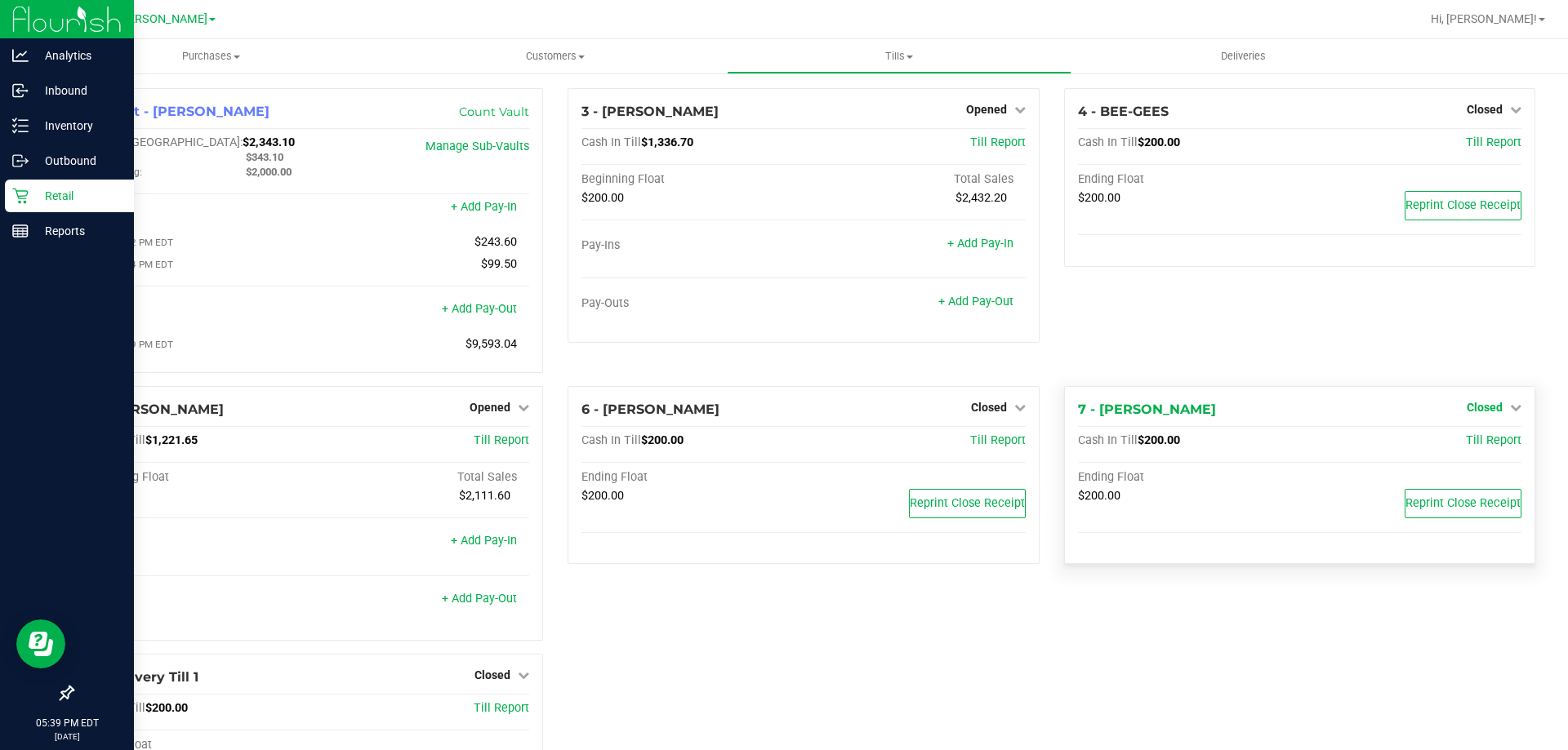
click at [1479, 407] on span "Closed" at bounding box center [1485, 407] width 36 height 13
click at [1464, 442] on link "Open Till" at bounding box center [1485, 440] width 44 height 13
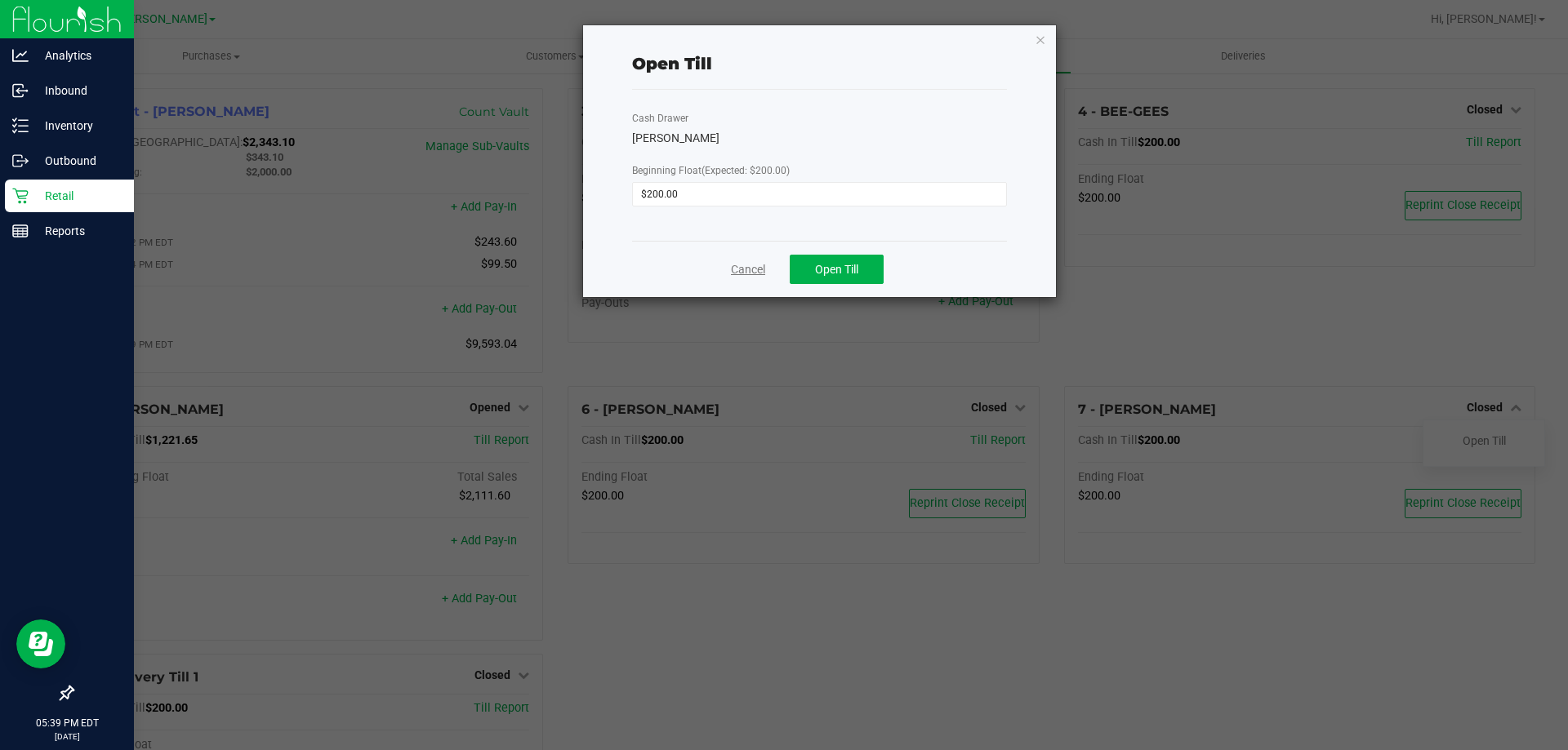
click at [742, 264] on link "Cancel" at bounding box center [748, 269] width 35 height 17
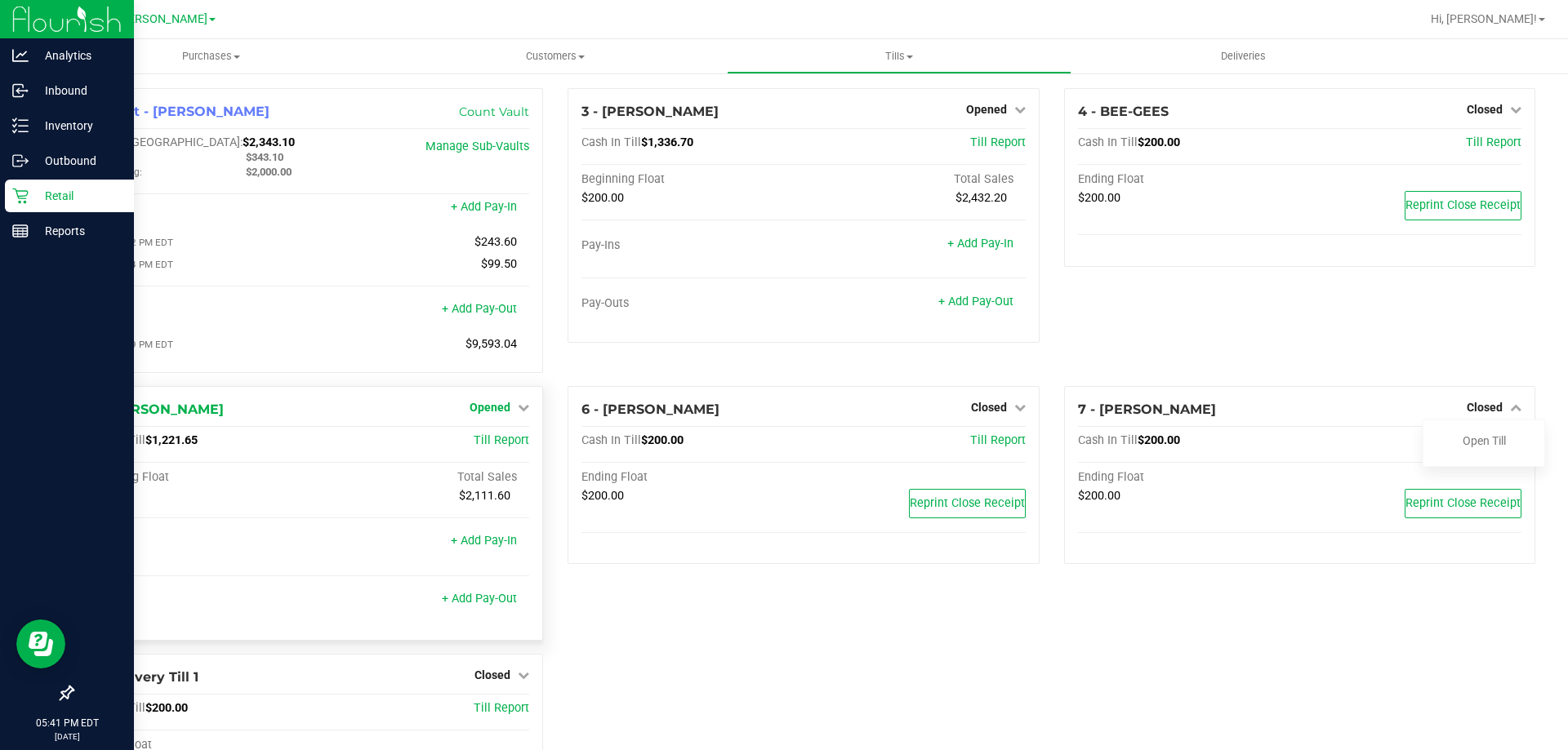
click at [502, 412] on span "Opened" at bounding box center [490, 407] width 41 height 13
click at [519, 444] on div "Close Till" at bounding box center [493, 441] width 121 height 21
click at [496, 447] on link "Close Till" at bounding box center [492, 440] width 44 height 13
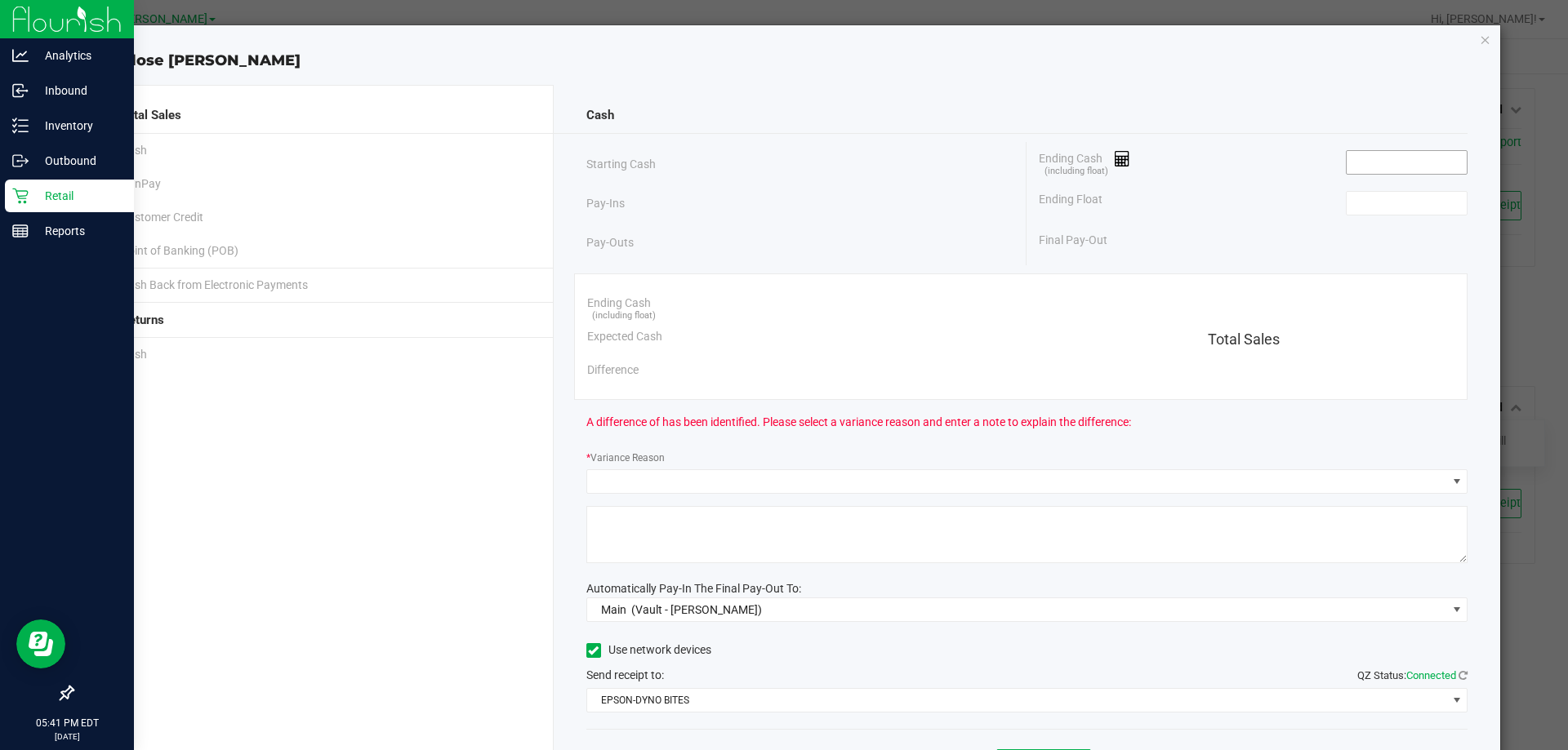
click at [1373, 158] on input at bounding box center [1406, 162] width 120 height 23
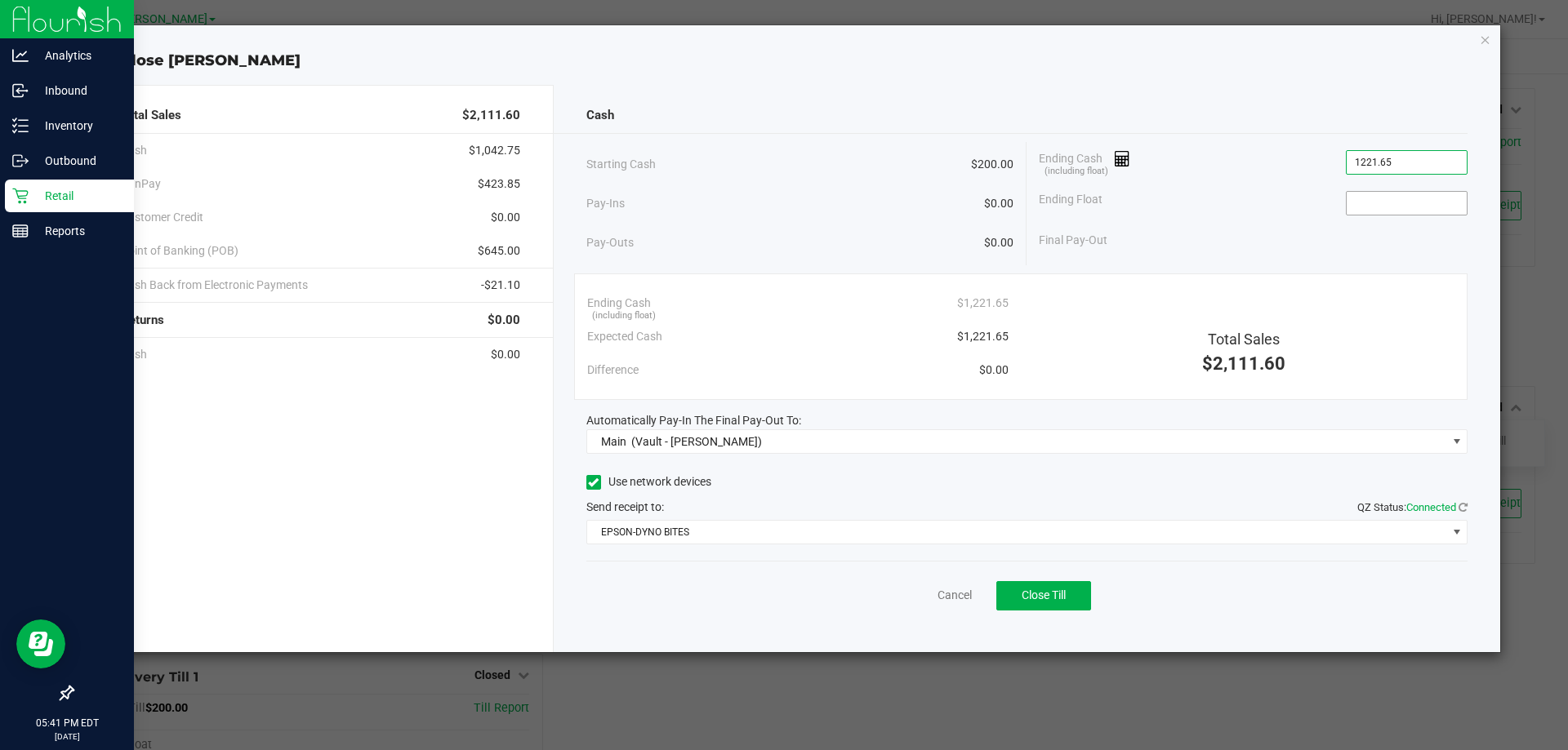
type input "$1,221.65"
click at [1423, 204] on input at bounding box center [1406, 203] width 120 height 23
type input "$200.00"
click at [1048, 602] on span "Close Till" at bounding box center [1043, 595] width 44 height 13
click at [931, 589] on link "Dismiss" at bounding box center [918, 595] width 39 height 17
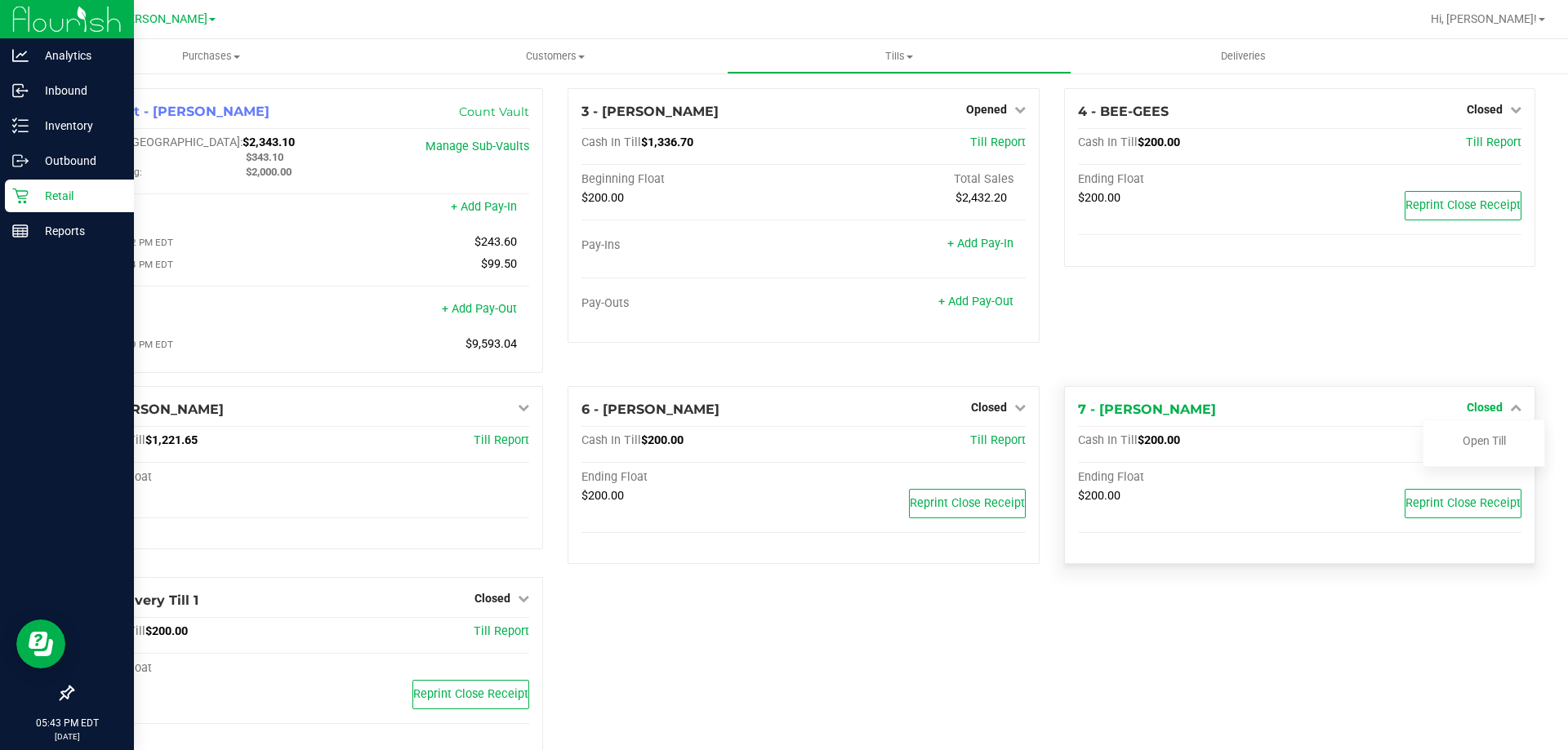
click at [1484, 408] on span "Closed" at bounding box center [1485, 407] width 36 height 13
click at [1473, 410] on span "Closed" at bounding box center [1485, 407] width 36 height 13
click at [1470, 444] on link "Open Till" at bounding box center [1485, 440] width 44 height 13
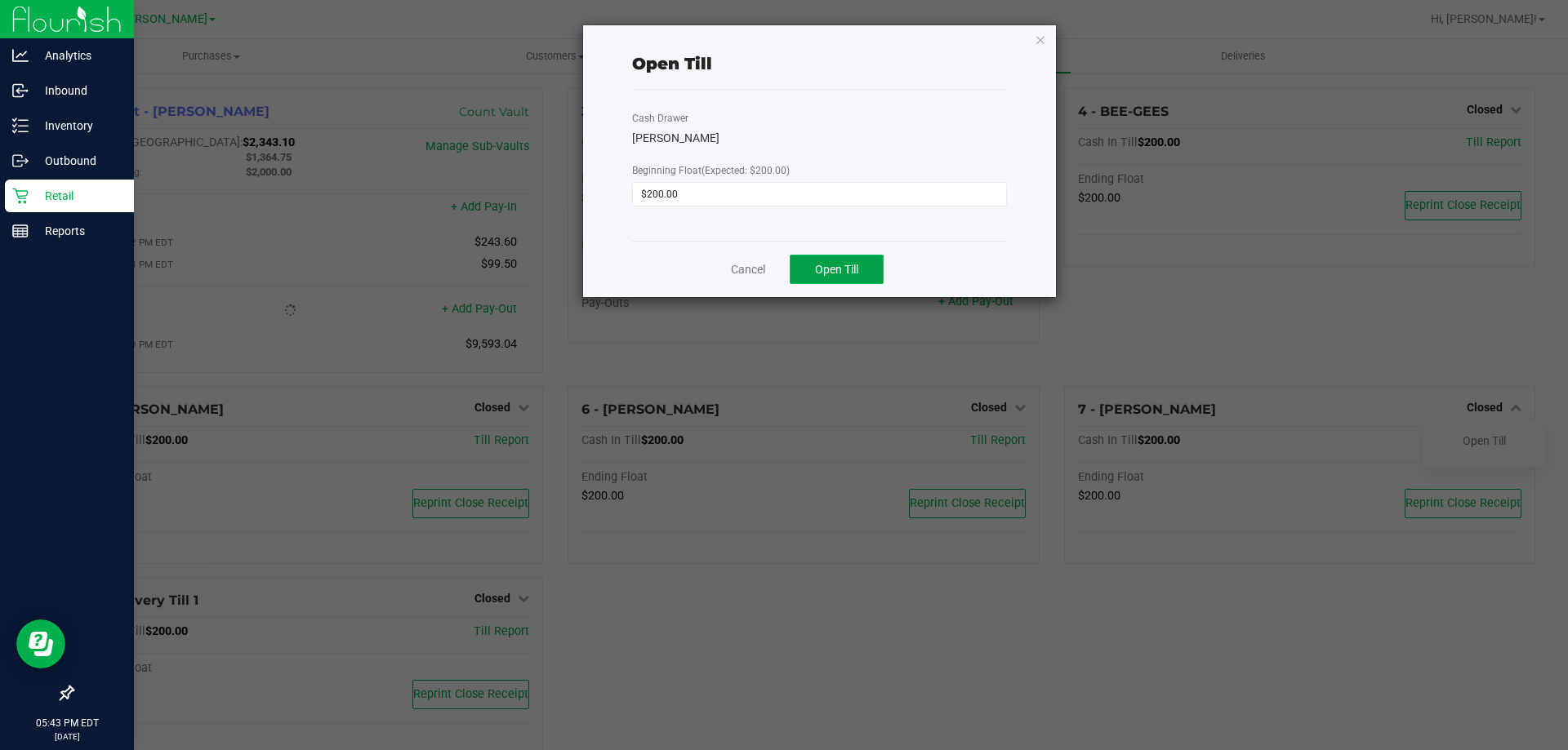
click at [866, 282] on button "Open Till" at bounding box center [837, 269] width 94 height 30
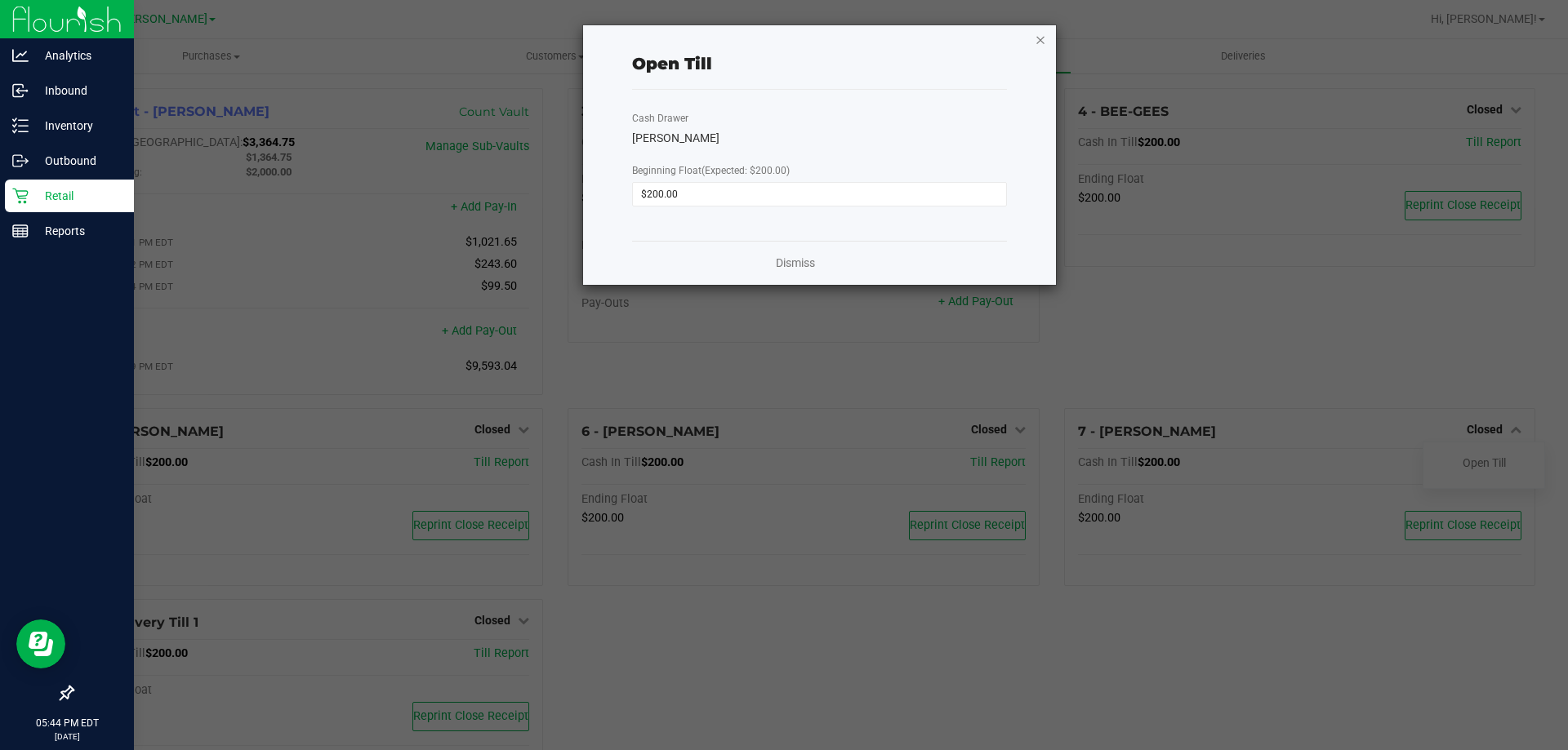
click at [1039, 39] on icon "button" at bounding box center [1040, 40] width 12 height 20
